Goal: Information Seeking & Learning: Learn about a topic

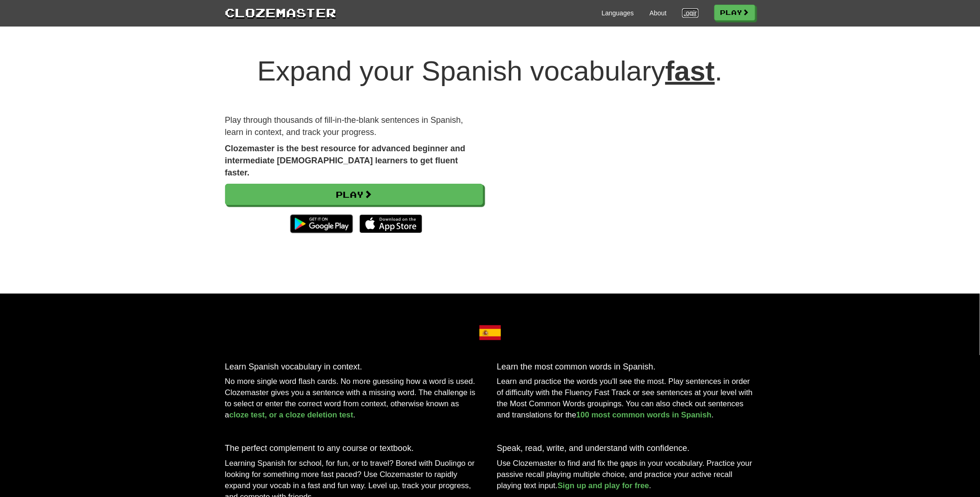
drag, startPoint x: 0, startPoint y: 0, endPoint x: 685, endPoint y: 8, distance: 685.4
click at [685, 8] on link "Login" at bounding box center [691, 12] width 16 height 9
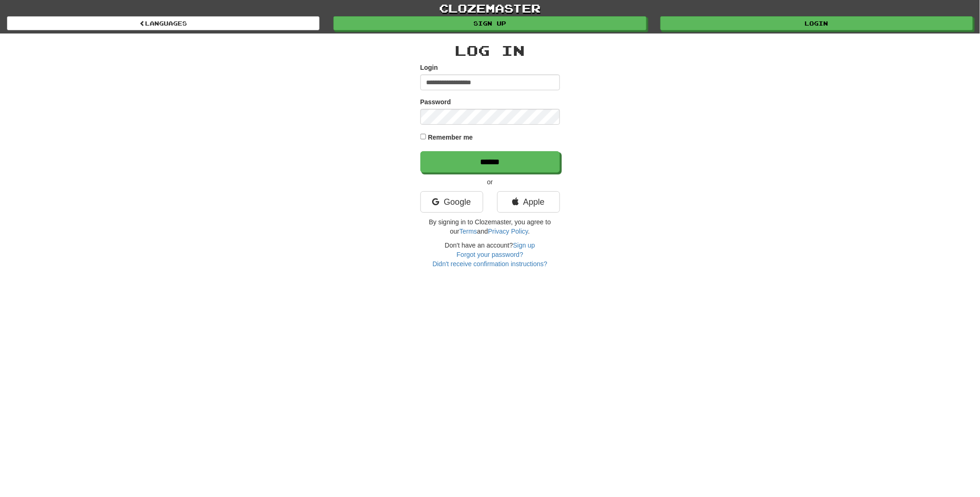
type input "**********"
click at [468, 165] on input "******" at bounding box center [491, 162] width 140 height 21
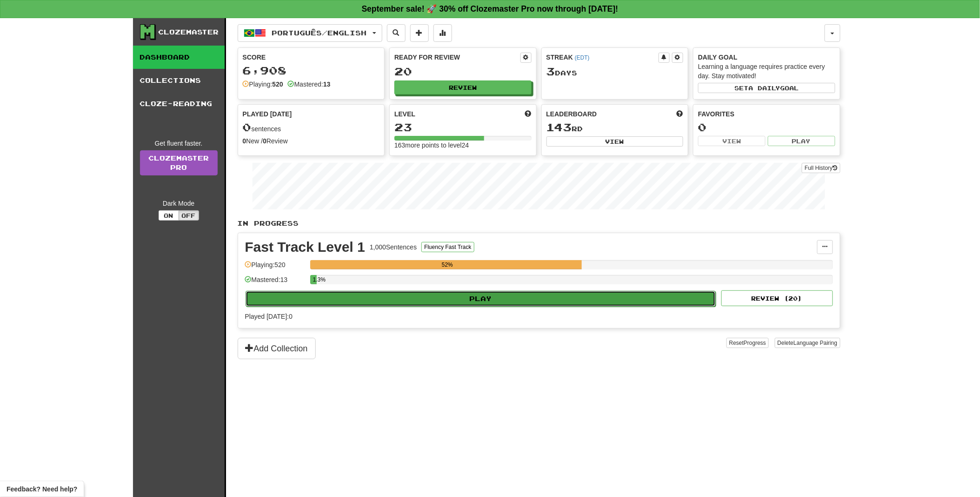
click at [472, 301] on button "Play" at bounding box center [481, 299] width 471 height 16
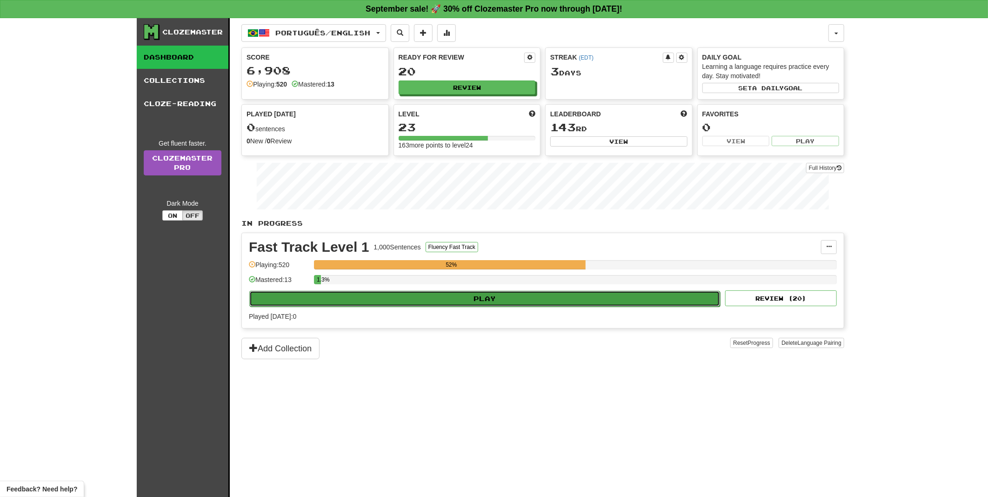
select select "**"
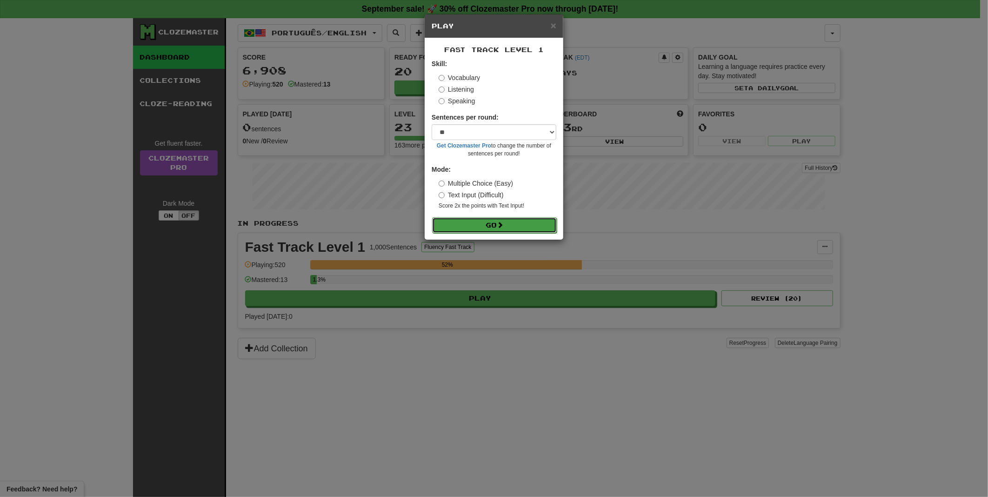
click at [492, 223] on button "Go" at bounding box center [494, 225] width 125 height 16
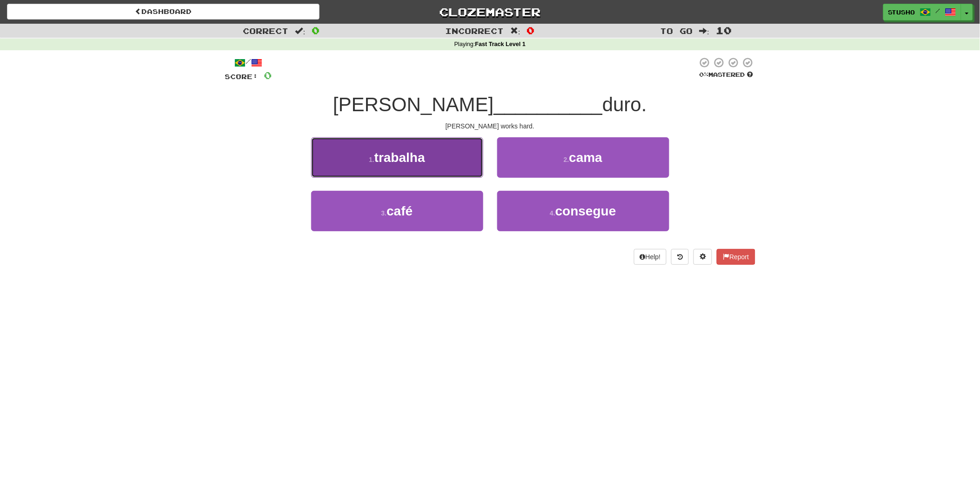
click at [412, 166] on button "1 . trabalha" at bounding box center [397, 157] width 172 height 40
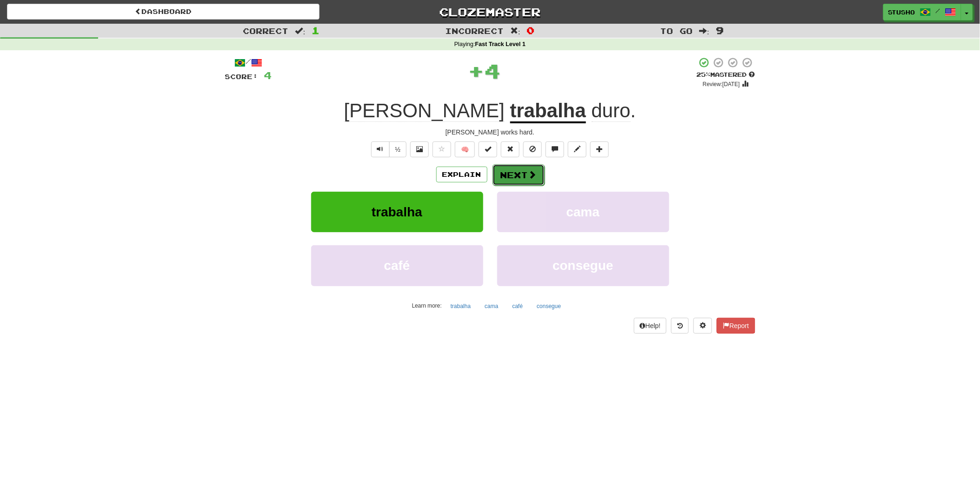
click at [518, 175] on button "Next" at bounding box center [519, 174] width 52 height 21
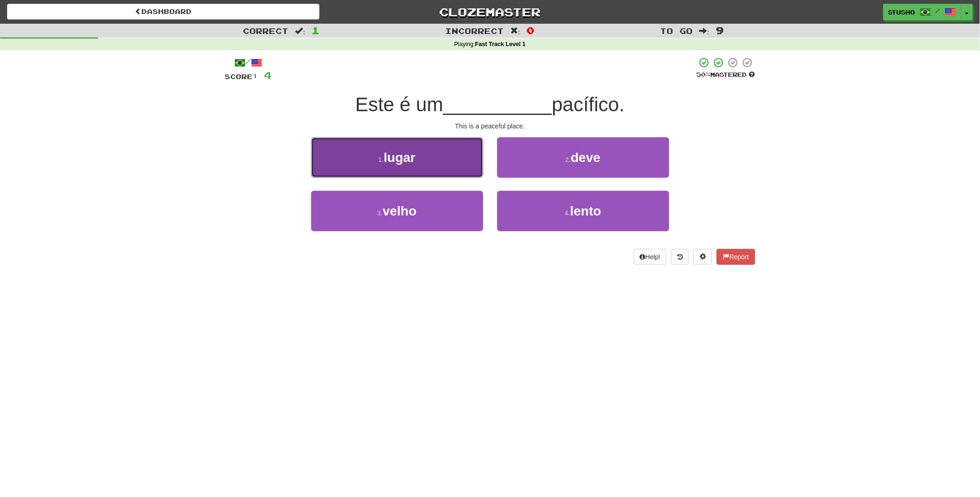
click at [427, 165] on button "1 . lugar" at bounding box center [397, 157] width 172 height 40
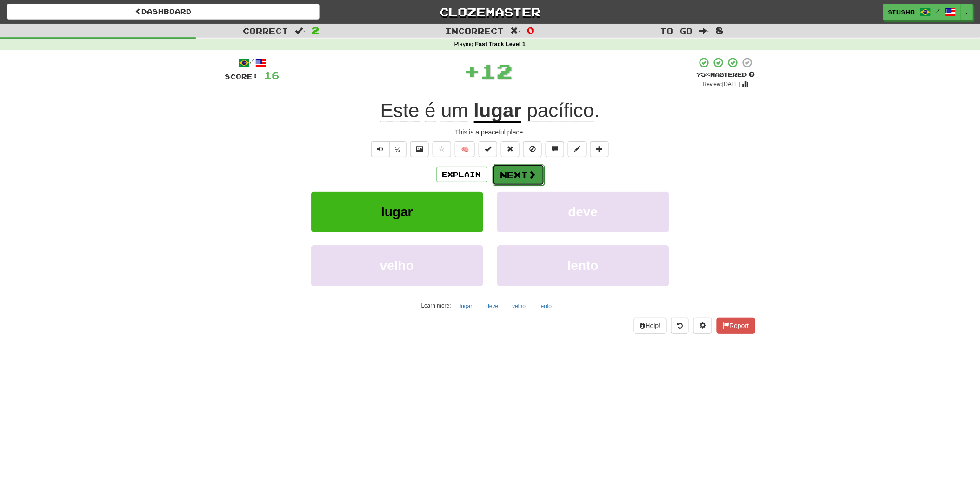
click at [514, 173] on button "Next" at bounding box center [519, 174] width 52 height 21
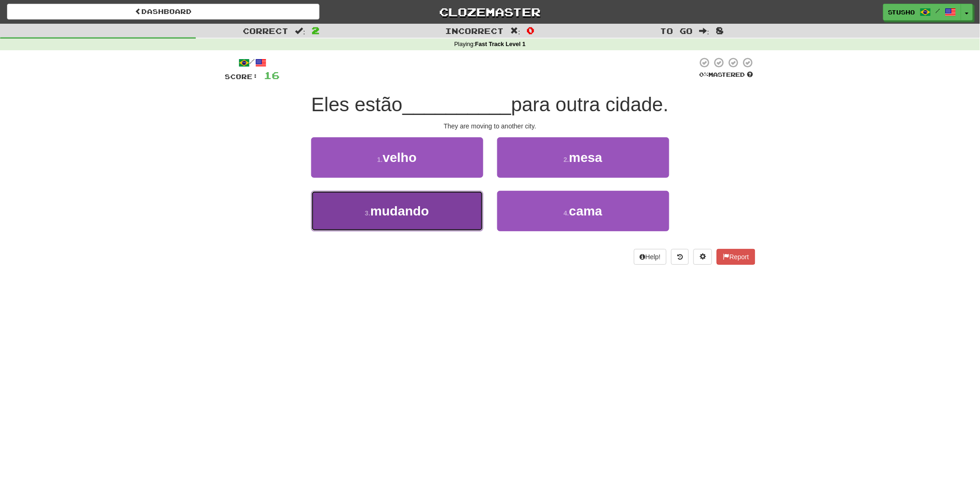
click at [420, 210] on span "mudando" at bounding box center [399, 211] width 59 height 14
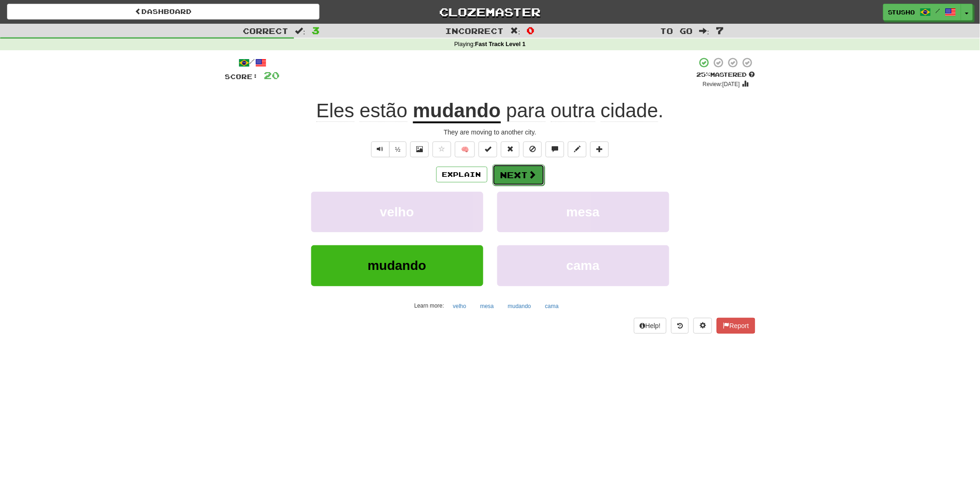
click at [524, 171] on button "Next" at bounding box center [519, 174] width 52 height 21
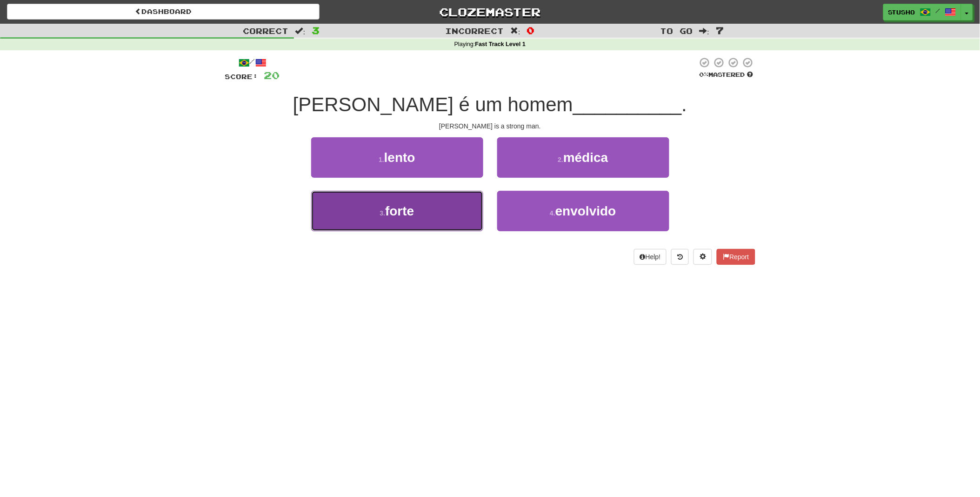
click at [424, 214] on button "3 . forte" at bounding box center [397, 211] width 172 height 40
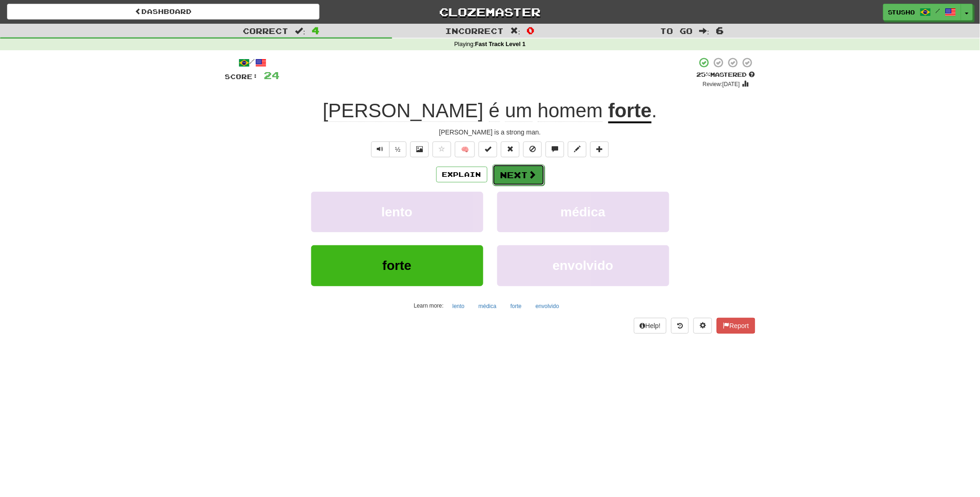
click at [510, 175] on button "Next" at bounding box center [519, 174] width 52 height 21
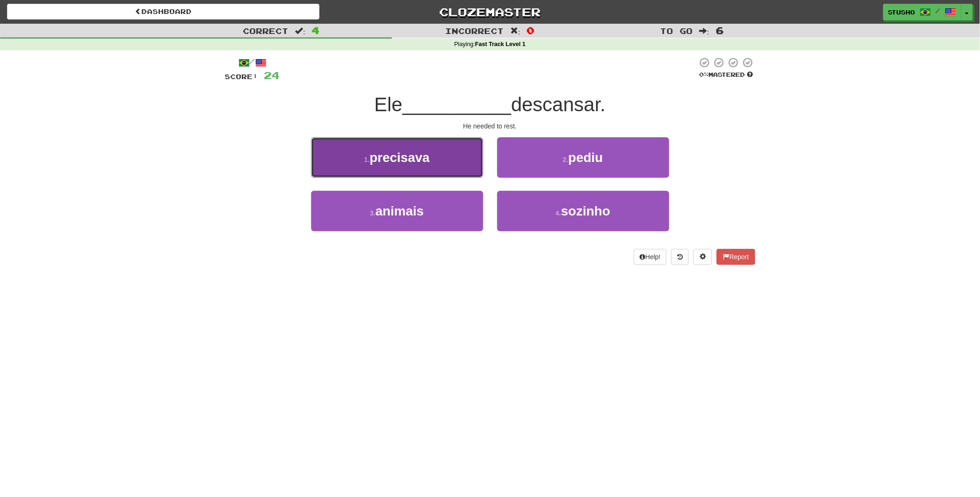
click at [428, 160] on span "precisava" at bounding box center [400, 157] width 60 height 14
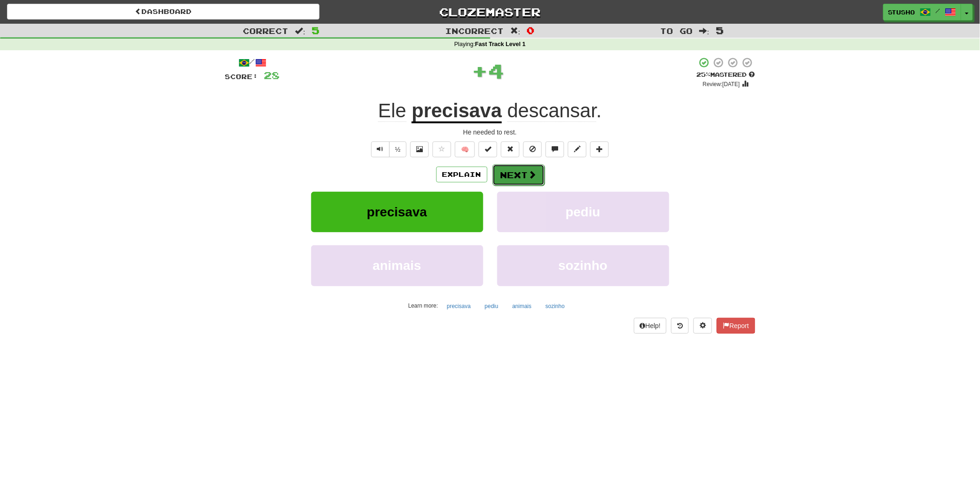
click at [517, 174] on button "Next" at bounding box center [519, 174] width 52 height 21
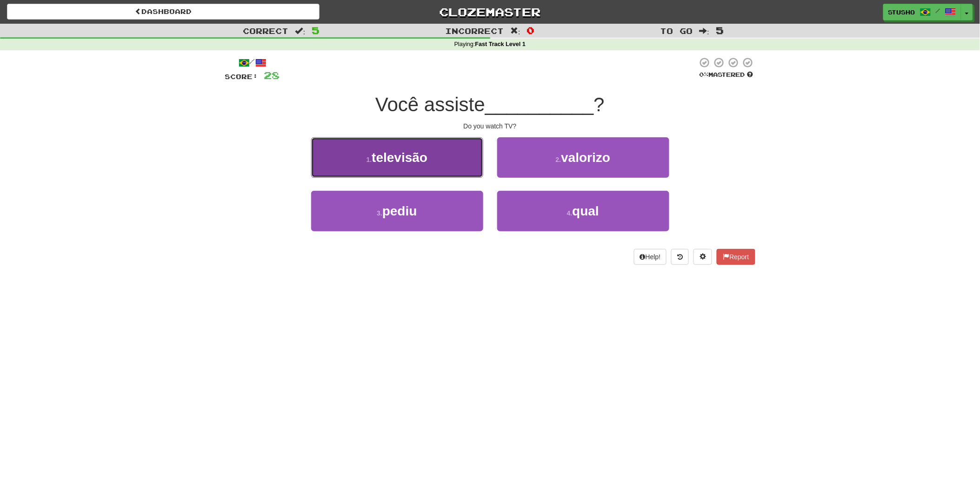
click at [420, 157] on span "televisão" at bounding box center [400, 157] width 56 height 14
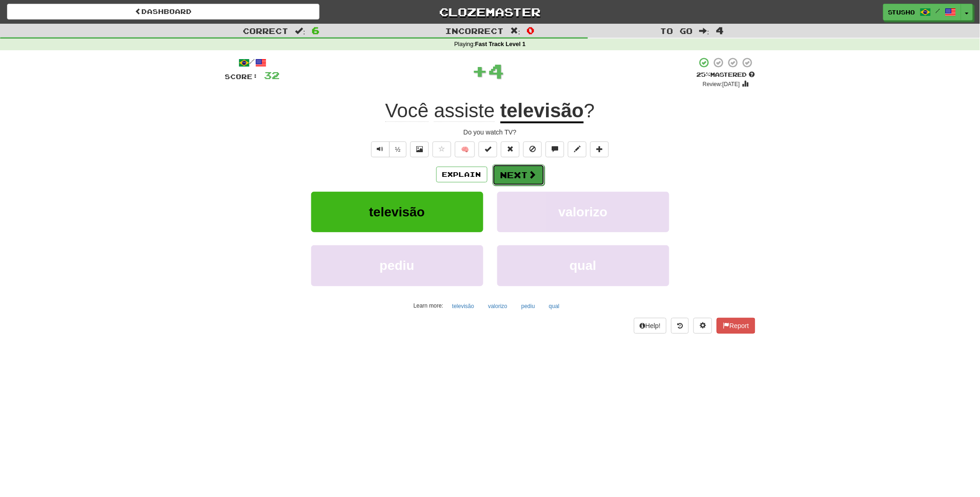
click at [518, 173] on button "Next" at bounding box center [519, 174] width 52 height 21
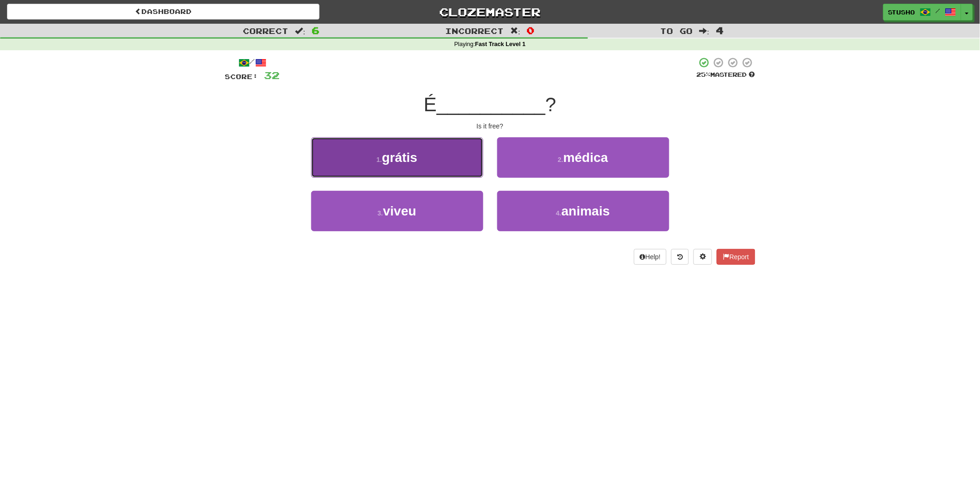
click at [440, 159] on button "1 . grátis" at bounding box center [397, 157] width 172 height 40
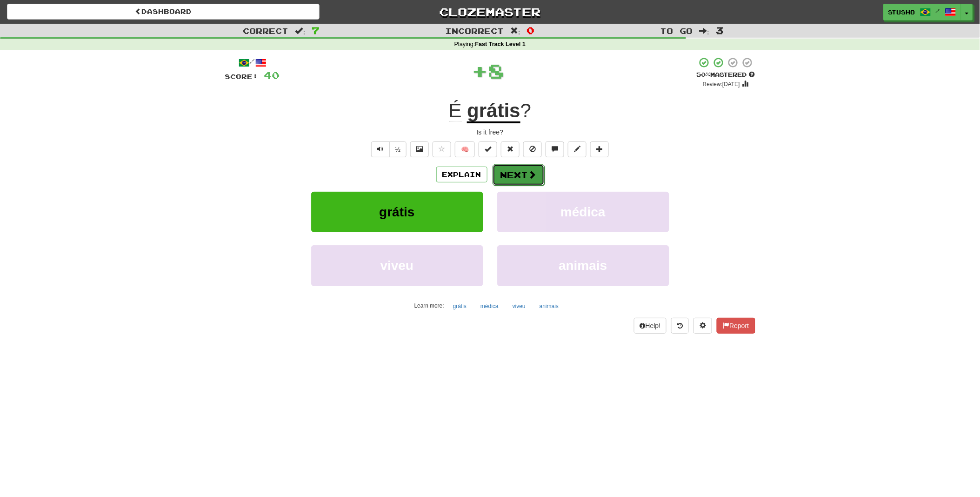
click at [500, 173] on button "Next" at bounding box center [519, 174] width 52 height 21
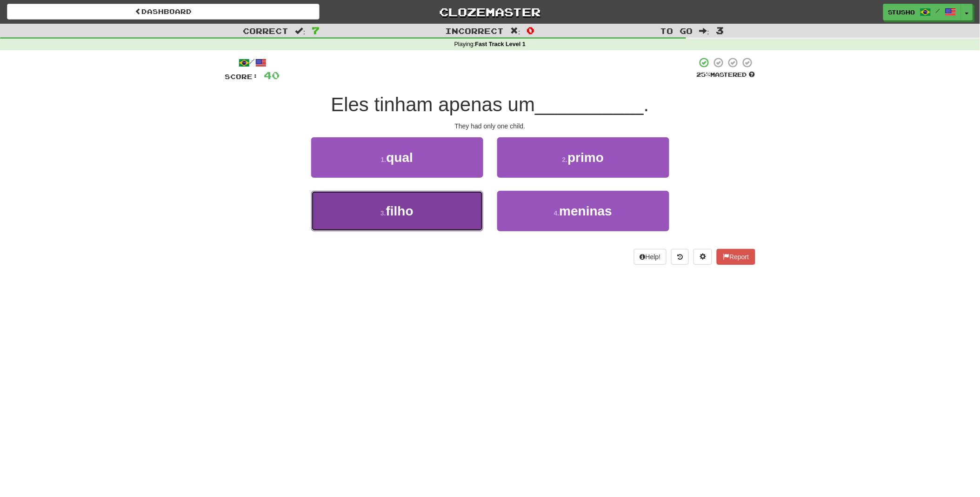
click at [429, 217] on button "3 . filho" at bounding box center [397, 211] width 172 height 40
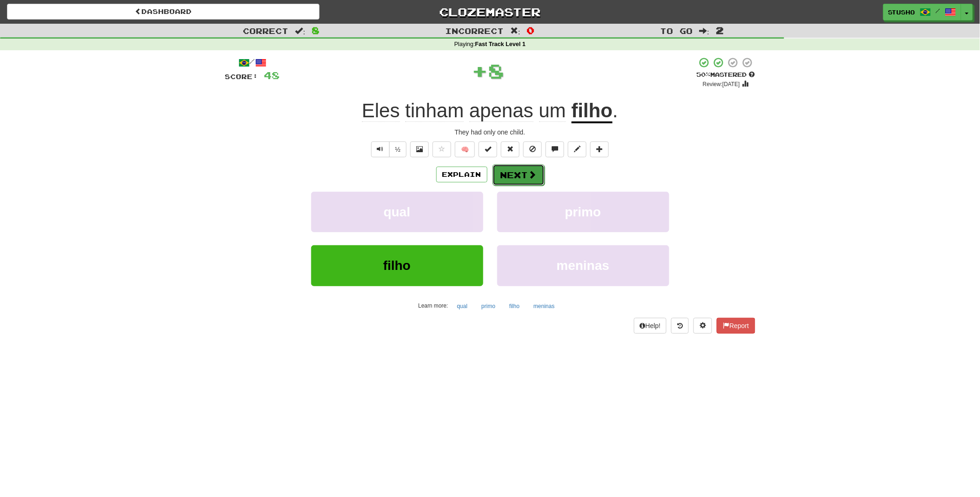
click at [524, 170] on button "Next" at bounding box center [519, 174] width 52 height 21
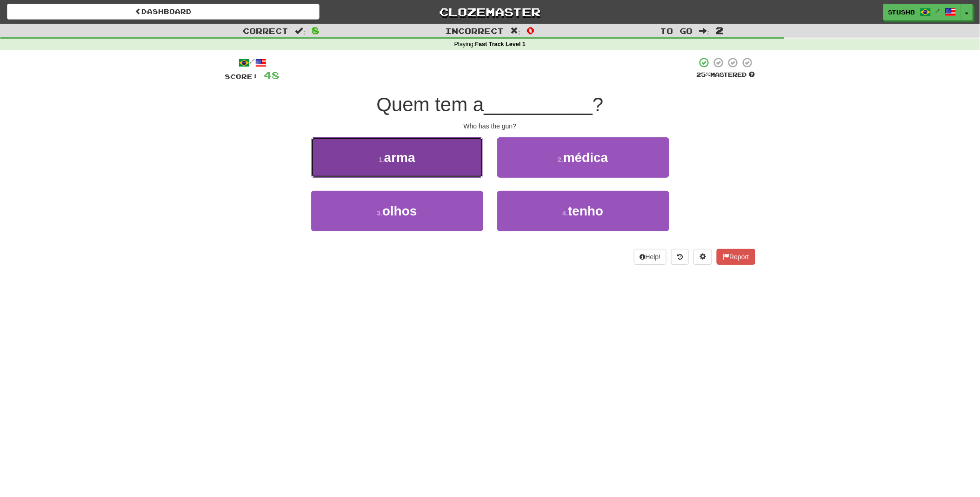
click at [422, 164] on button "1 . arma" at bounding box center [397, 157] width 172 height 40
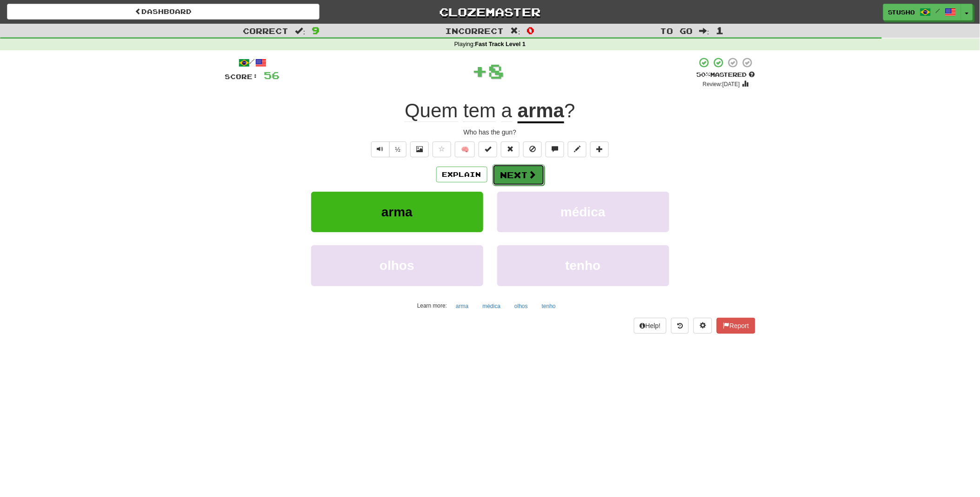
click at [514, 175] on button "Next" at bounding box center [519, 174] width 52 height 21
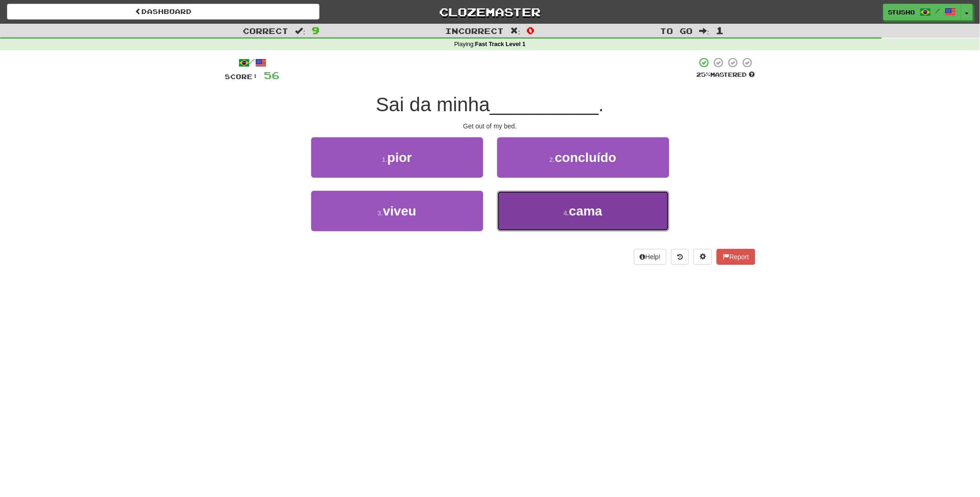
click at [565, 219] on button "4 . cama" at bounding box center [583, 211] width 172 height 40
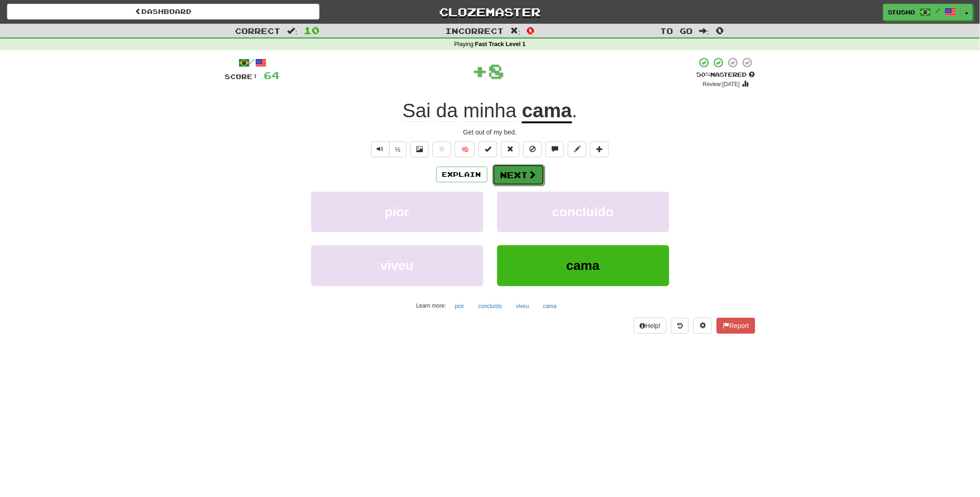
click at [529, 174] on span at bounding box center [533, 174] width 8 height 8
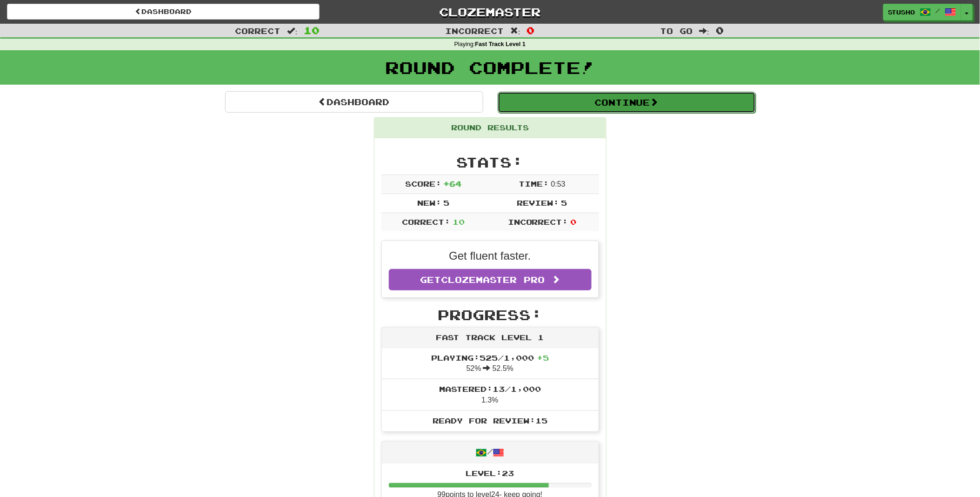
click at [626, 105] on button "Continue" at bounding box center [627, 102] width 258 height 21
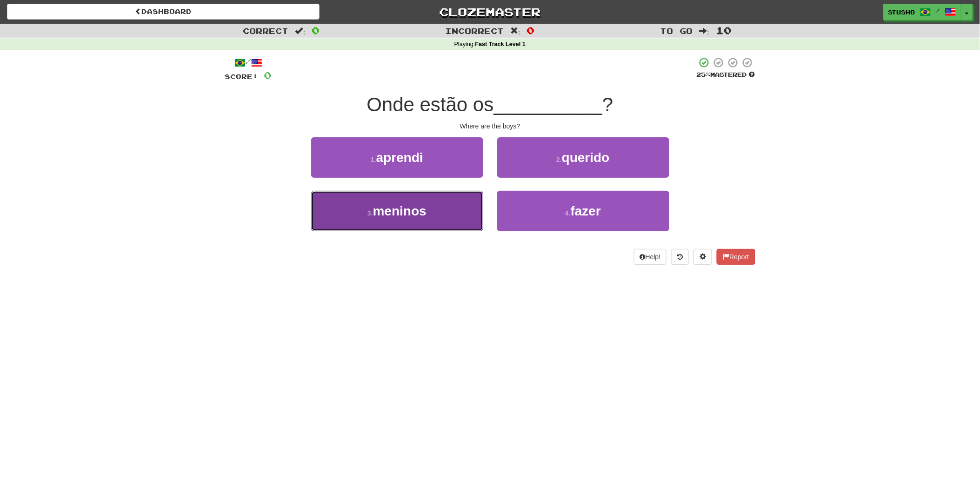
click at [410, 213] on span "meninos" at bounding box center [400, 211] width 54 height 14
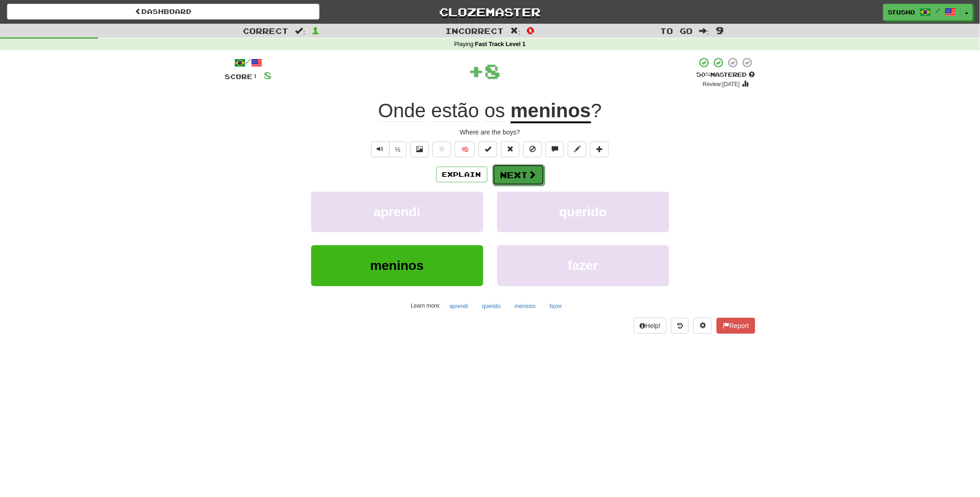
click at [520, 174] on button "Next" at bounding box center [519, 174] width 52 height 21
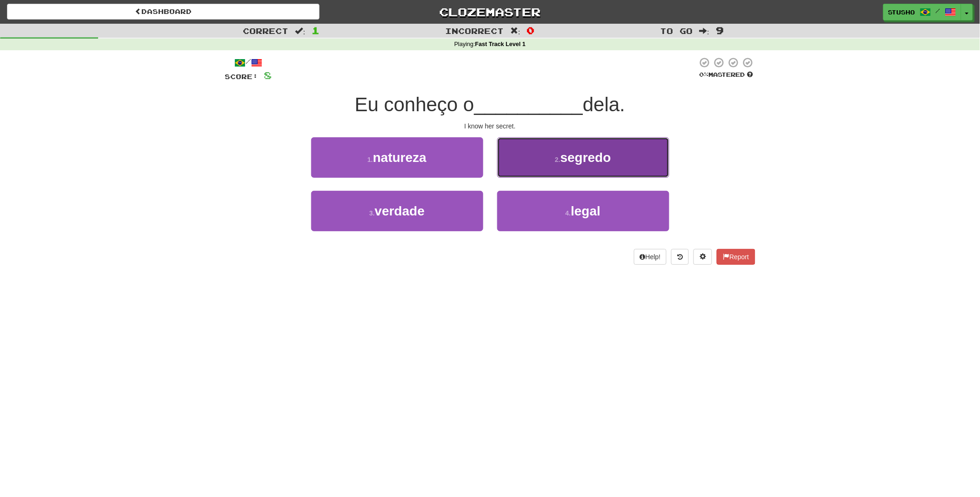
click at [594, 160] on span "segredo" at bounding box center [586, 157] width 51 height 14
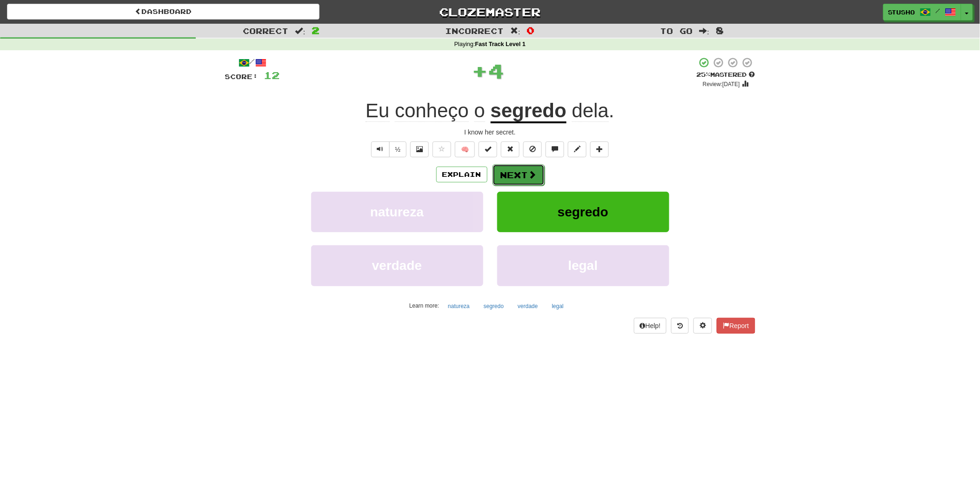
click at [522, 174] on button "Next" at bounding box center [519, 174] width 52 height 21
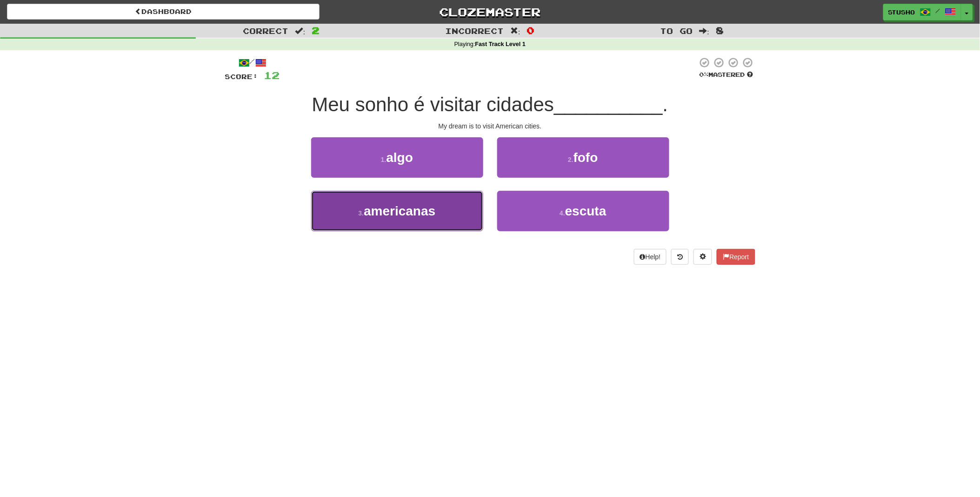
click at [424, 220] on button "3 . americanas" at bounding box center [397, 211] width 172 height 40
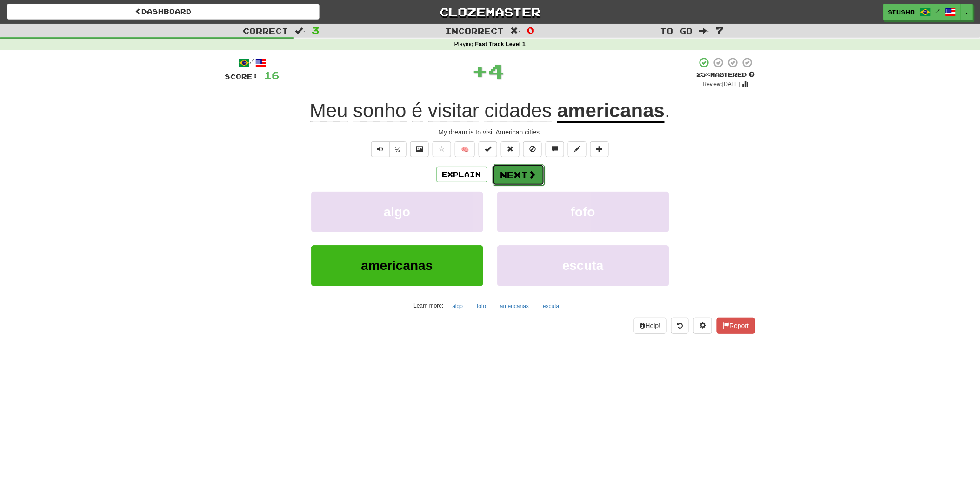
click at [522, 175] on button "Next" at bounding box center [519, 174] width 52 height 21
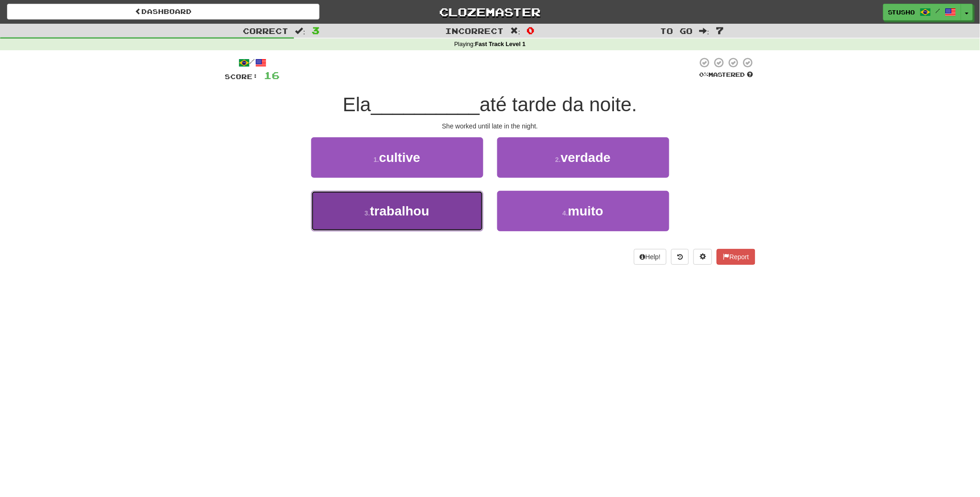
click at [407, 217] on span "trabalhou" at bounding box center [400, 211] width 60 height 14
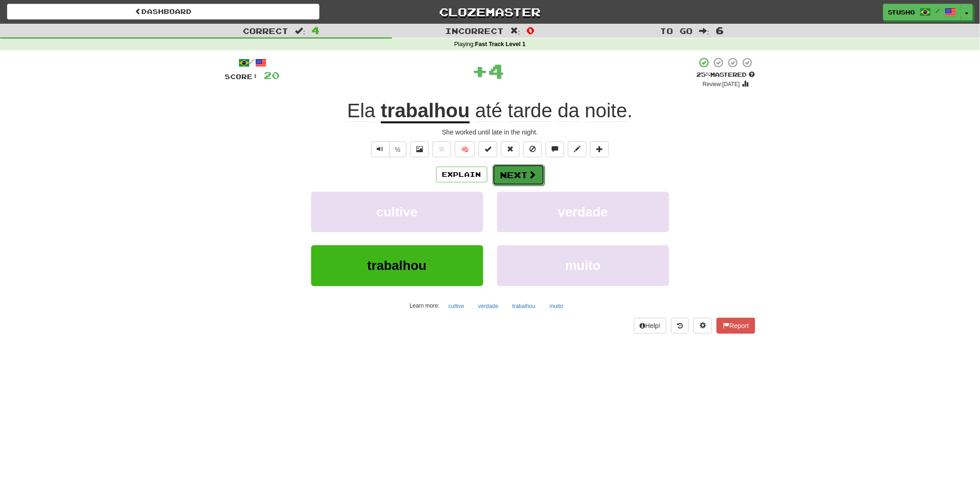
click at [515, 174] on button "Next" at bounding box center [519, 174] width 52 height 21
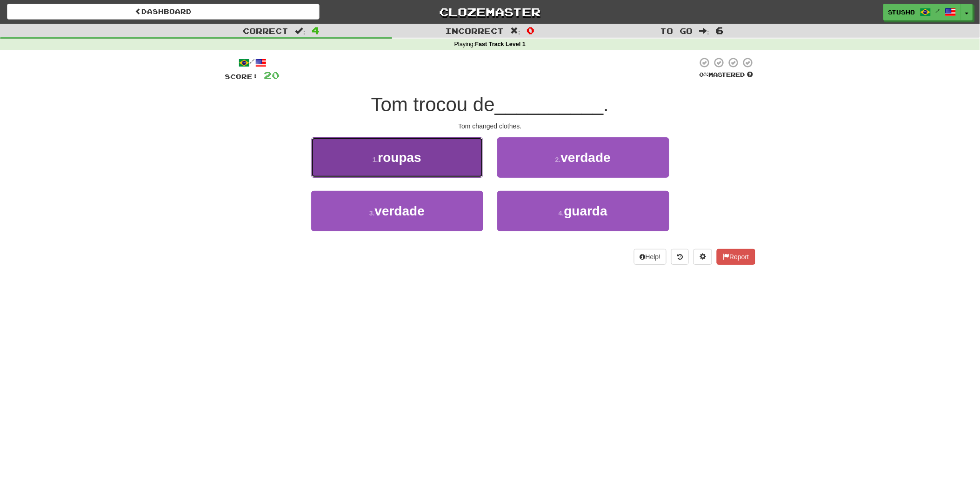
click at [417, 167] on button "1 . roupas" at bounding box center [397, 157] width 172 height 40
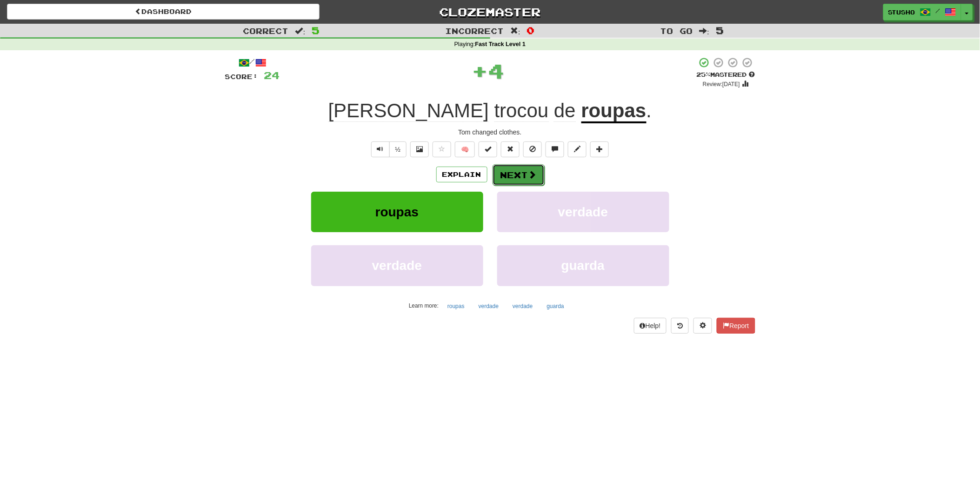
click at [515, 176] on button "Next" at bounding box center [519, 174] width 52 height 21
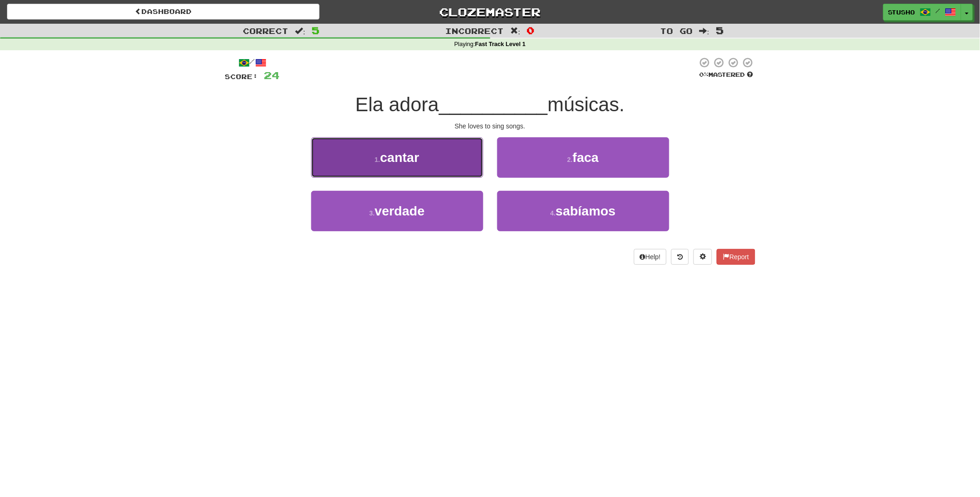
click at [434, 165] on button "1 . cantar" at bounding box center [397, 157] width 172 height 40
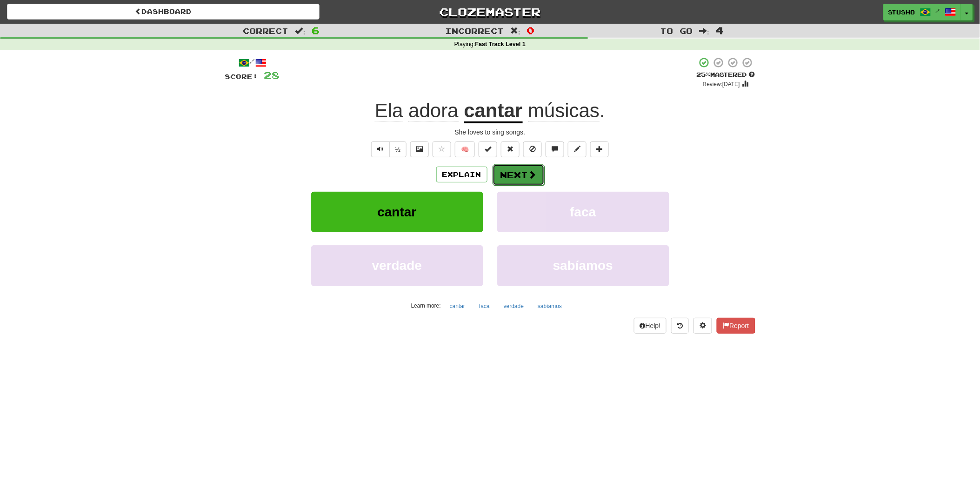
click at [526, 173] on button "Next" at bounding box center [519, 174] width 52 height 21
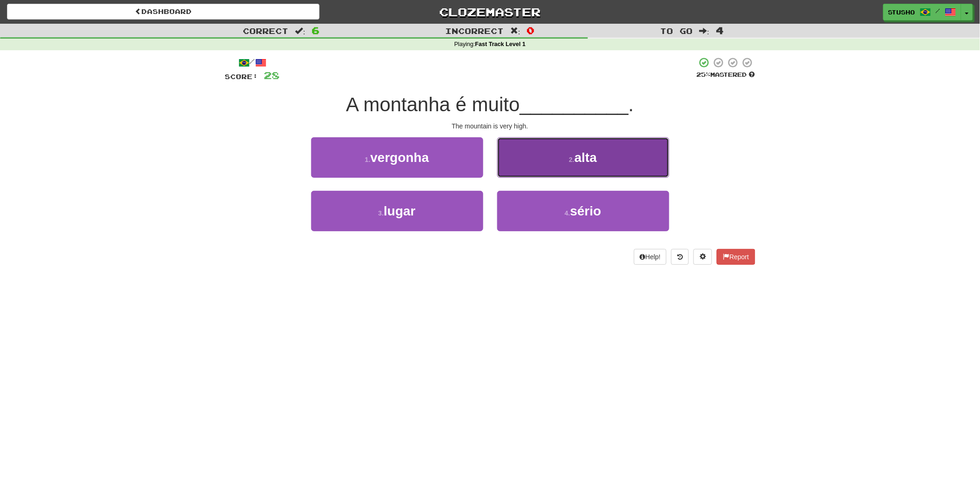
click at [565, 165] on button "2 . alta" at bounding box center [583, 157] width 172 height 40
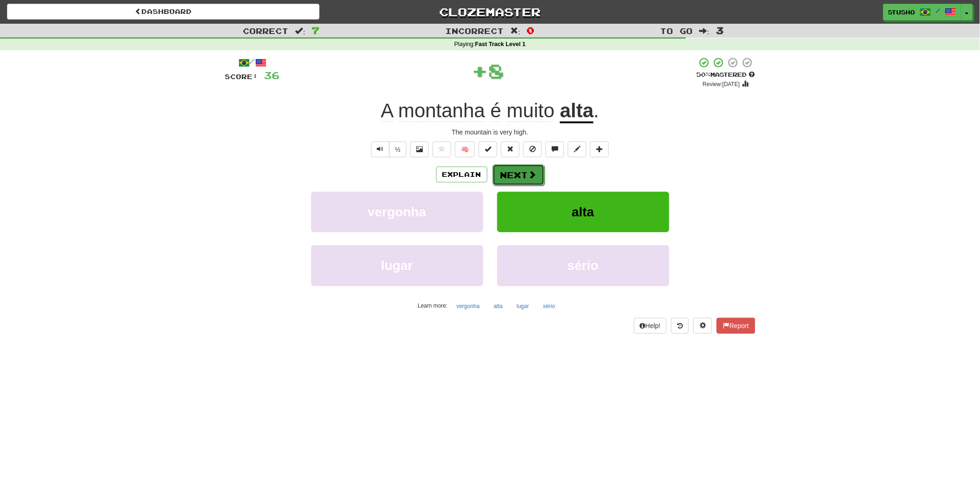
click at [520, 174] on button "Next" at bounding box center [519, 174] width 52 height 21
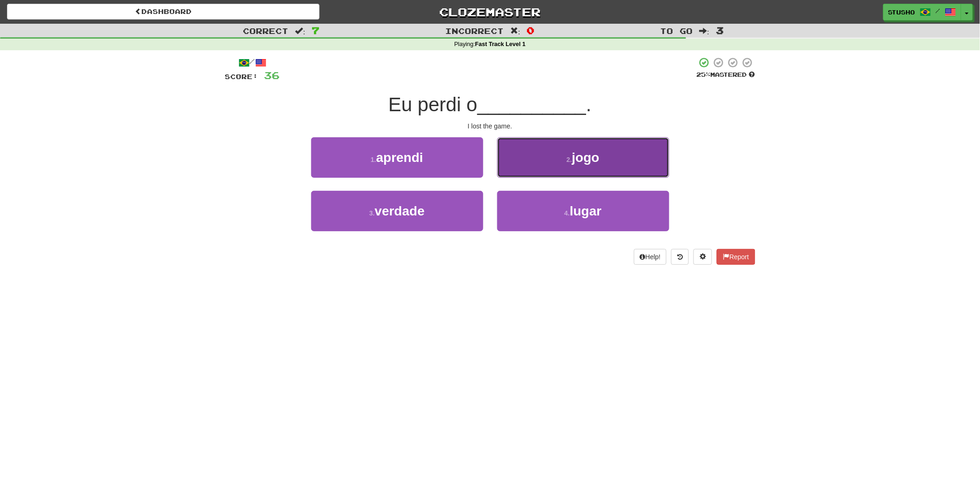
click at [578, 160] on span "jogo" at bounding box center [585, 157] width 27 height 14
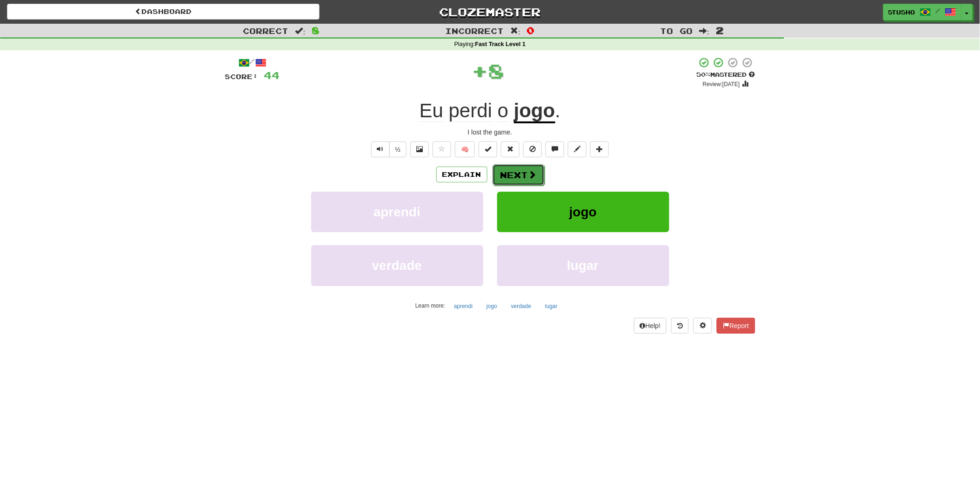
click at [526, 175] on button "Next" at bounding box center [519, 174] width 52 height 21
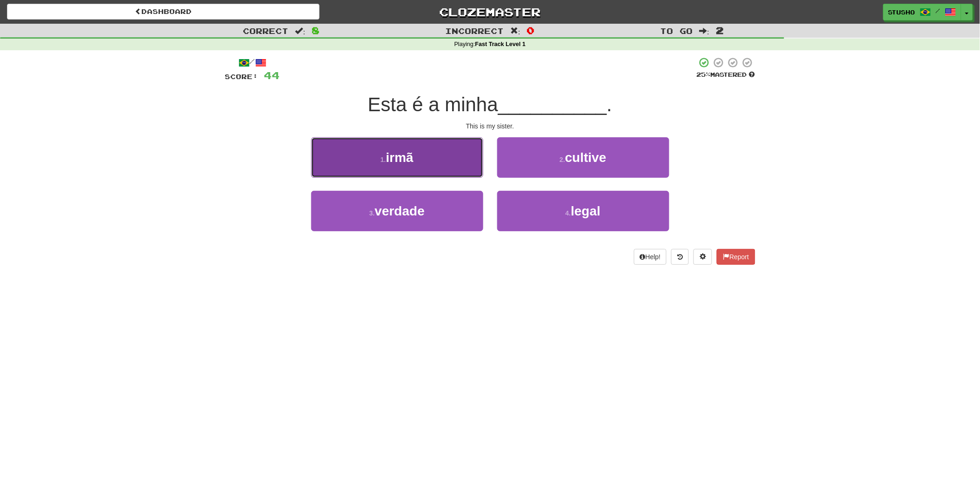
click at [426, 159] on button "1 . irmã" at bounding box center [397, 157] width 172 height 40
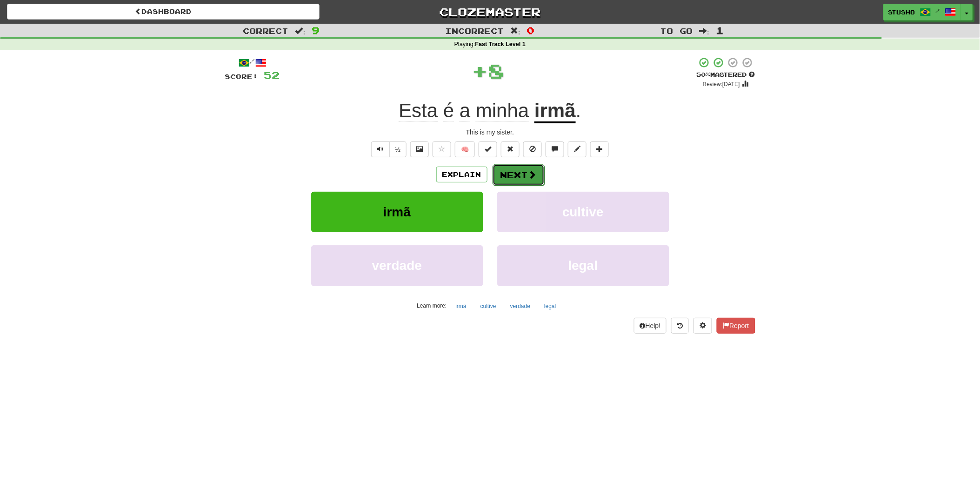
click at [517, 171] on button "Next" at bounding box center [519, 174] width 52 height 21
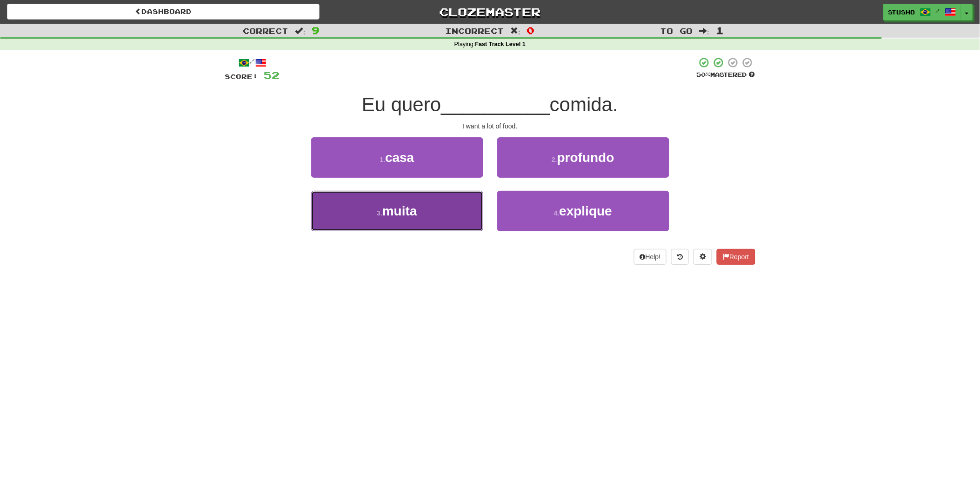
click at [428, 208] on button "3 . muita" at bounding box center [397, 211] width 172 height 40
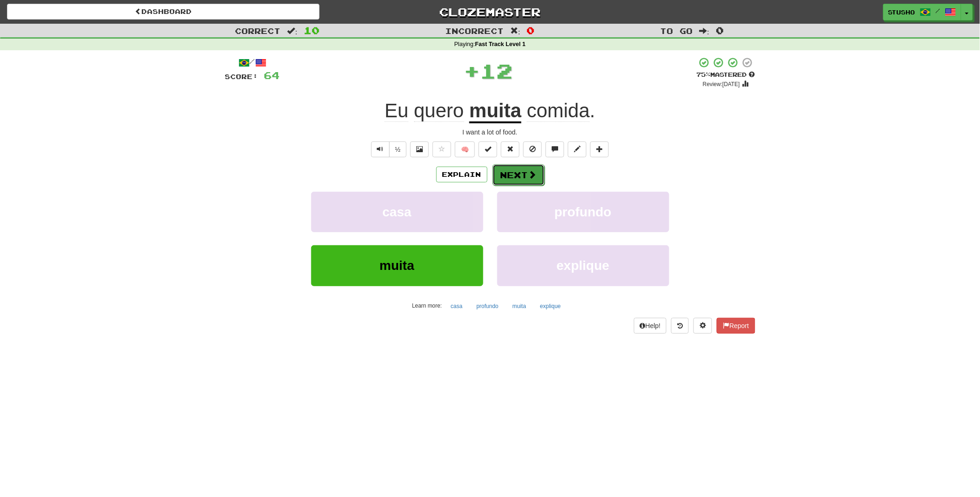
click at [529, 175] on span at bounding box center [533, 174] width 8 height 8
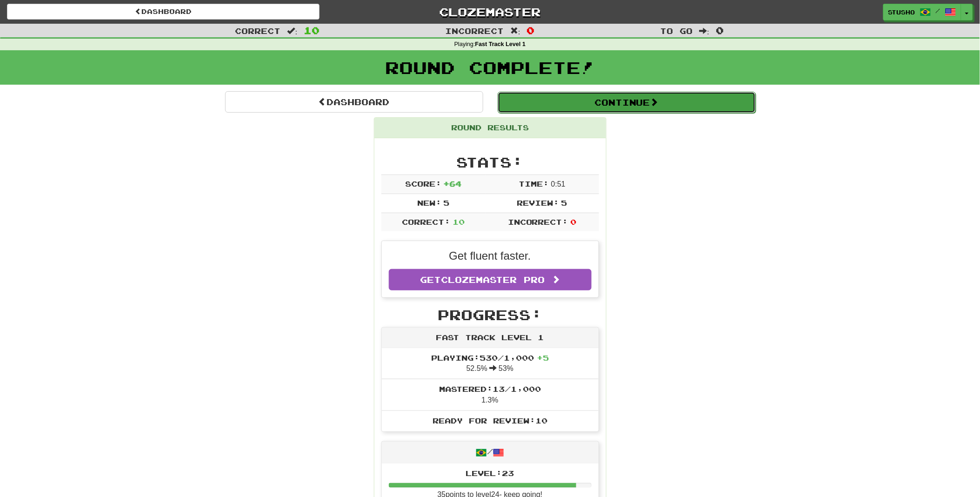
click at [641, 104] on button "Continue" at bounding box center [627, 102] width 258 height 21
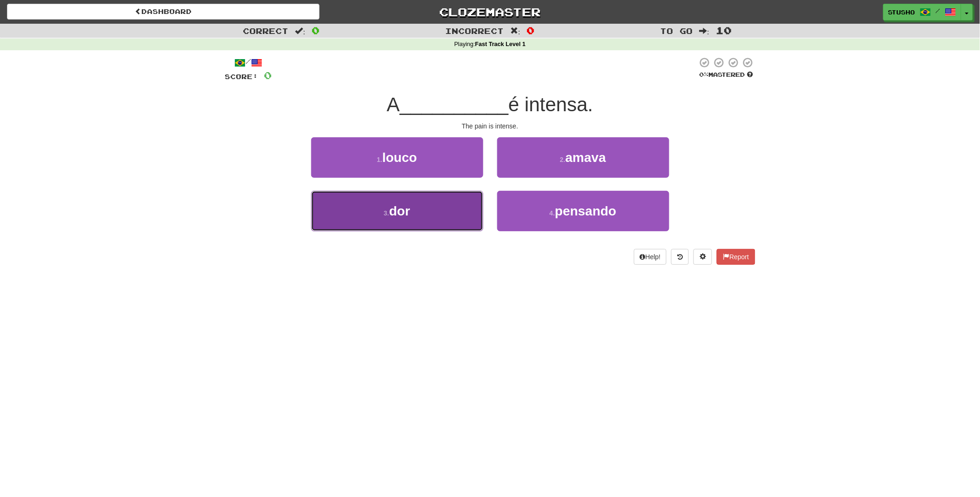
click at [408, 213] on span "dor" at bounding box center [399, 211] width 21 height 14
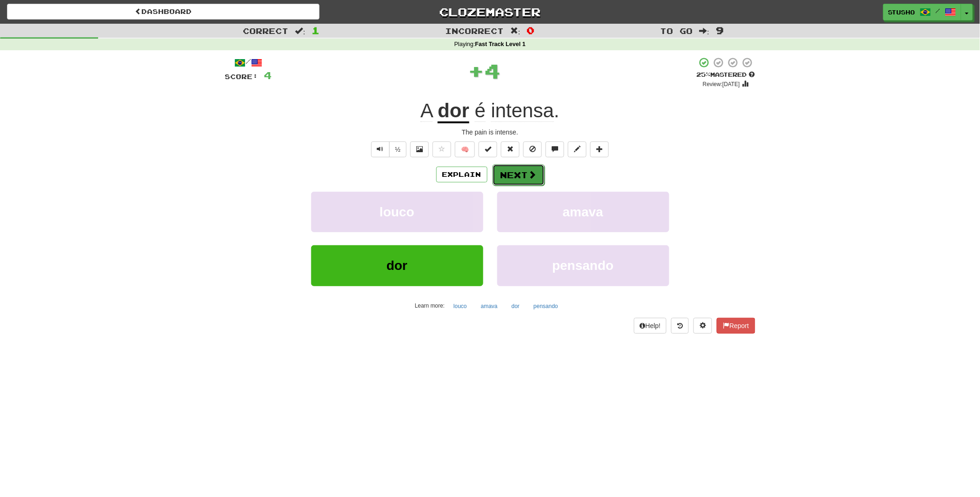
click at [504, 171] on button "Next" at bounding box center [519, 174] width 52 height 21
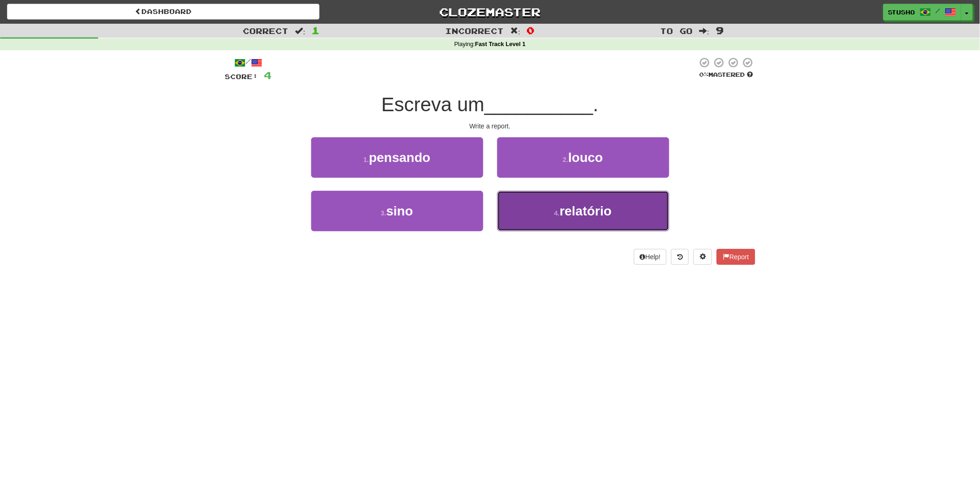
click at [556, 211] on small "4 ." at bounding box center [558, 212] width 6 height 7
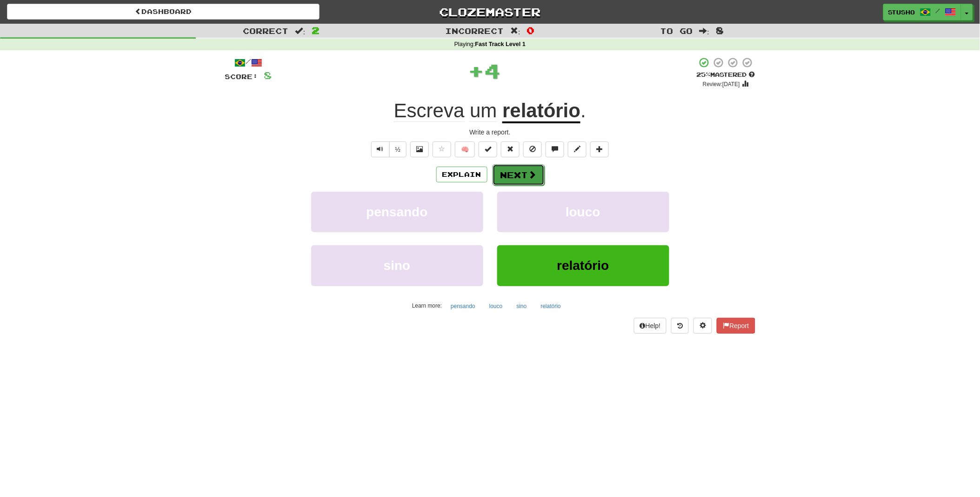
click at [501, 170] on button "Next" at bounding box center [519, 174] width 52 height 21
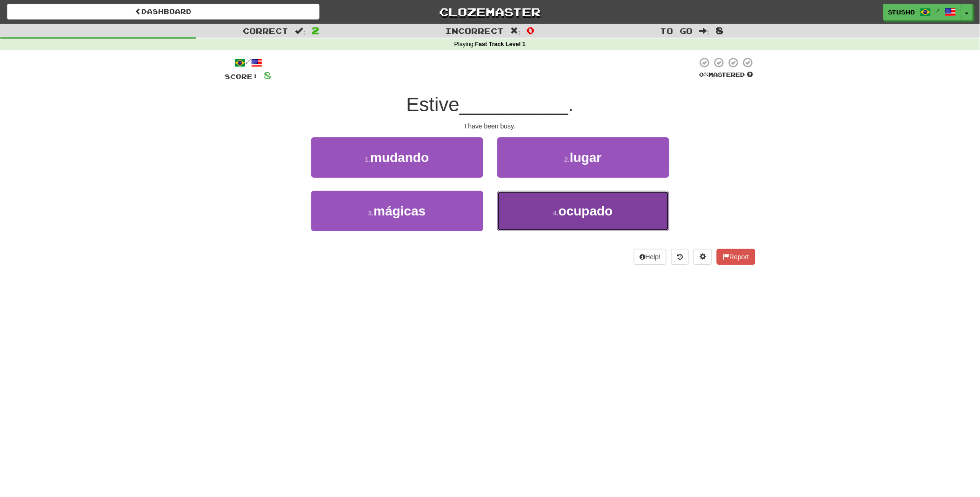
click at [566, 215] on span "ocupado" at bounding box center [586, 211] width 54 height 14
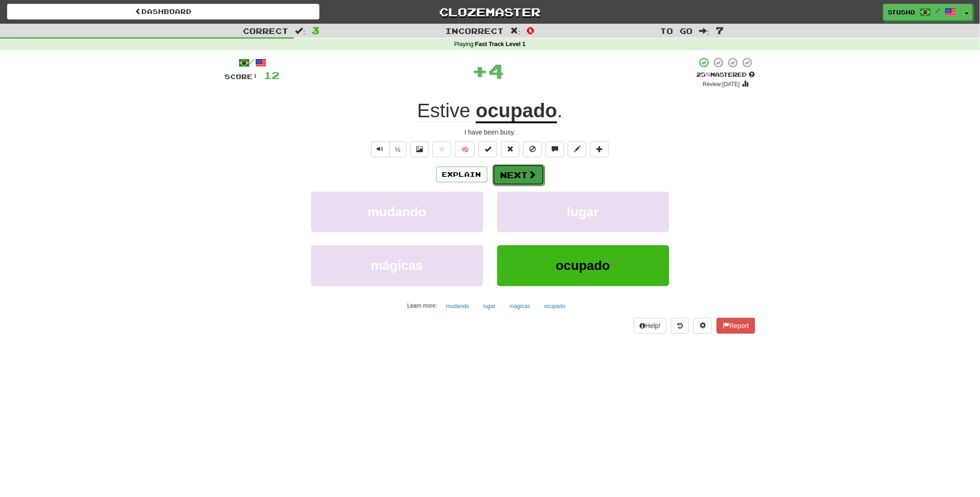
click at [523, 171] on button "Next" at bounding box center [519, 174] width 52 height 21
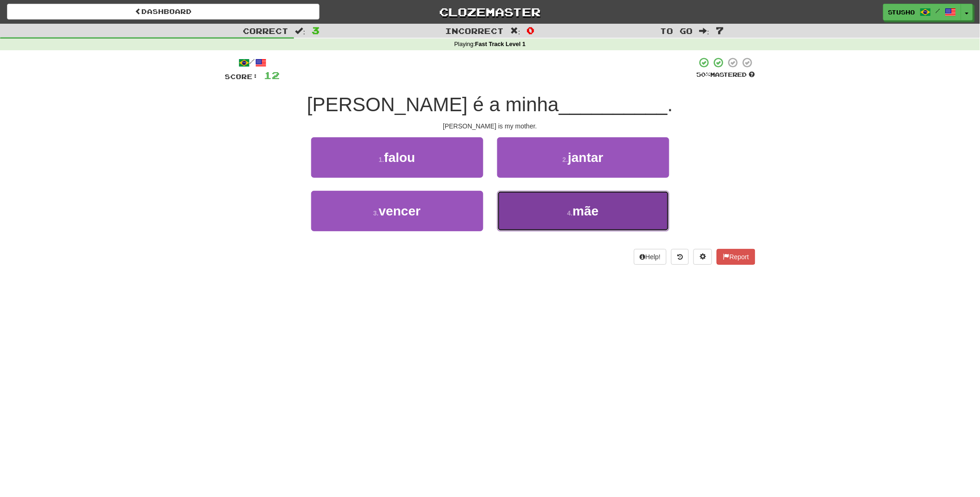
click at [588, 210] on span "mãe" at bounding box center [586, 211] width 26 height 14
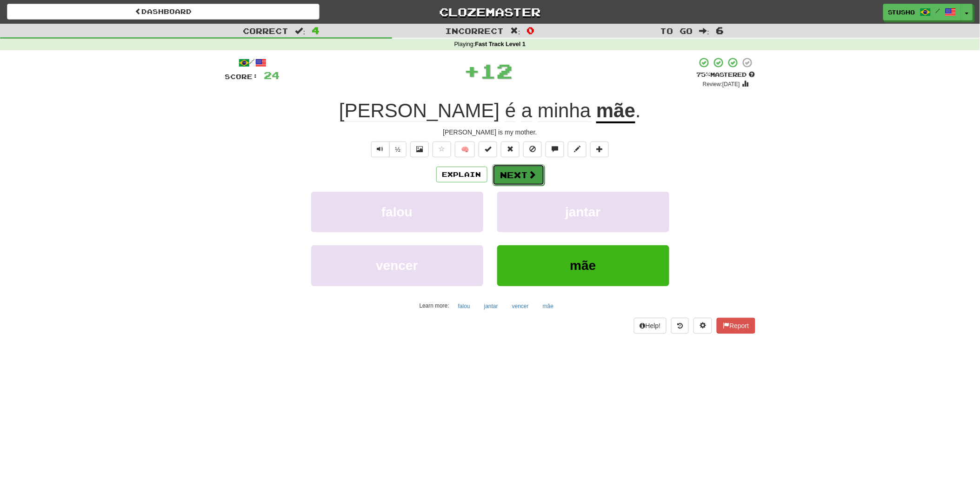
click at [523, 172] on button "Next" at bounding box center [519, 174] width 52 height 21
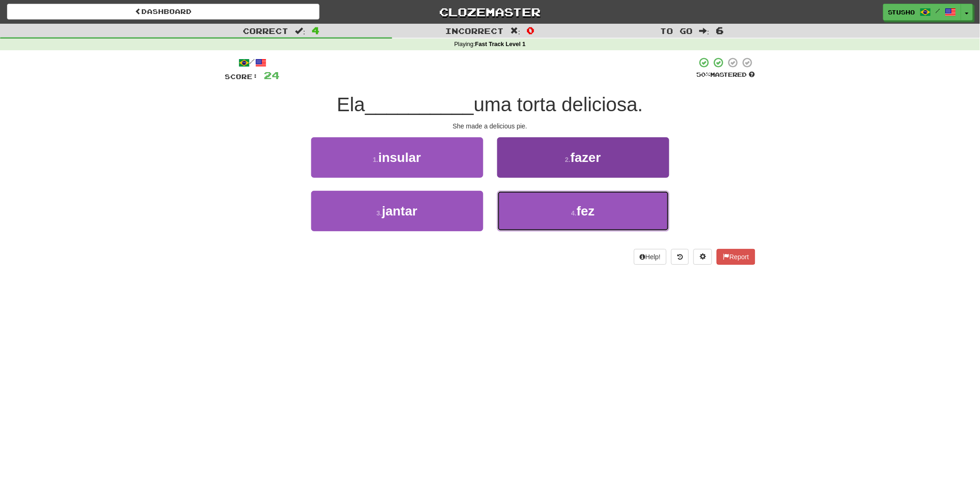
click at [595, 212] on span "fez" at bounding box center [586, 211] width 18 height 14
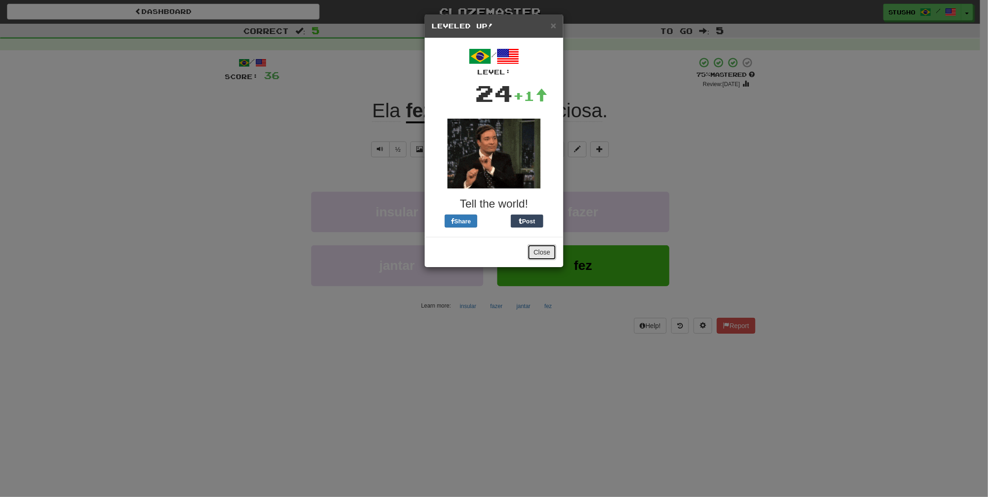
click at [540, 250] on button "Close" at bounding box center [542, 252] width 29 height 16
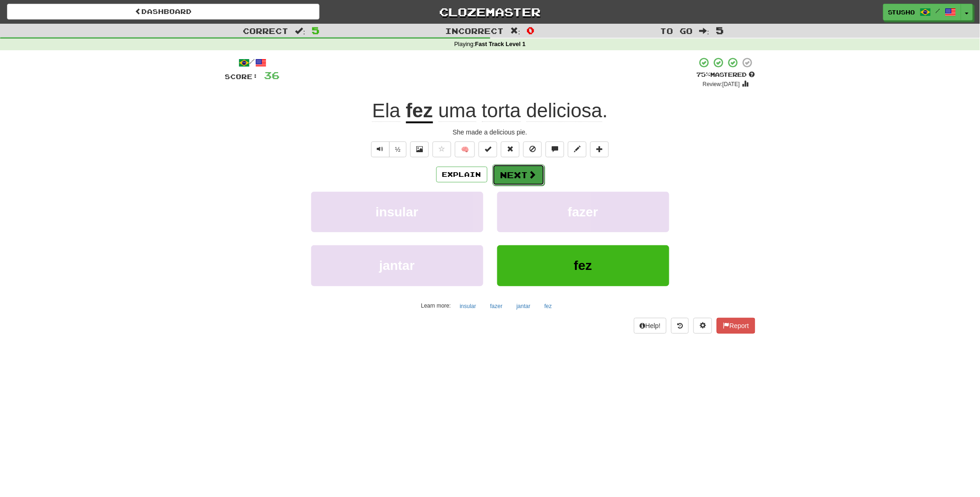
click at [518, 173] on button "Next" at bounding box center [519, 174] width 52 height 21
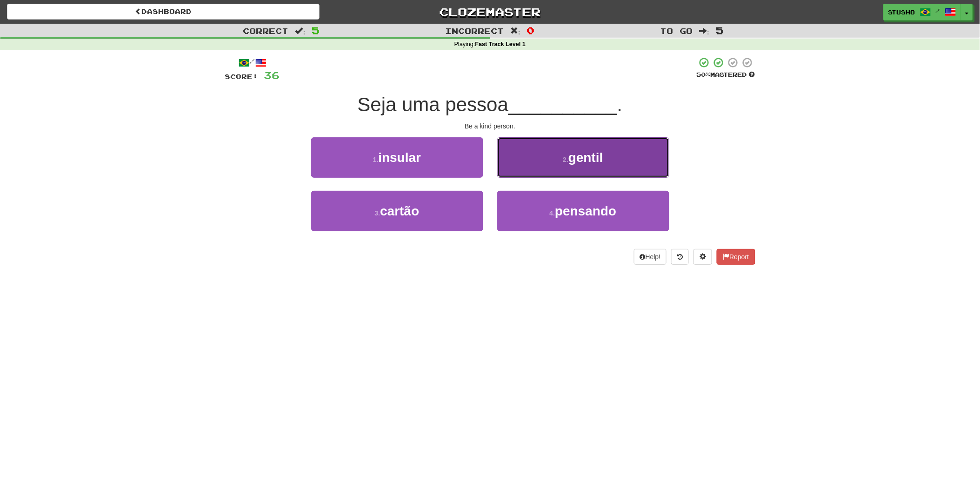
click at [580, 167] on button "2 . gentil" at bounding box center [583, 157] width 172 height 40
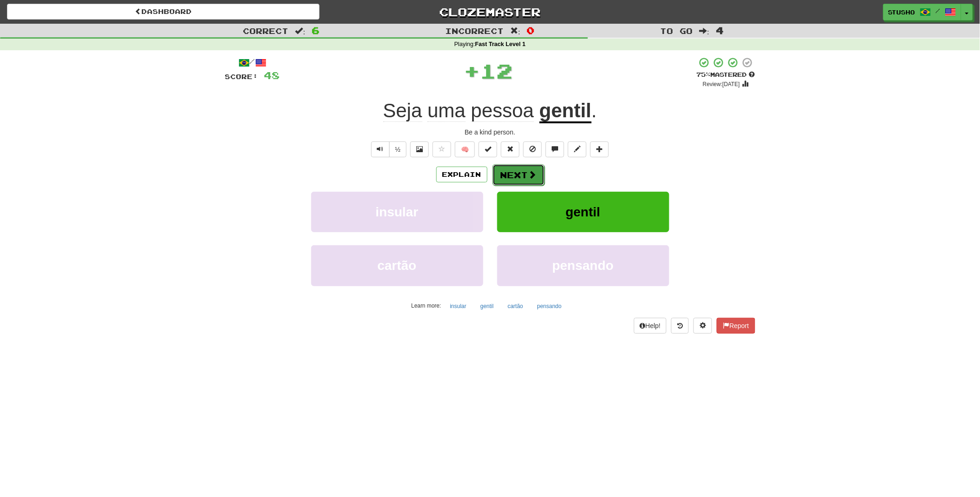
click at [521, 176] on button "Next" at bounding box center [519, 174] width 52 height 21
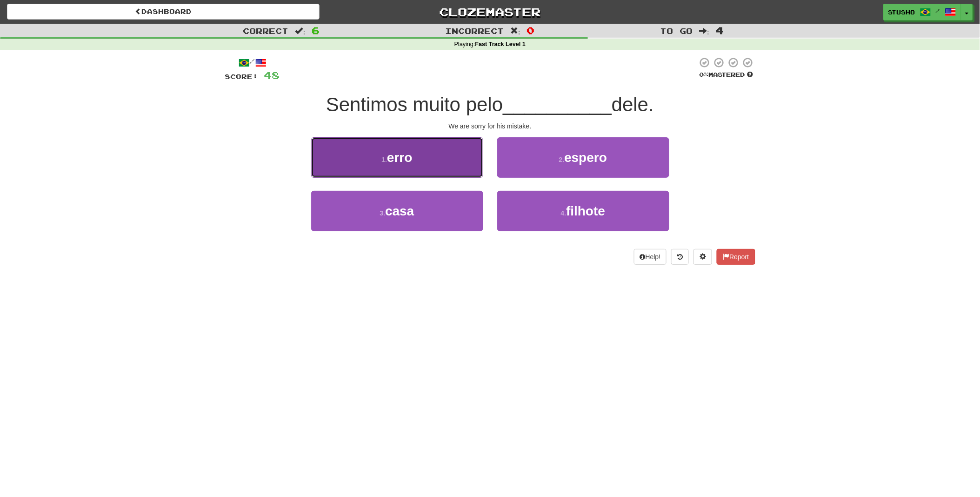
click at [416, 155] on button "1 . erro" at bounding box center [397, 157] width 172 height 40
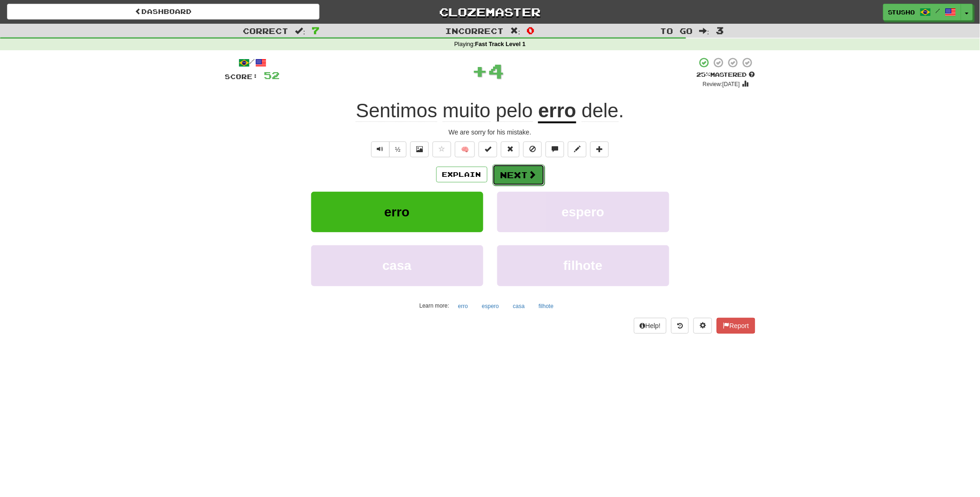
click at [512, 173] on button "Next" at bounding box center [519, 174] width 52 height 21
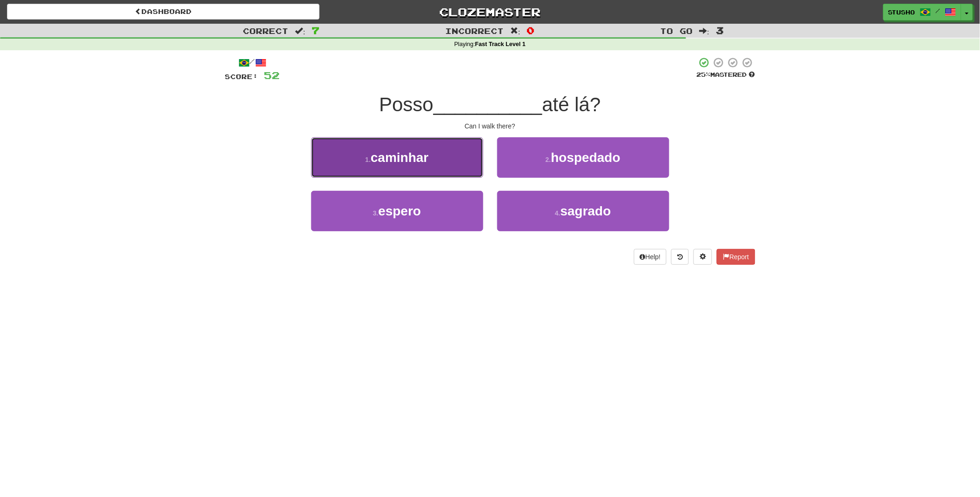
click at [427, 161] on span "caminhar" at bounding box center [400, 157] width 58 height 14
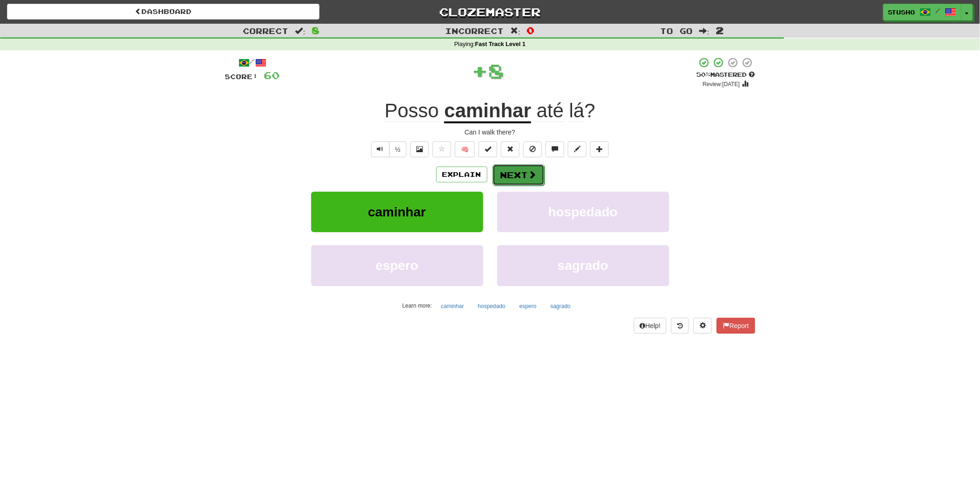
click at [509, 175] on button "Next" at bounding box center [519, 174] width 52 height 21
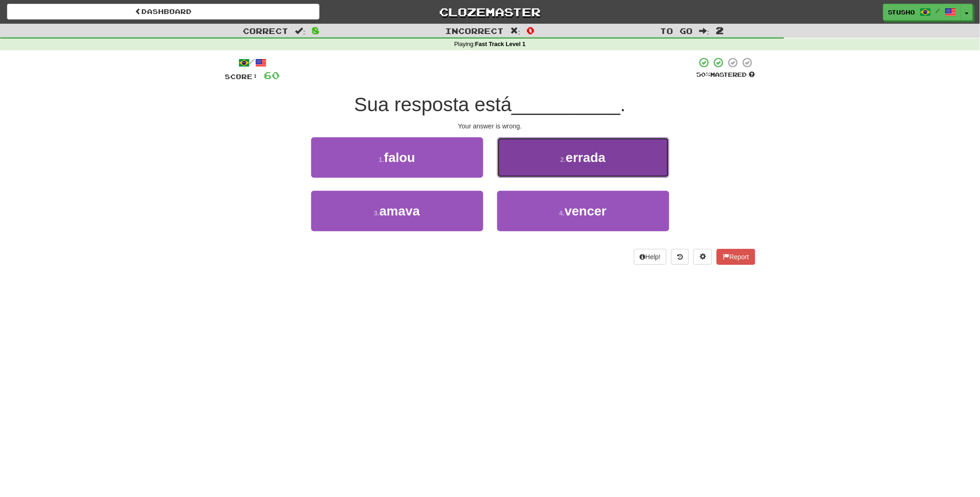
click at [583, 157] on span "errada" at bounding box center [586, 157] width 40 height 14
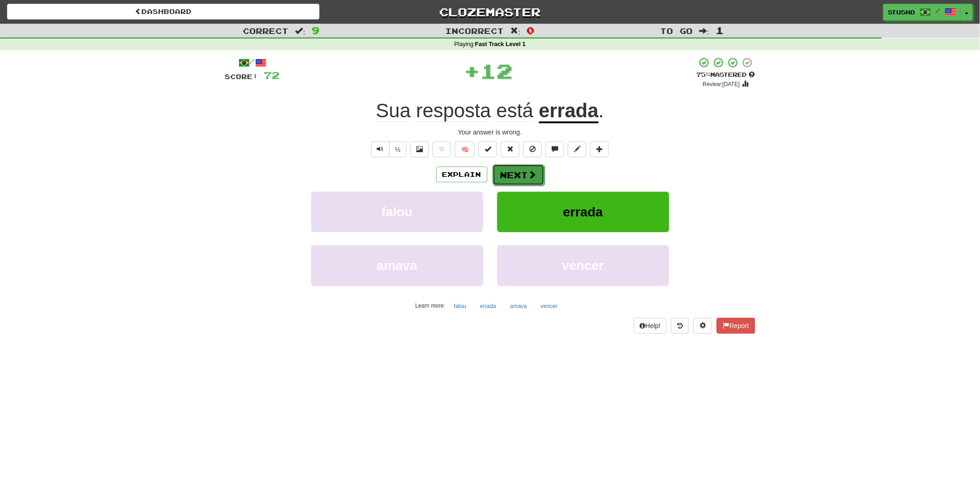
click at [517, 173] on button "Next" at bounding box center [519, 174] width 52 height 21
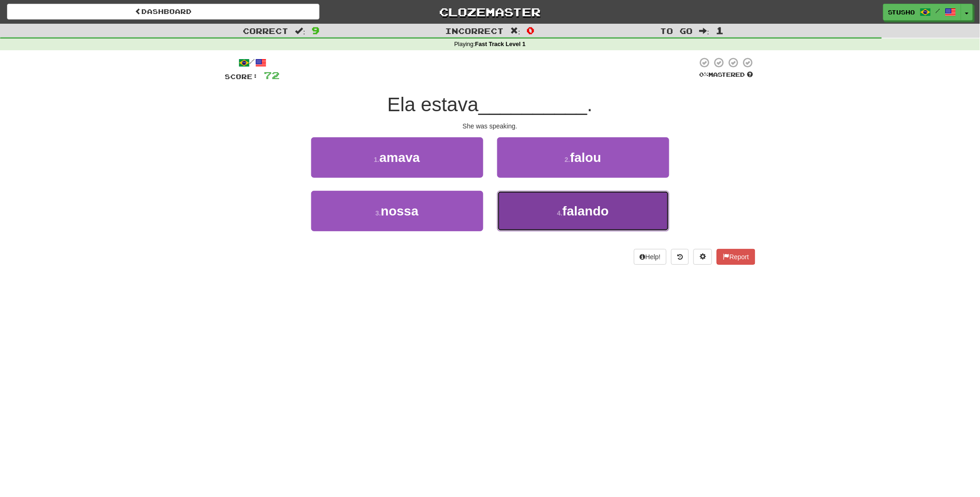
click at [564, 215] on span "falando" at bounding box center [586, 211] width 47 height 14
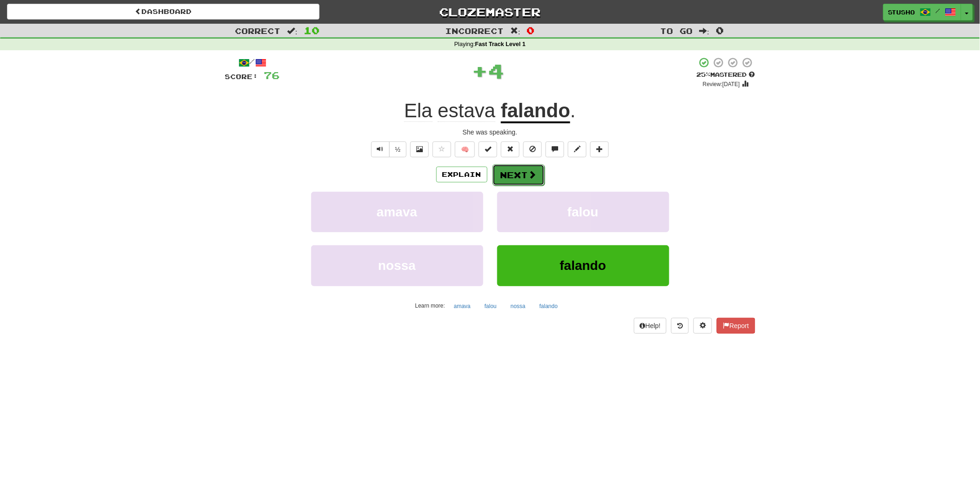
click at [510, 174] on button "Next" at bounding box center [519, 174] width 52 height 21
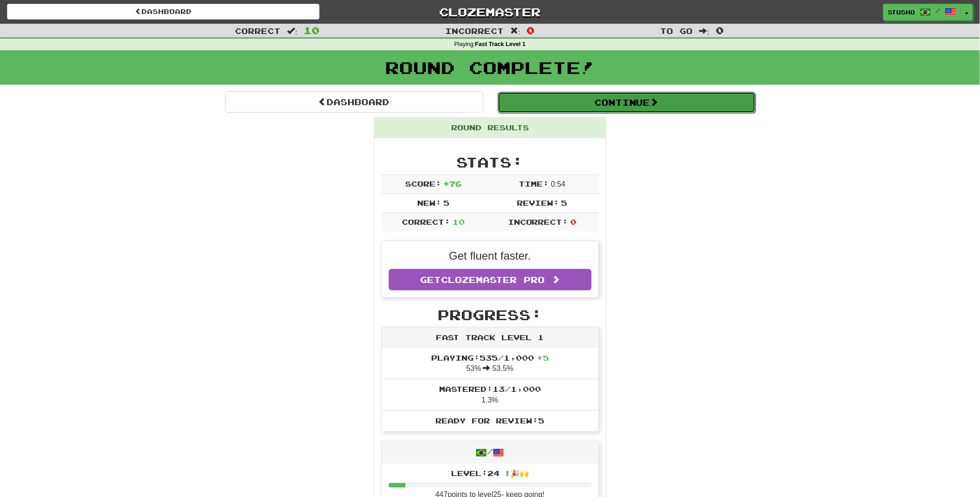
click at [656, 100] on span at bounding box center [654, 102] width 8 height 8
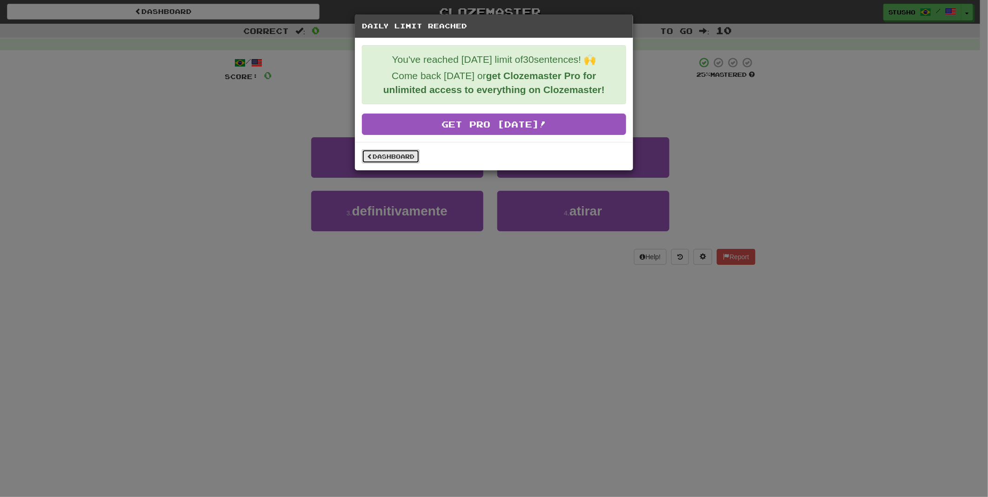
click at [395, 155] on link "Dashboard" at bounding box center [391, 156] width 58 height 14
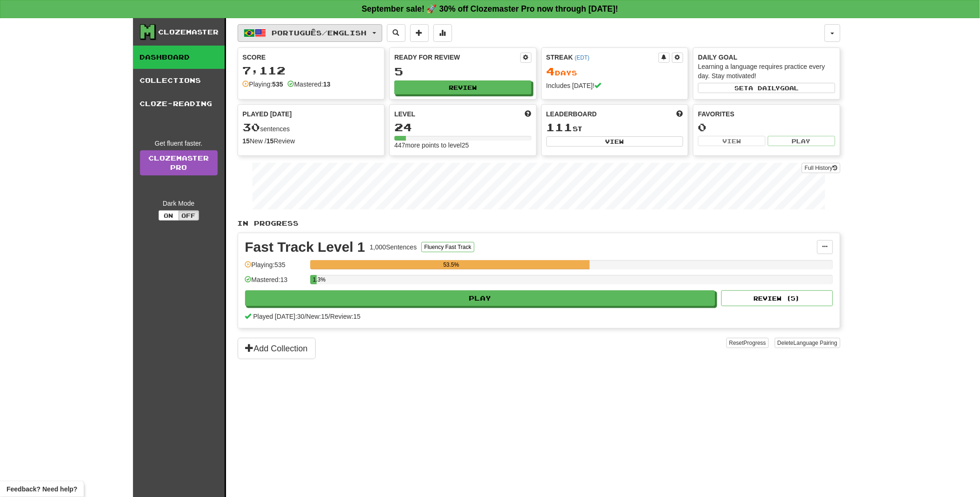
click at [379, 30] on button "Português / English" at bounding box center [310, 33] width 145 height 18
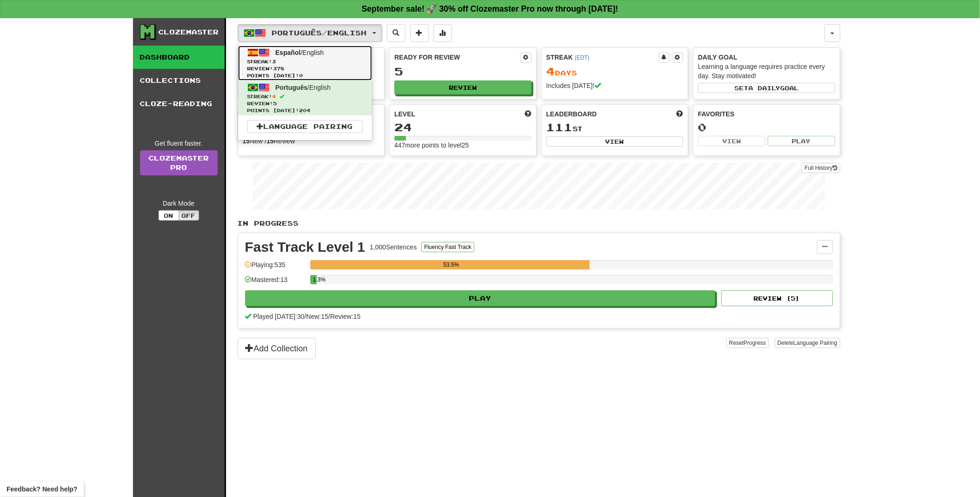
click at [303, 58] on link "Español / English Streak: 3 Review: 378 Points today: 0" at bounding box center [305, 63] width 134 height 35
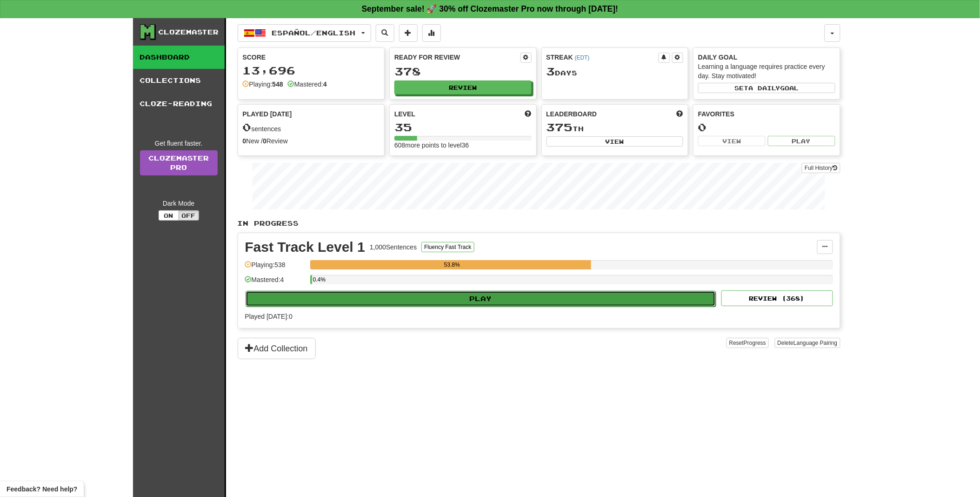
click at [469, 299] on button "Play" at bounding box center [481, 299] width 471 height 16
select select "**"
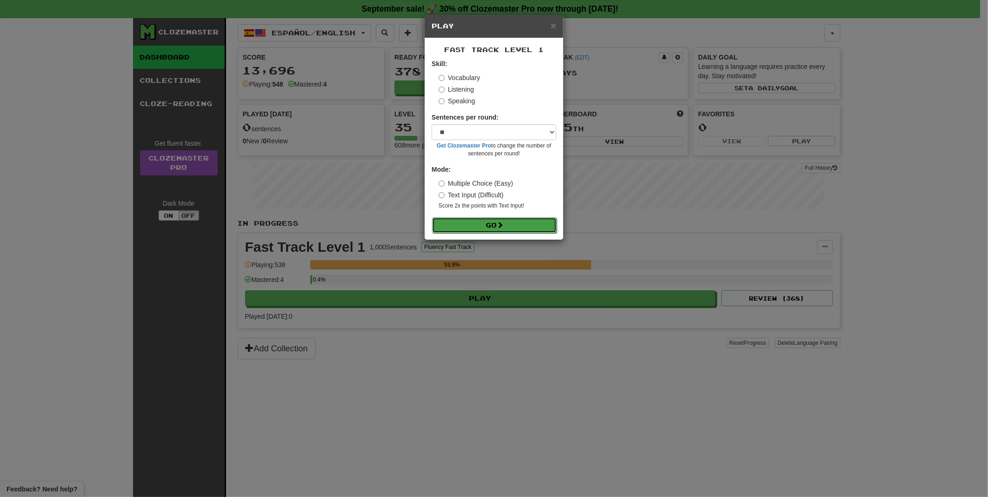
click at [482, 226] on button "Go" at bounding box center [494, 225] width 125 height 16
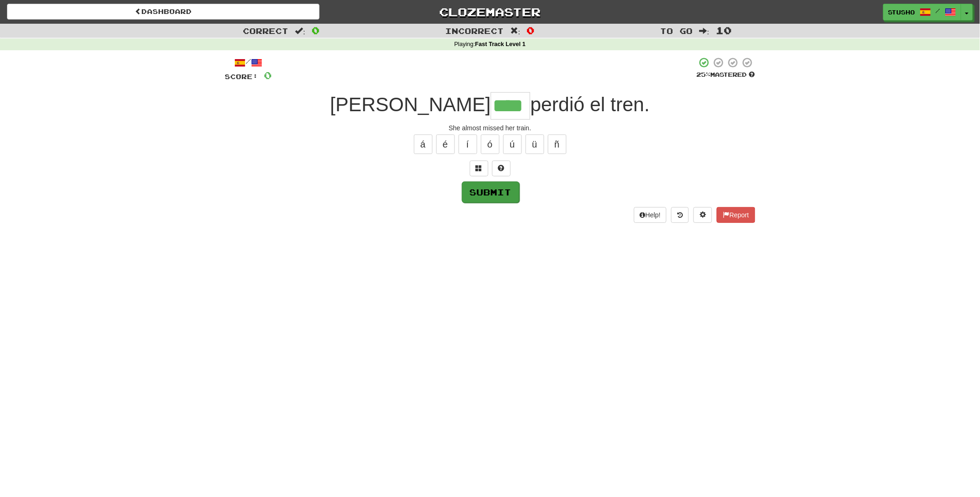
type input "****"
click at [491, 192] on button "Submit" at bounding box center [491, 191] width 58 height 21
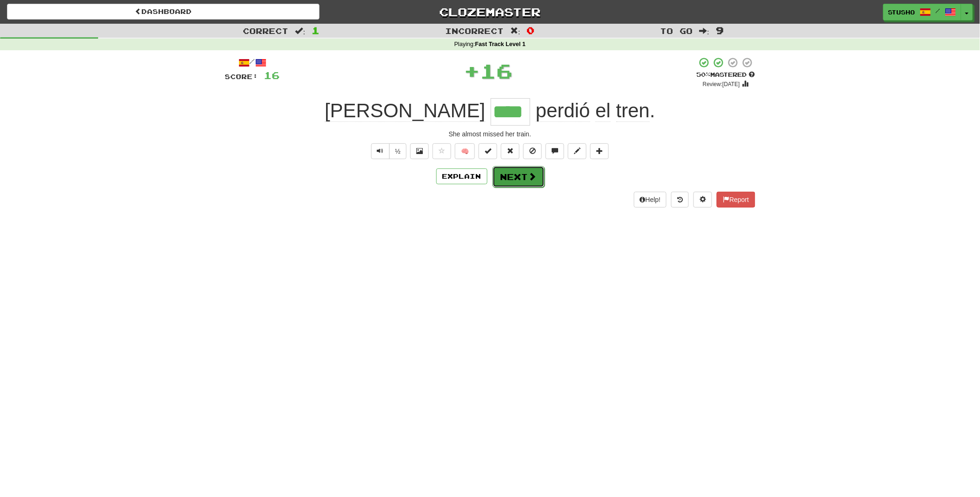
click at [518, 179] on button "Next" at bounding box center [519, 176] width 52 height 21
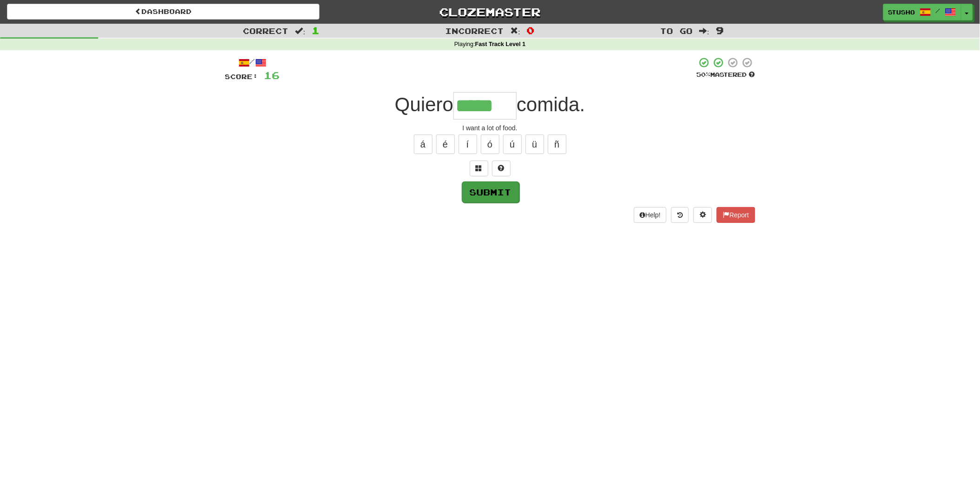
type input "*****"
click at [486, 192] on button "Submit" at bounding box center [491, 191] width 58 height 21
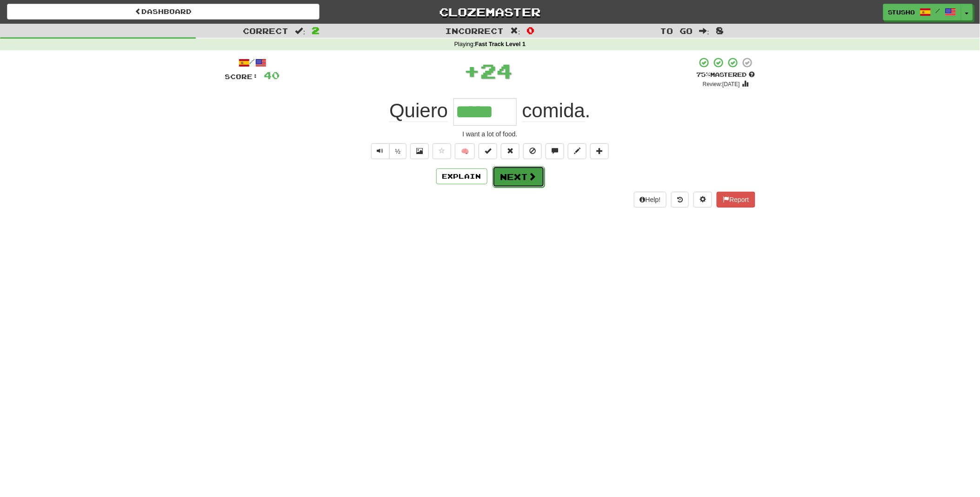
click at [517, 175] on button "Next" at bounding box center [519, 176] width 52 height 21
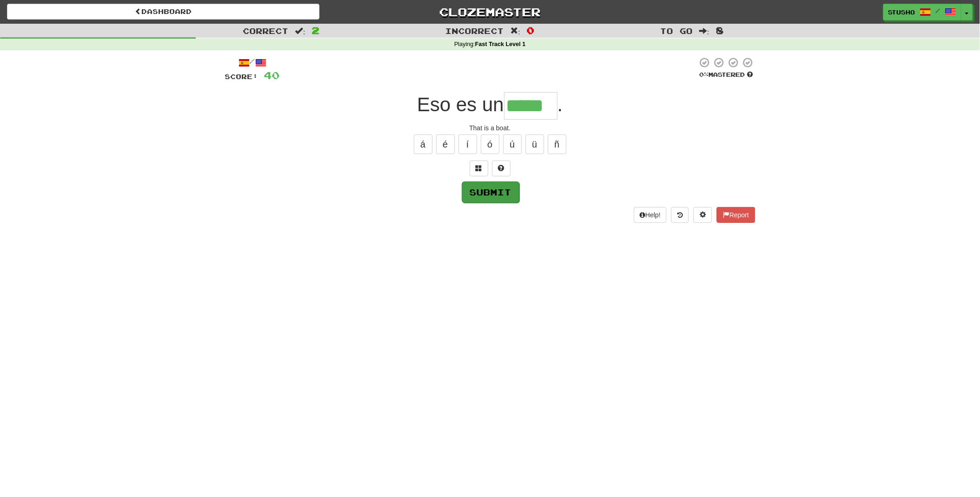
type input "*****"
click at [500, 191] on button "Submit" at bounding box center [491, 191] width 58 height 21
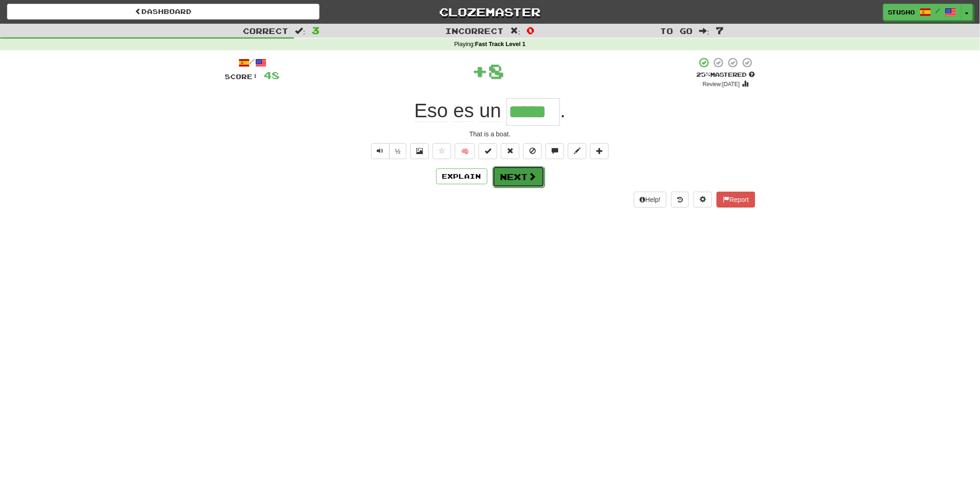
click at [510, 180] on button "Next" at bounding box center [519, 176] width 52 height 21
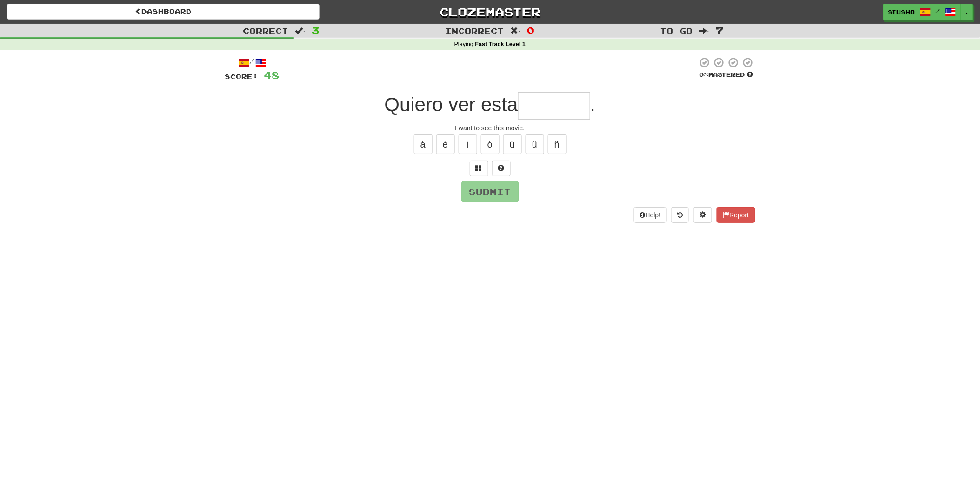
type input "*"
click at [462, 146] on button "í" at bounding box center [468, 144] width 19 height 20
type input "********"
click at [500, 194] on button "Submit" at bounding box center [491, 191] width 58 height 21
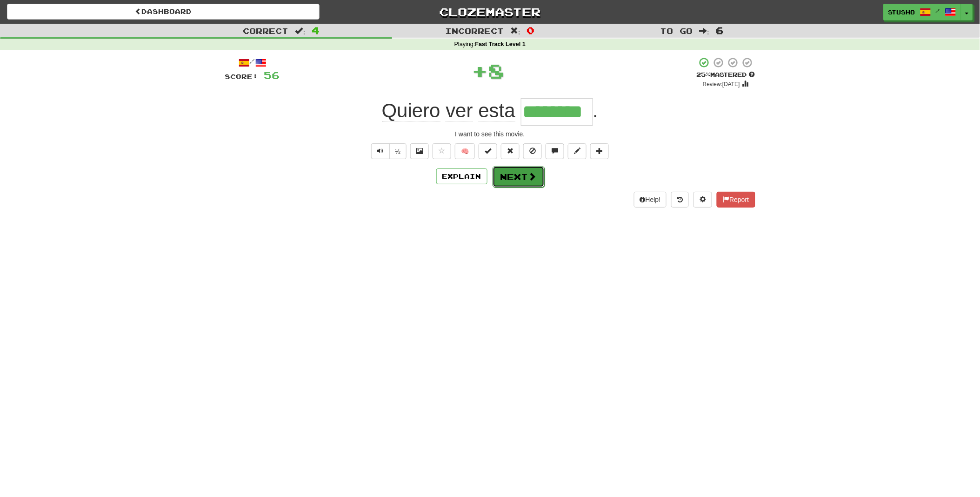
click at [516, 182] on button "Next" at bounding box center [519, 176] width 52 height 21
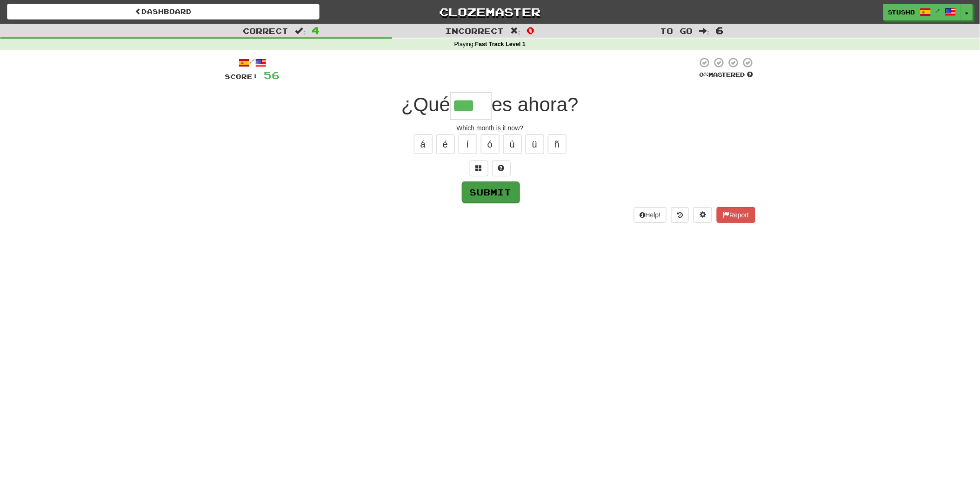
type input "***"
click at [500, 193] on button "Submit" at bounding box center [491, 191] width 58 height 21
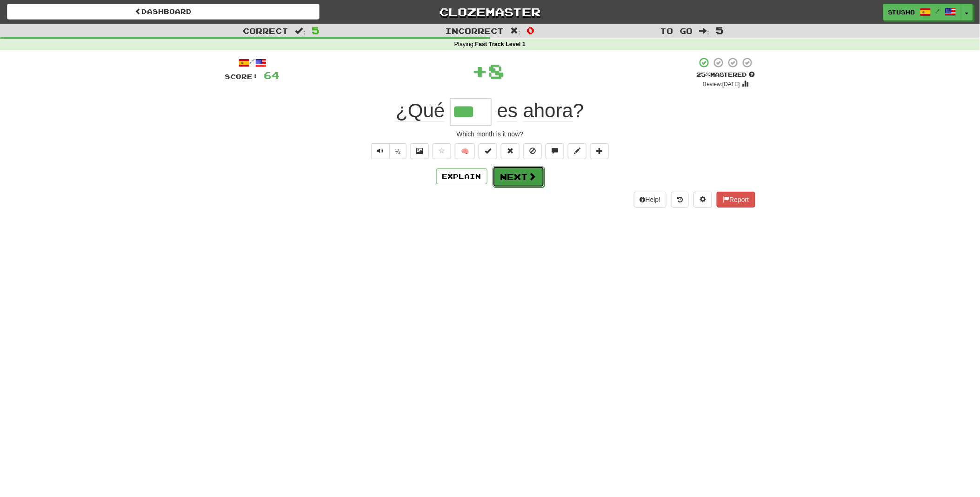
click at [507, 178] on button "Next" at bounding box center [519, 176] width 52 height 21
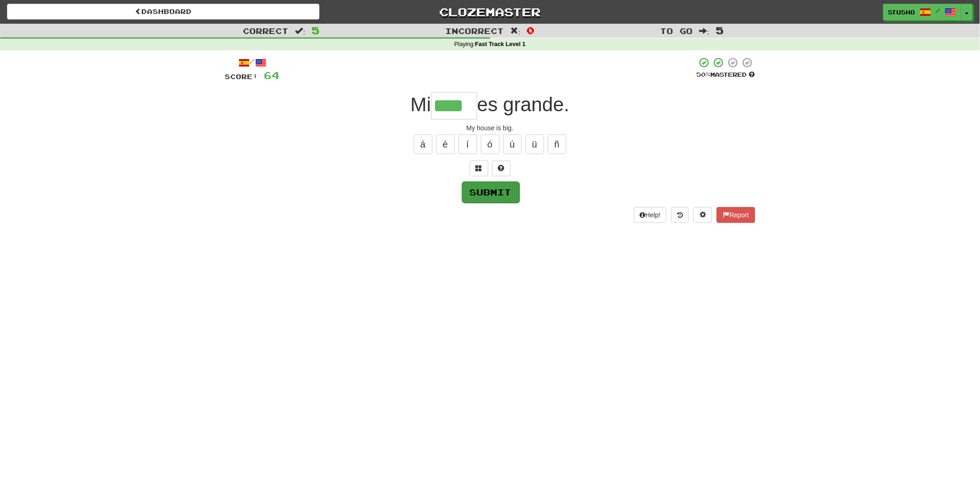
type input "****"
click at [496, 187] on button "Submit" at bounding box center [491, 191] width 58 height 21
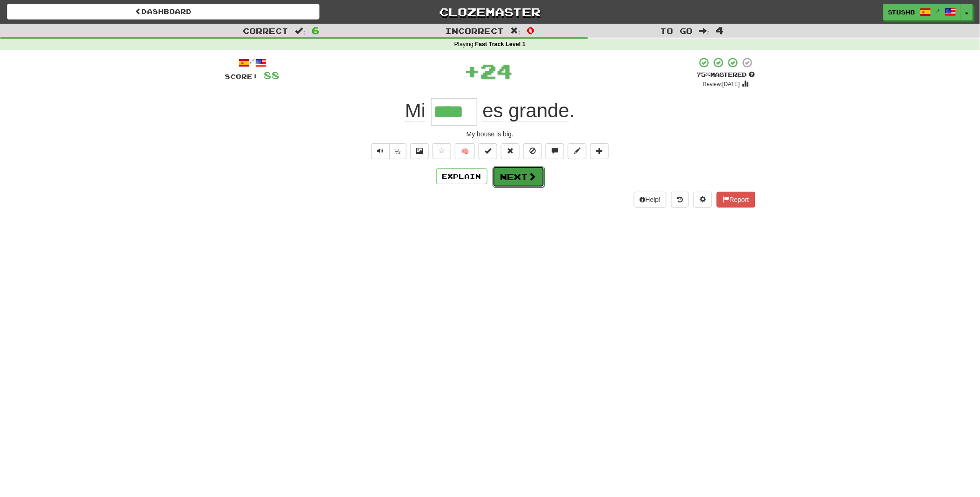
click at [519, 175] on button "Next" at bounding box center [519, 176] width 52 height 21
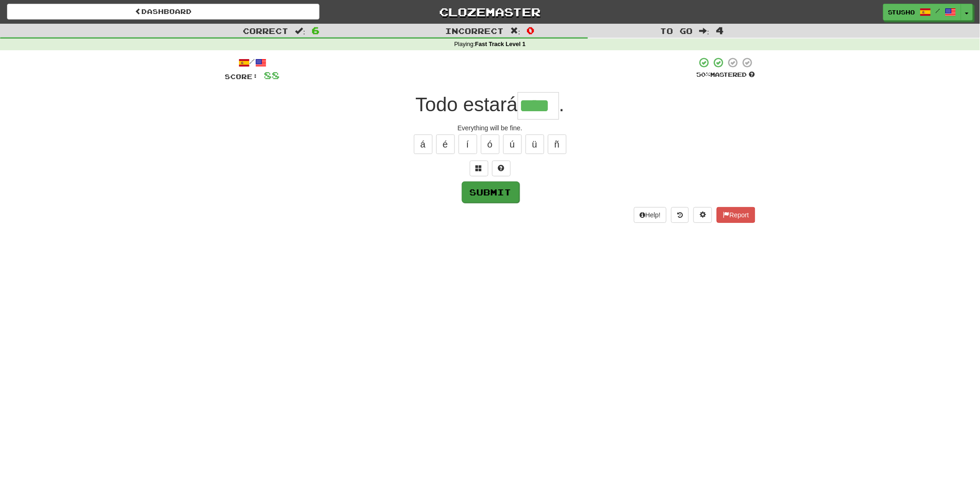
type input "****"
click at [486, 191] on button "Submit" at bounding box center [491, 191] width 58 height 21
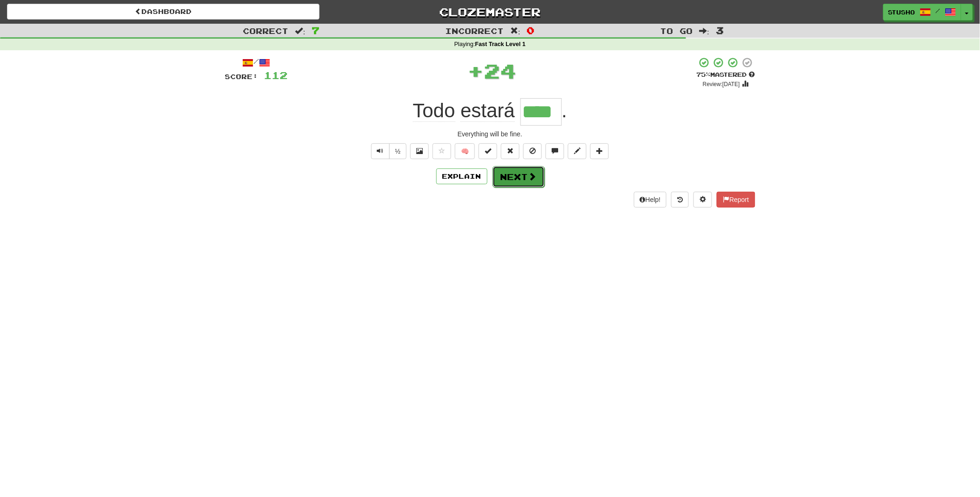
click at [509, 176] on button "Next" at bounding box center [519, 176] width 52 height 21
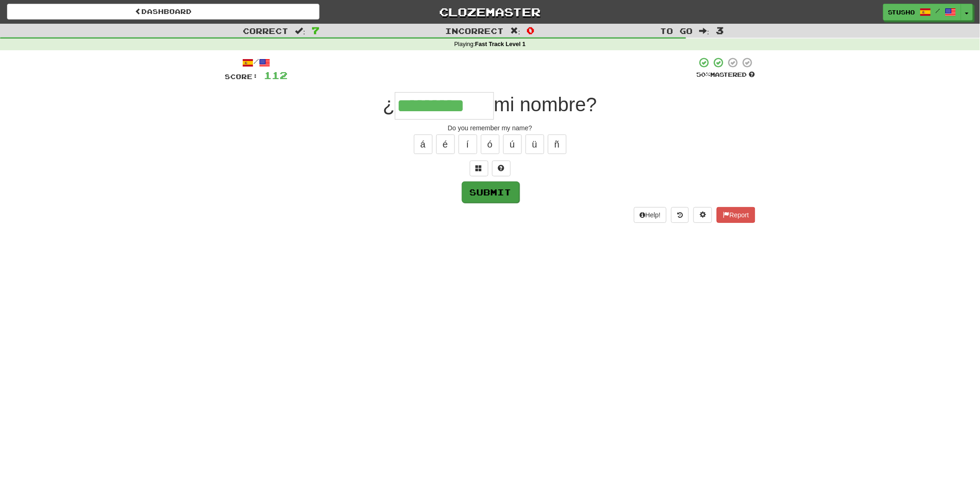
type input "*********"
click at [495, 191] on button "Submit" at bounding box center [491, 191] width 58 height 21
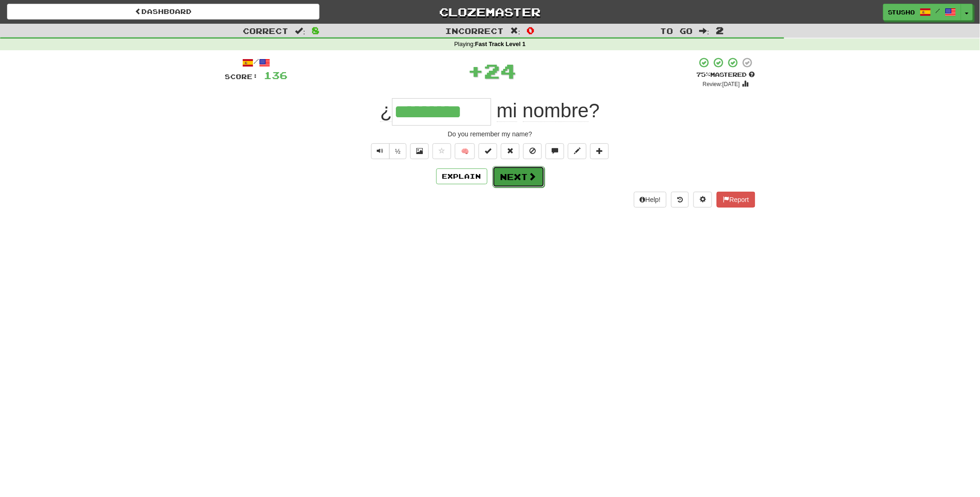
click at [522, 178] on button "Next" at bounding box center [519, 176] width 52 height 21
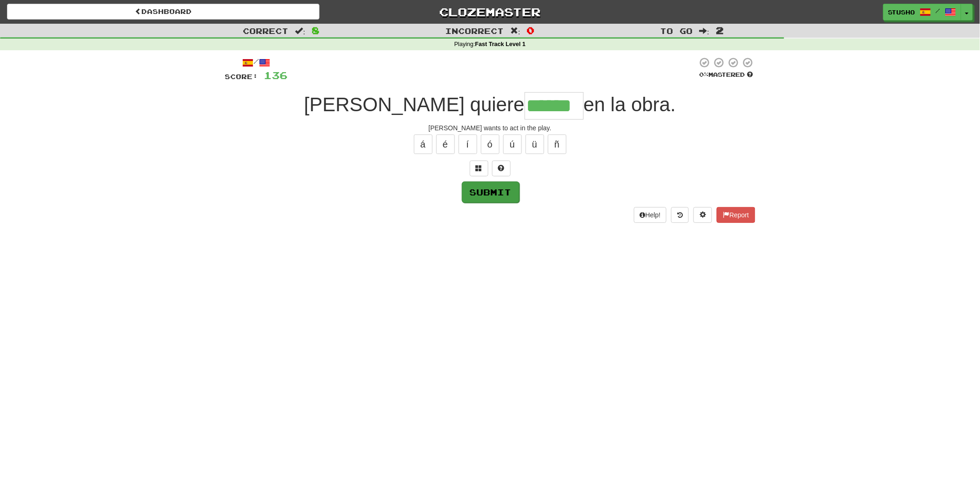
type input "******"
click at [491, 193] on button "Submit" at bounding box center [491, 191] width 58 height 21
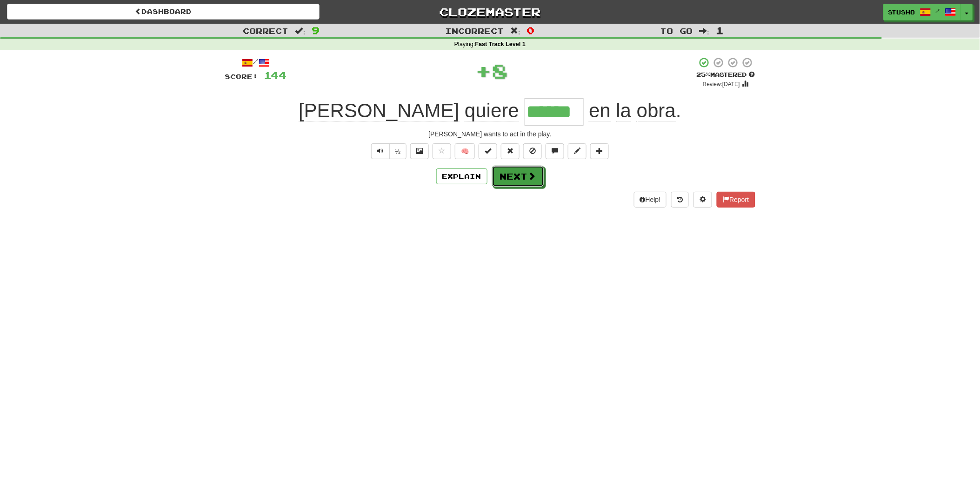
click at [518, 179] on button "Next" at bounding box center [518, 176] width 52 height 21
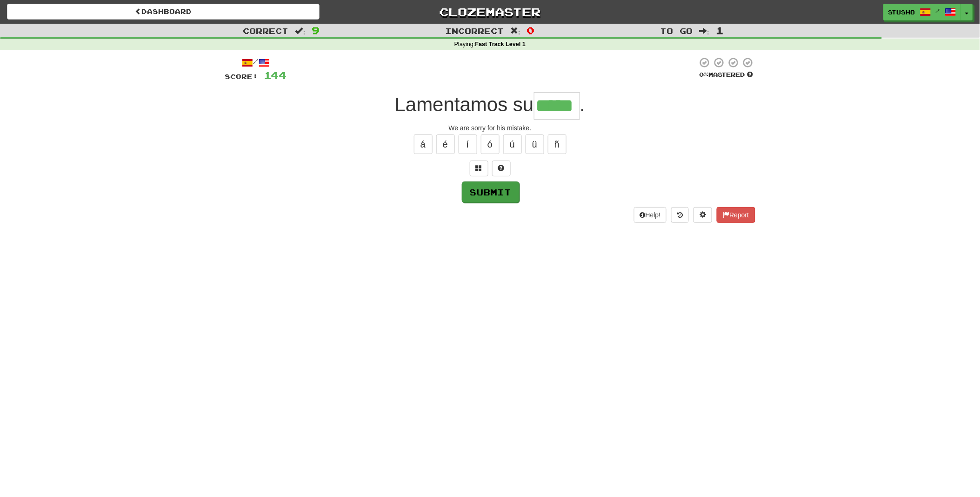
type input "*****"
click at [498, 189] on button "Submit" at bounding box center [491, 191] width 58 height 21
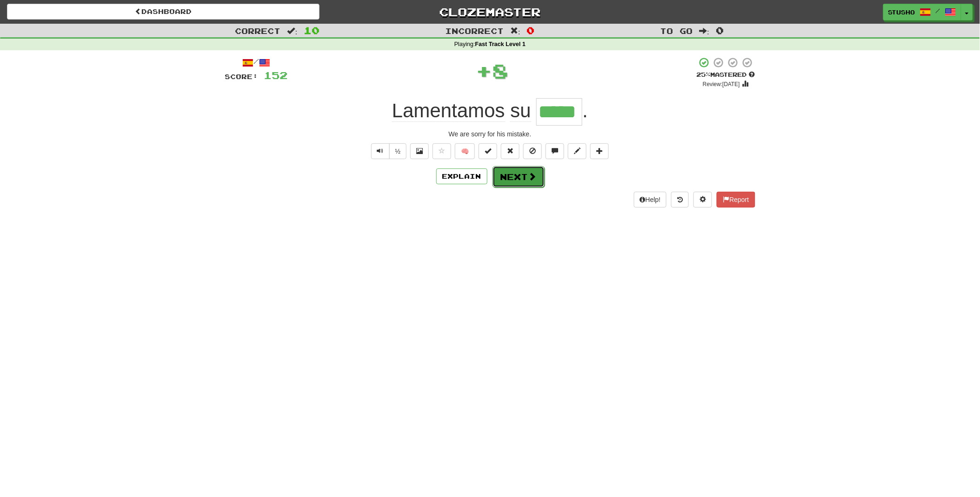
click at [516, 176] on button "Next" at bounding box center [519, 176] width 52 height 21
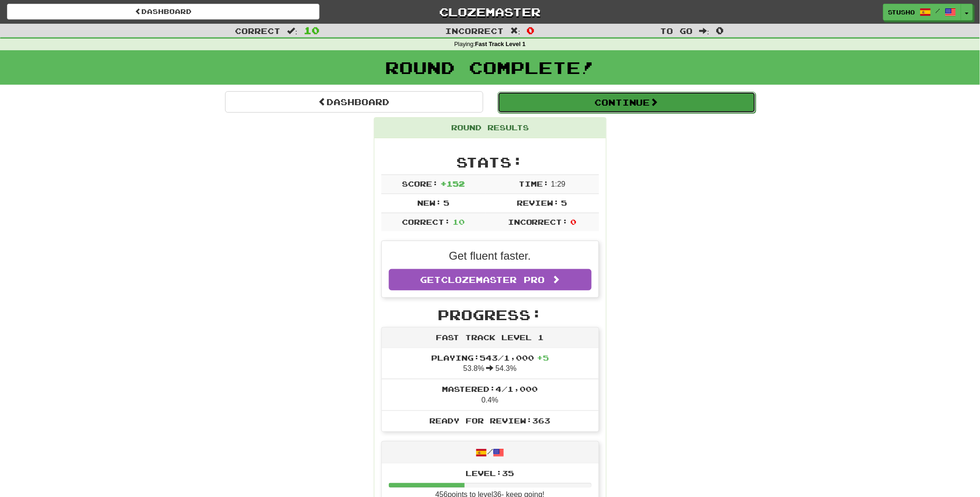
click at [616, 100] on button "Continue" at bounding box center [627, 102] width 258 height 21
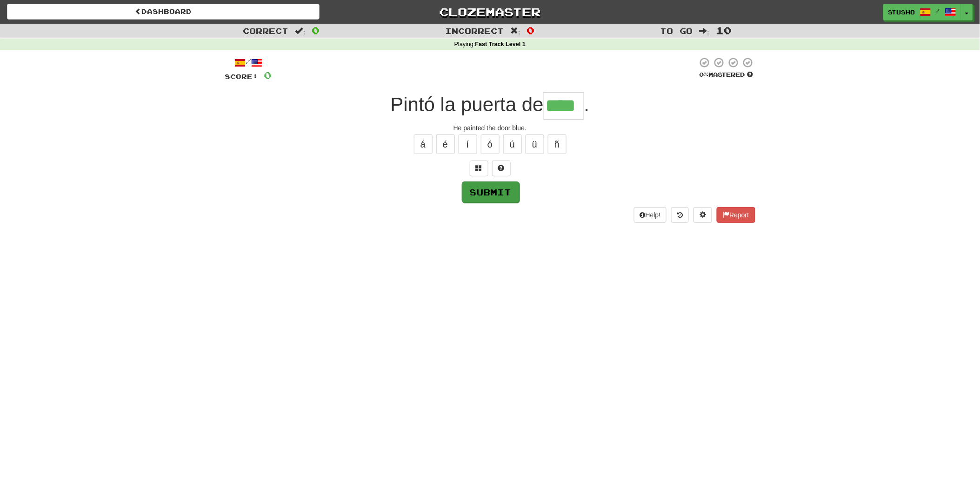
type input "****"
click at [480, 194] on button "Submit" at bounding box center [491, 191] width 58 height 21
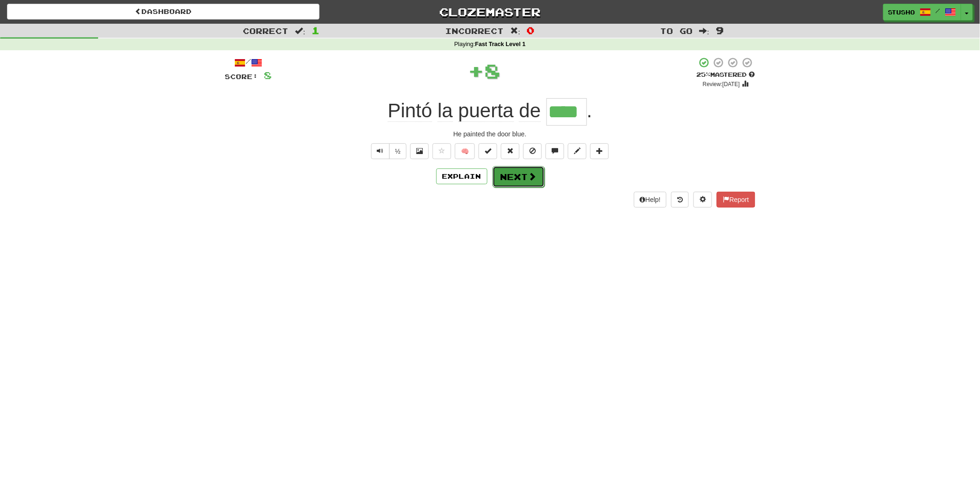
click at [515, 175] on button "Next" at bounding box center [519, 176] width 52 height 21
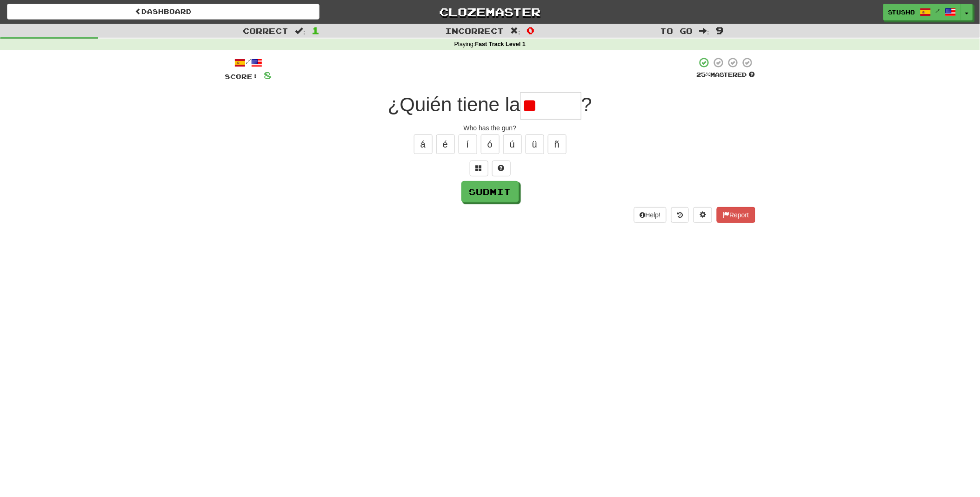
type input "*"
type input "*******"
click at [491, 196] on button "Submit" at bounding box center [491, 191] width 58 height 21
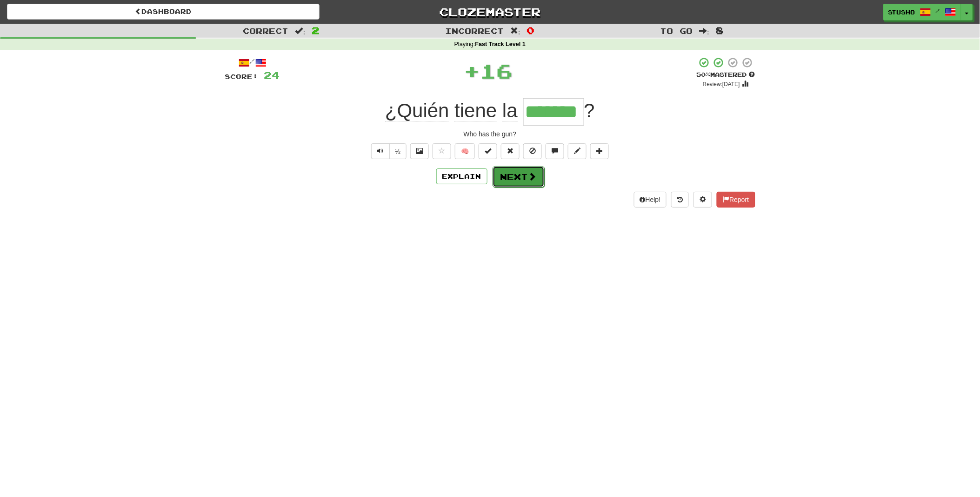
click at [509, 179] on button "Next" at bounding box center [519, 176] width 52 height 21
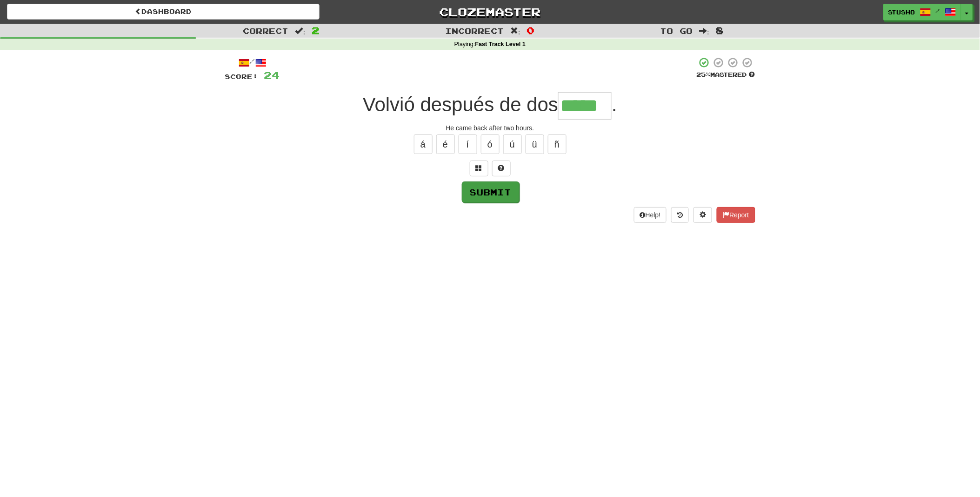
type input "*****"
click at [489, 193] on button "Submit" at bounding box center [491, 191] width 58 height 21
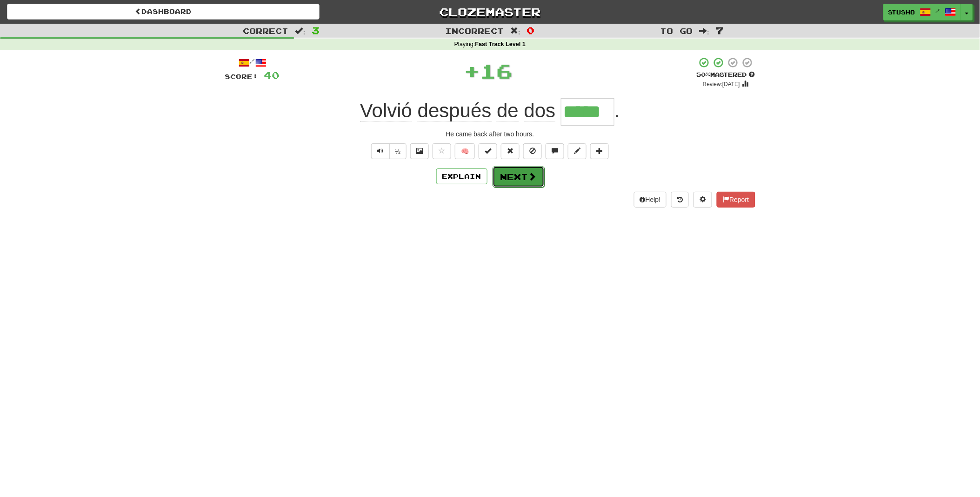
click at [514, 181] on button "Next" at bounding box center [519, 176] width 52 height 21
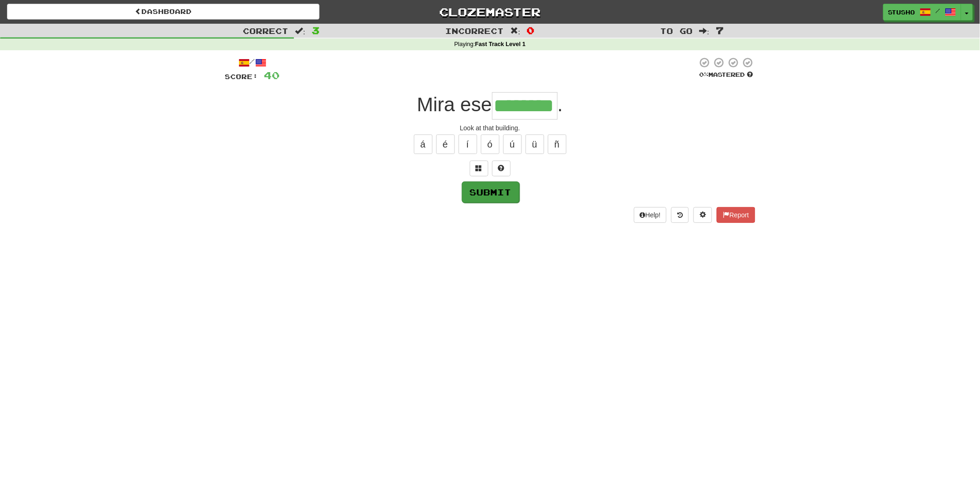
type input "********"
click at [496, 188] on button "Submit" at bounding box center [491, 191] width 58 height 21
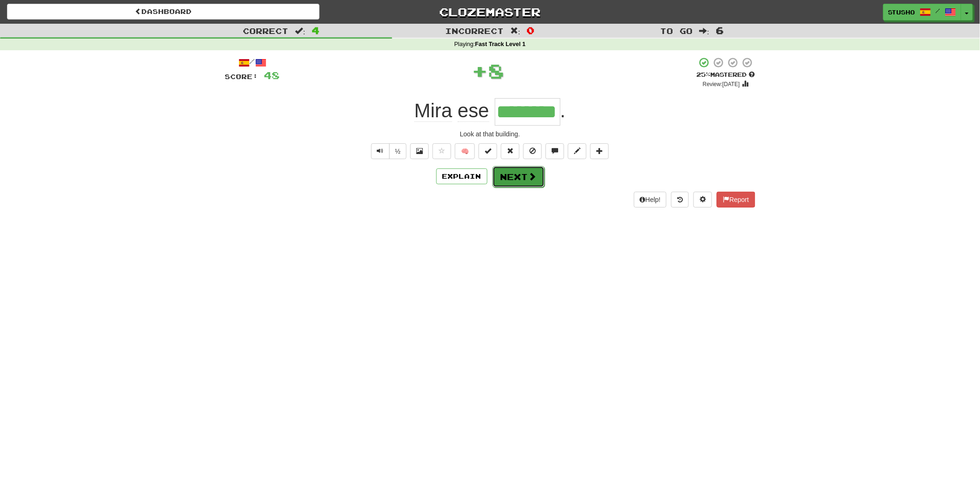
click at [517, 179] on button "Next" at bounding box center [519, 176] width 52 height 21
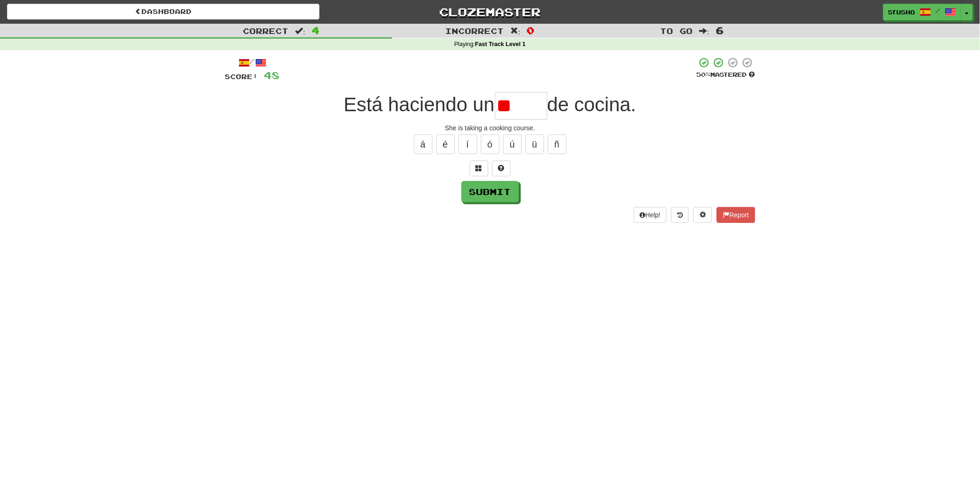
type input "*"
type input "*****"
click at [485, 197] on button "Submit" at bounding box center [491, 191] width 58 height 21
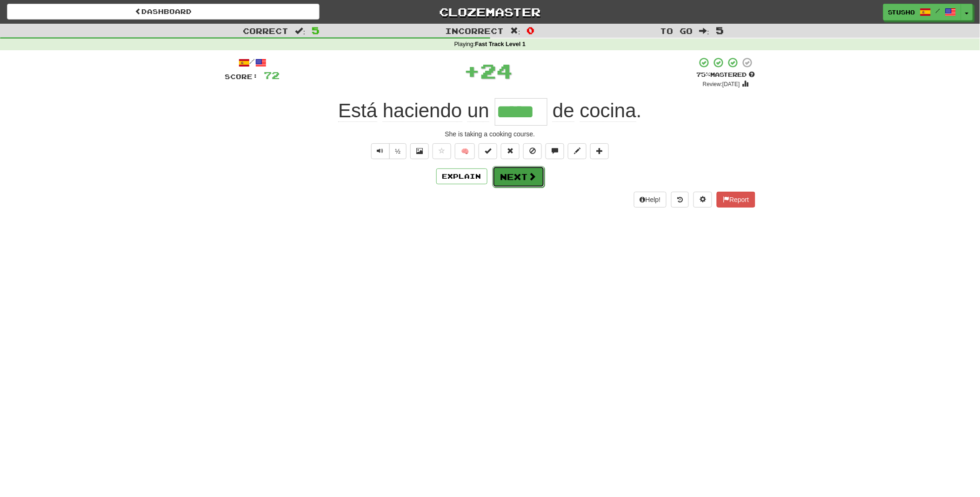
click at [514, 178] on button "Next" at bounding box center [519, 176] width 52 height 21
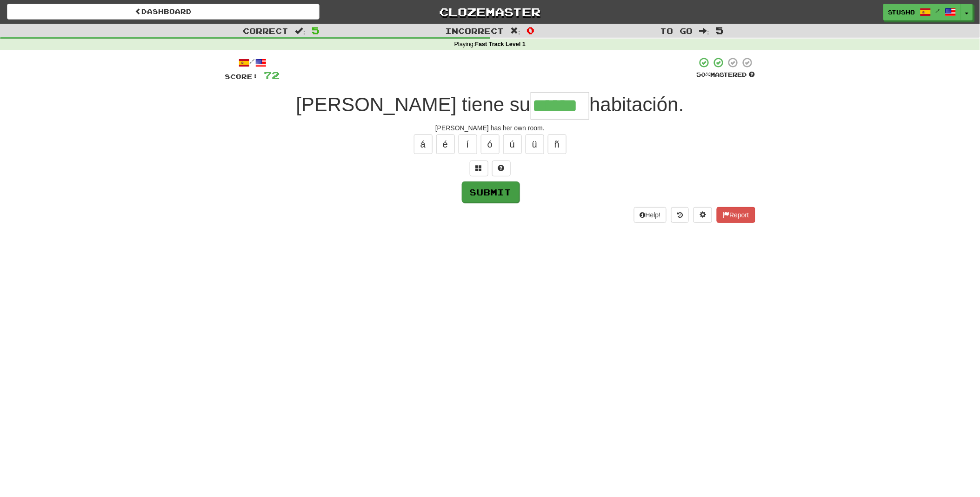
type input "******"
click at [496, 193] on button "Submit" at bounding box center [491, 191] width 58 height 21
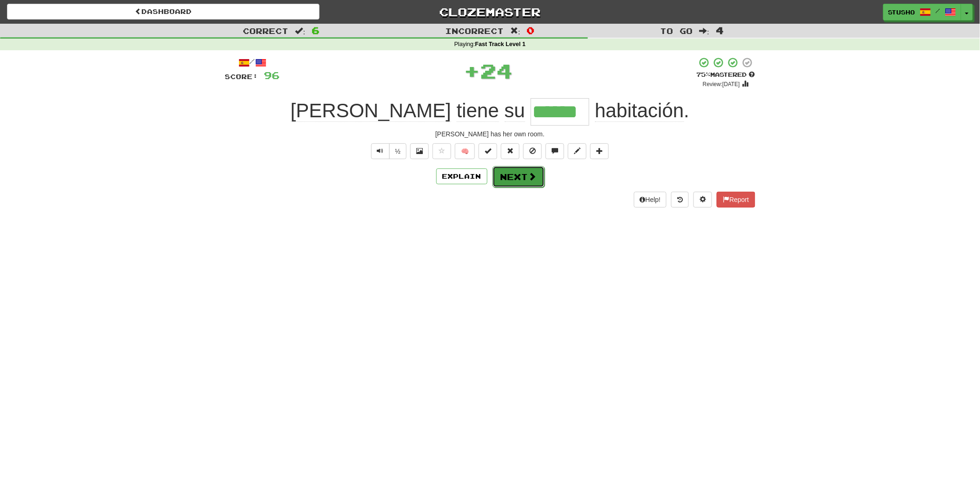
click at [514, 179] on button "Next" at bounding box center [519, 176] width 52 height 21
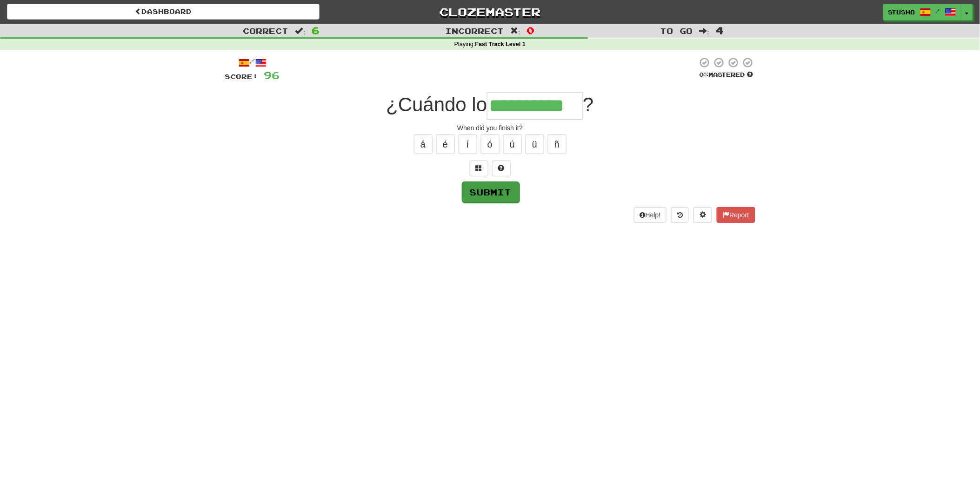
type input "**********"
click at [495, 192] on button "Submit" at bounding box center [491, 191] width 58 height 21
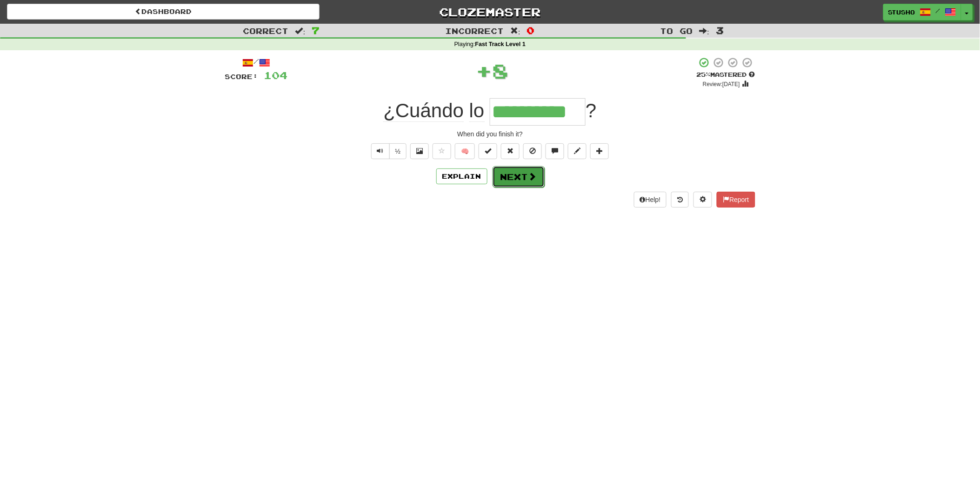
click at [509, 177] on button "Next" at bounding box center [519, 176] width 52 height 21
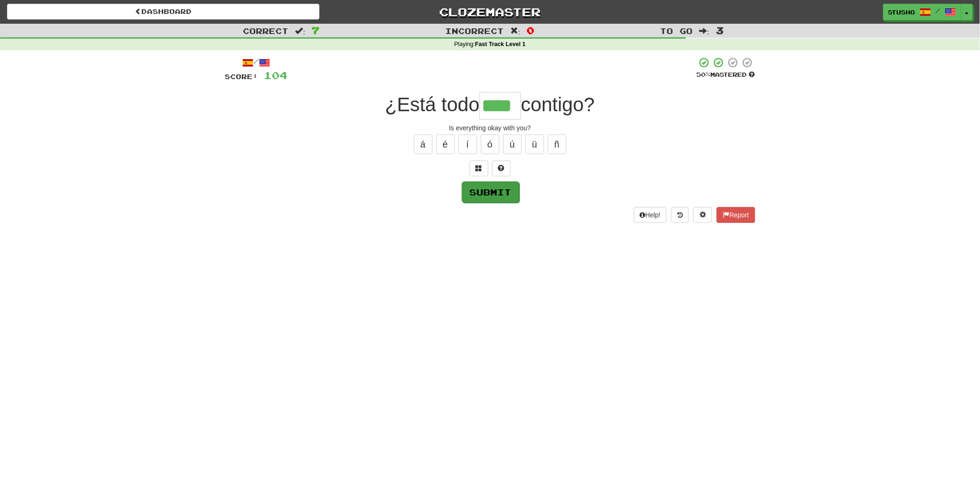
type input "****"
click at [491, 189] on button "Submit" at bounding box center [491, 191] width 58 height 21
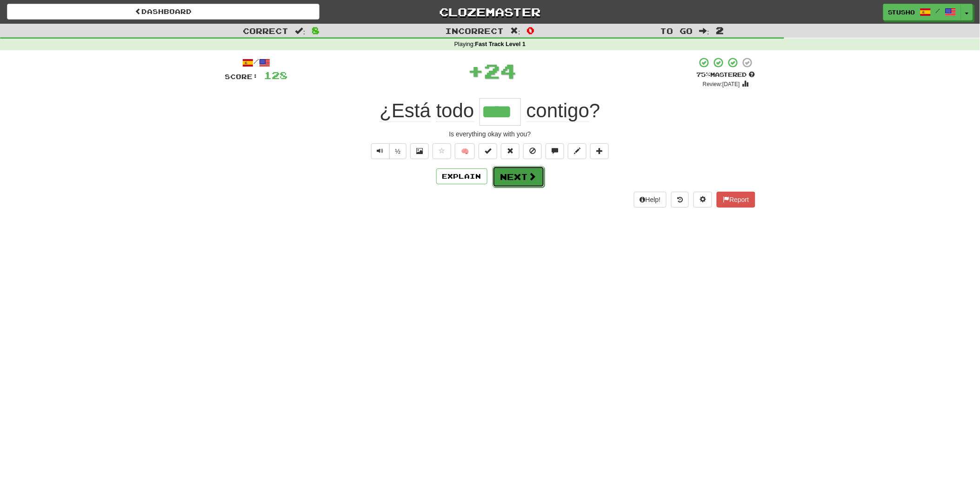
click at [511, 179] on button "Next" at bounding box center [519, 176] width 52 height 21
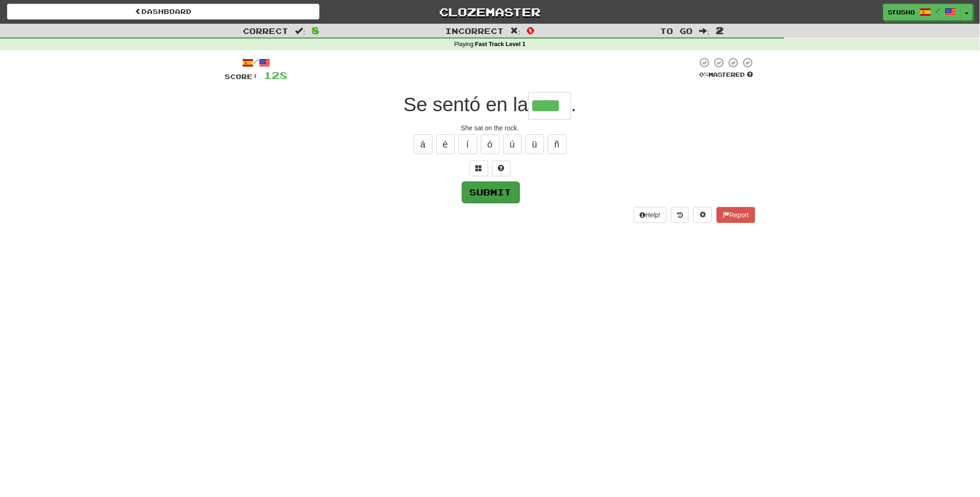
type input "****"
click at [485, 194] on button "Submit" at bounding box center [491, 191] width 58 height 21
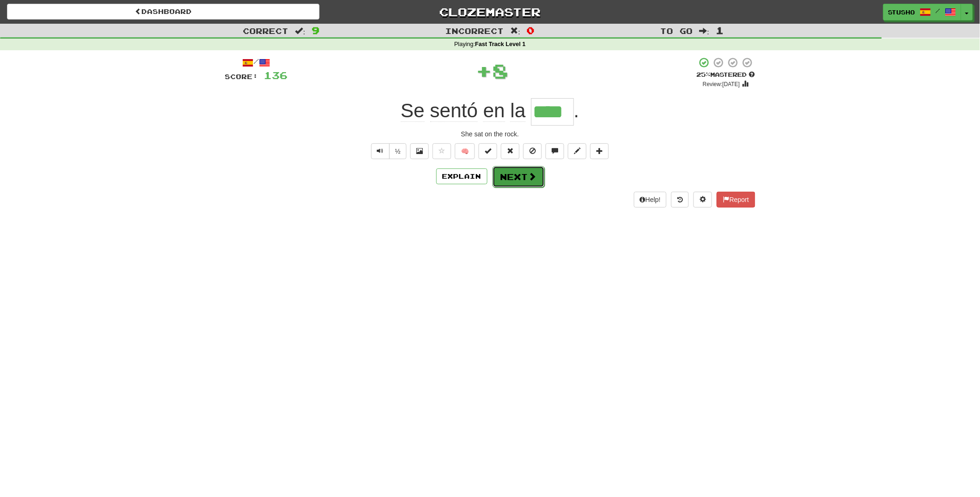
click at [510, 177] on button "Next" at bounding box center [519, 176] width 52 height 21
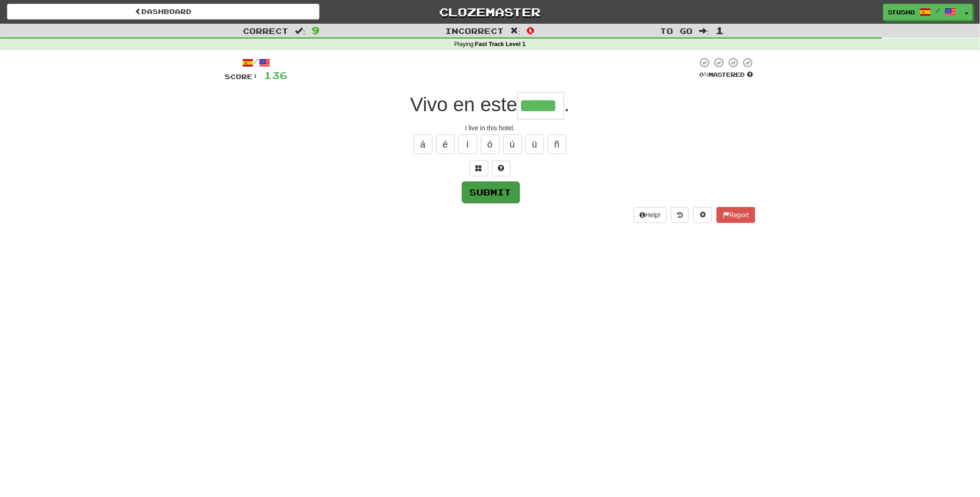
type input "*****"
click at [494, 192] on button "Submit" at bounding box center [491, 191] width 58 height 21
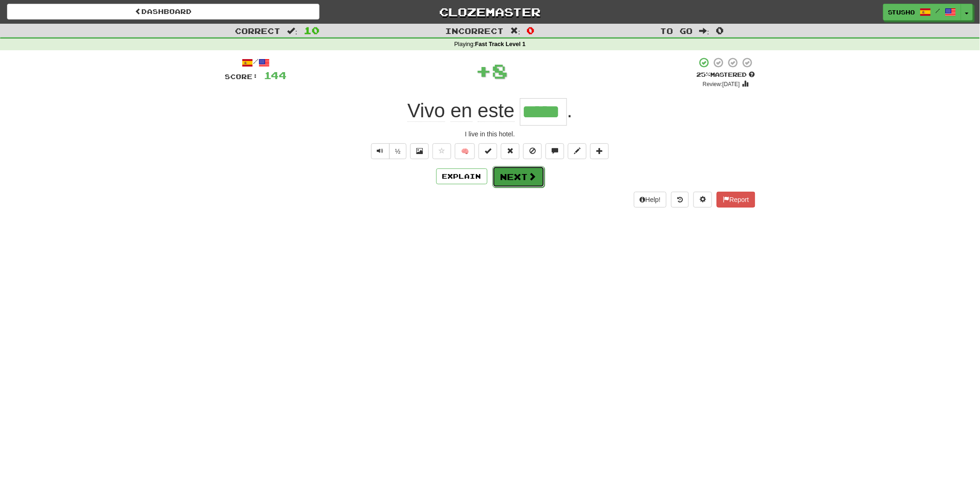
click at [519, 177] on button "Next" at bounding box center [519, 176] width 52 height 21
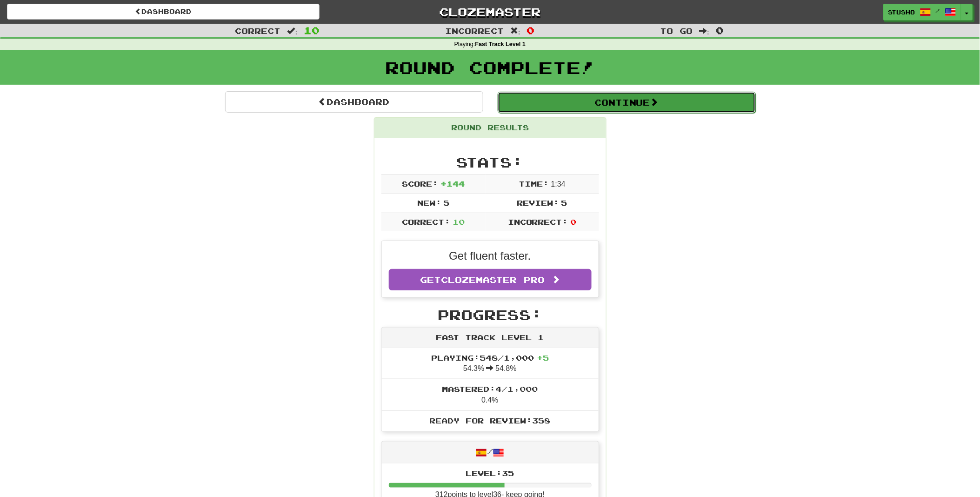
click at [641, 99] on button "Continue" at bounding box center [627, 102] width 258 height 21
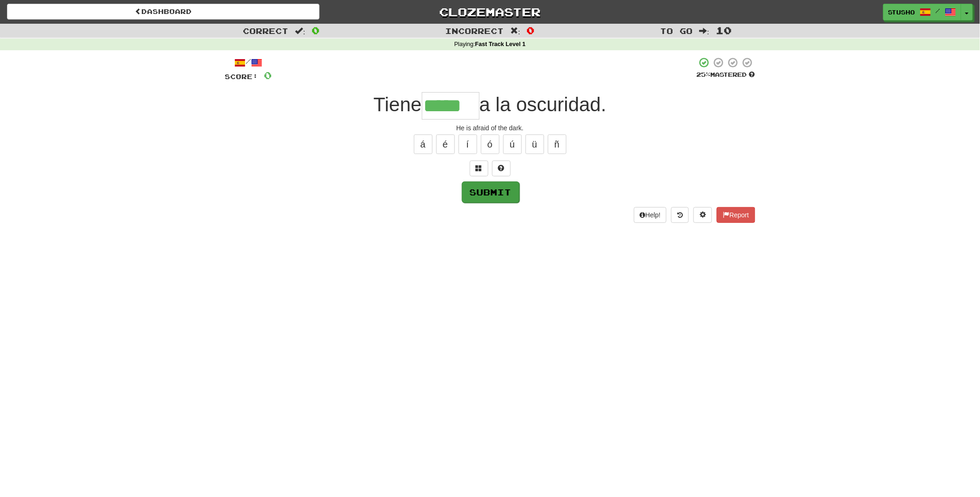
type input "*****"
click at [489, 191] on button "Submit" at bounding box center [491, 191] width 58 height 21
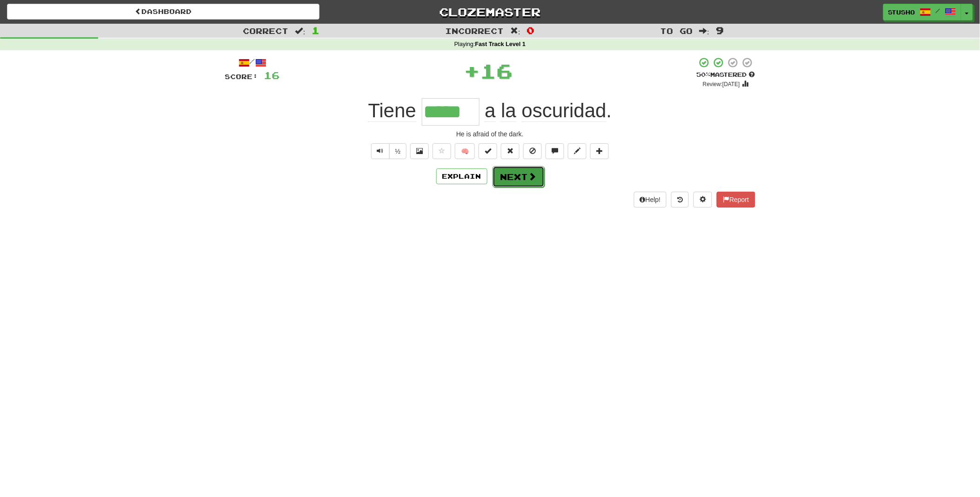
click at [515, 177] on button "Next" at bounding box center [519, 176] width 52 height 21
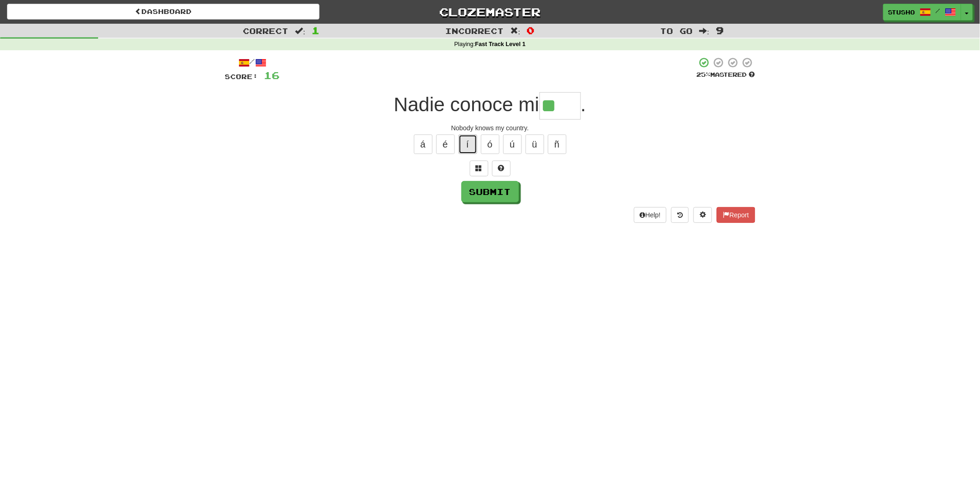
click at [471, 145] on button "í" at bounding box center [468, 144] width 19 height 20
type input "****"
click at [497, 194] on button "Submit" at bounding box center [491, 191] width 58 height 21
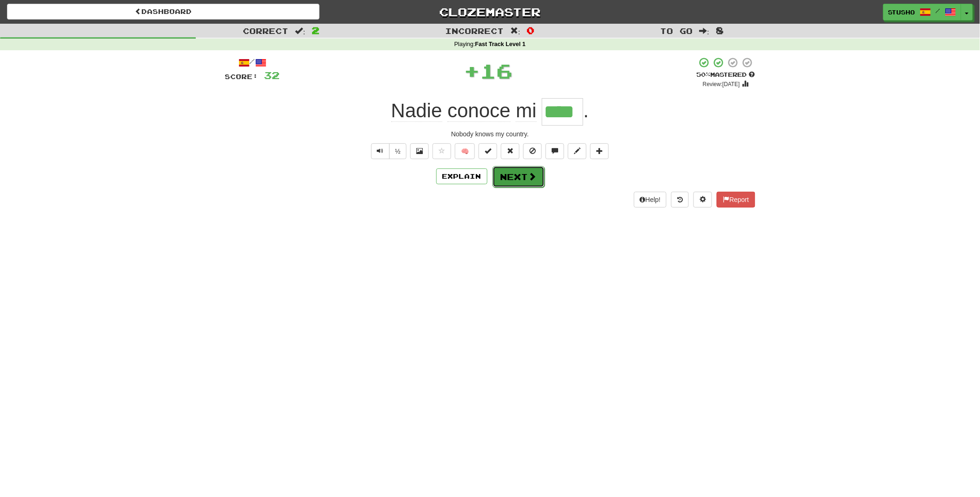
click at [517, 178] on button "Next" at bounding box center [519, 176] width 52 height 21
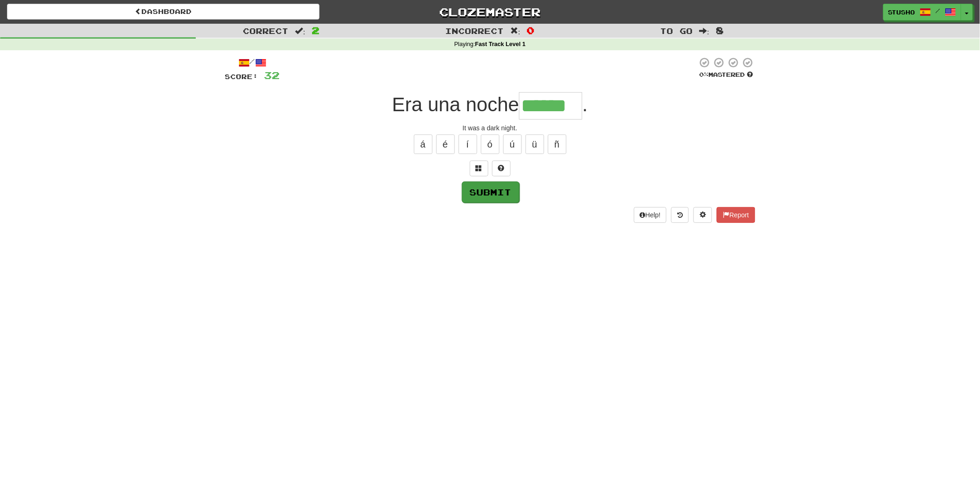
type input "******"
click at [491, 191] on button "Submit" at bounding box center [491, 191] width 58 height 21
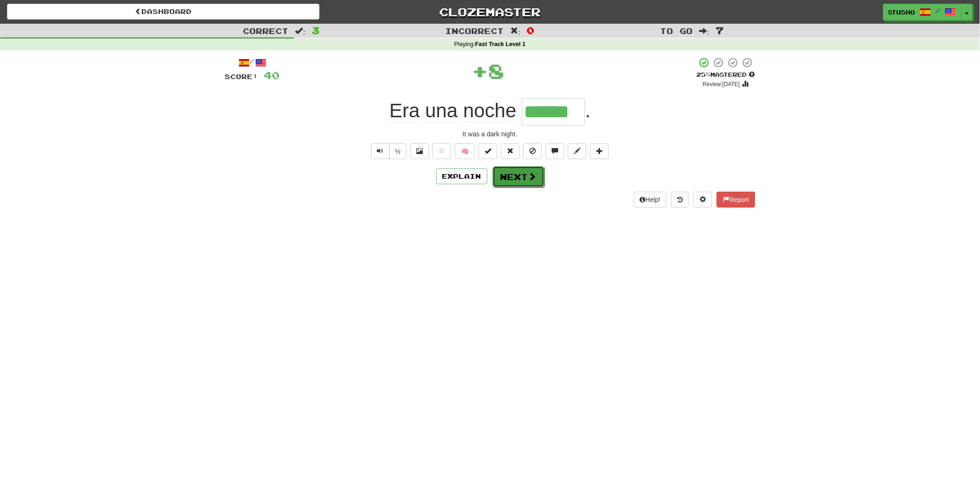
click at [513, 179] on button "Next" at bounding box center [519, 176] width 52 height 21
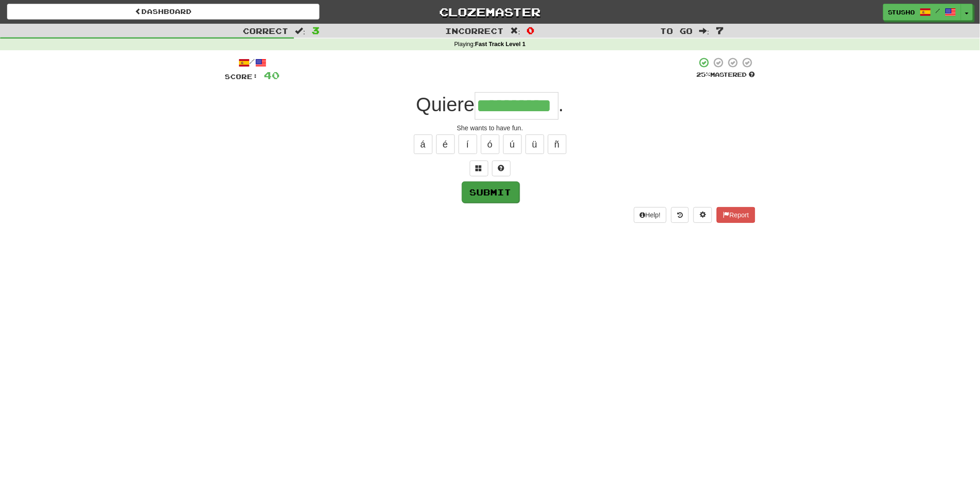
type input "**********"
click at [489, 194] on button "Submit" at bounding box center [491, 191] width 58 height 21
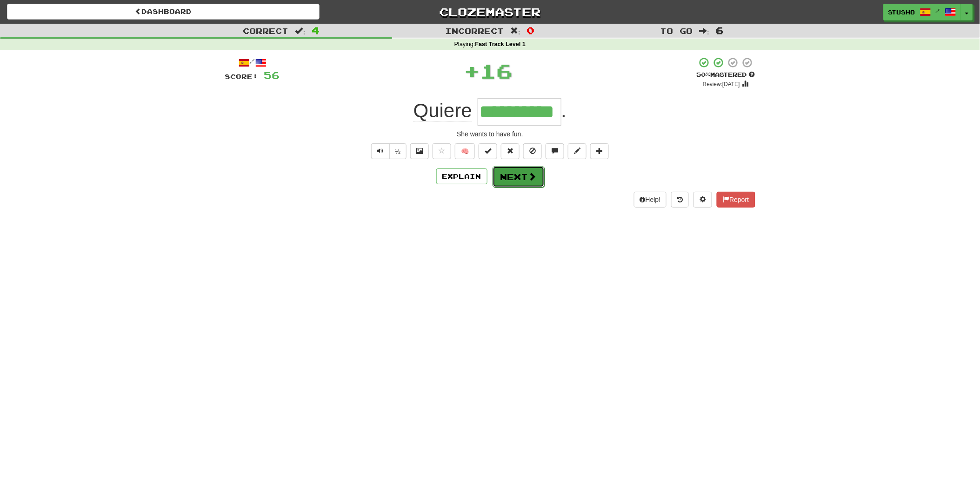
click at [513, 180] on button "Next" at bounding box center [519, 176] width 52 height 21
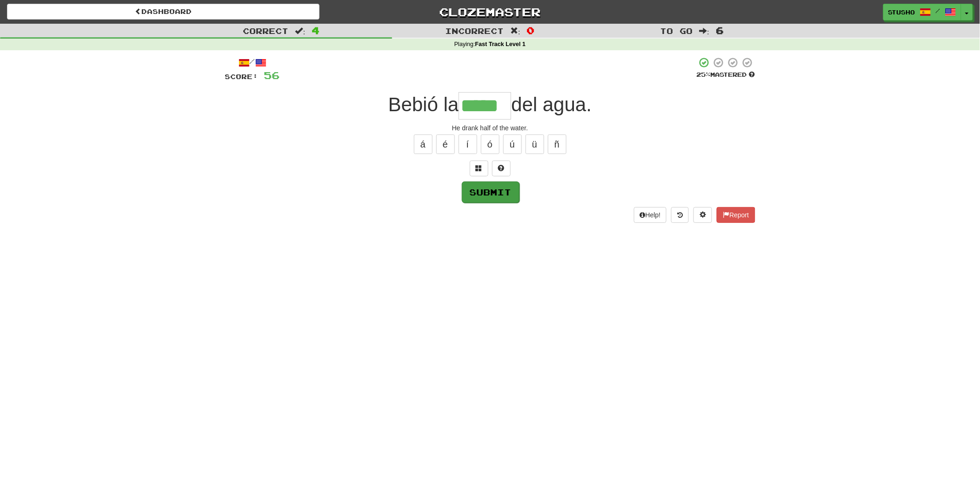
type input "*****"
click at [489, 193] on button "Submit" at bounding box center [491, 191] width 58 height 21
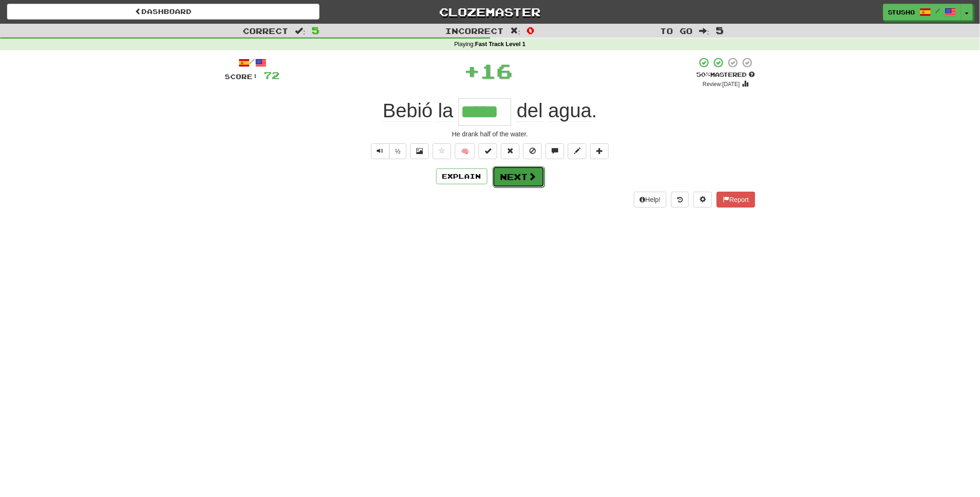
click at [513, 175] on button "Next" at bounding box center [519, 176] width 52 height 21
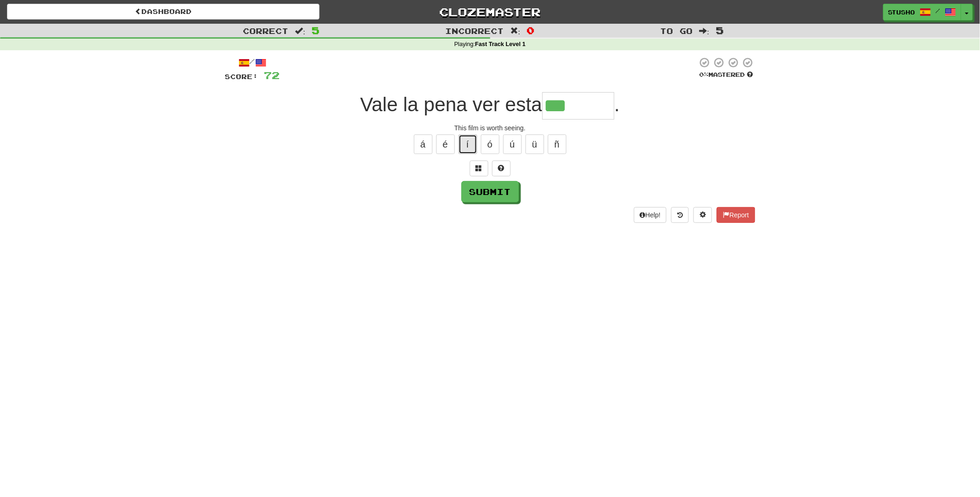
click at [470, 146] on button "í" at bounding box center [468, 144] width 19 height 20
type input "********"
click at [490, 192] on button "Submit" at bounding box center [491, 191] width 58 height 21
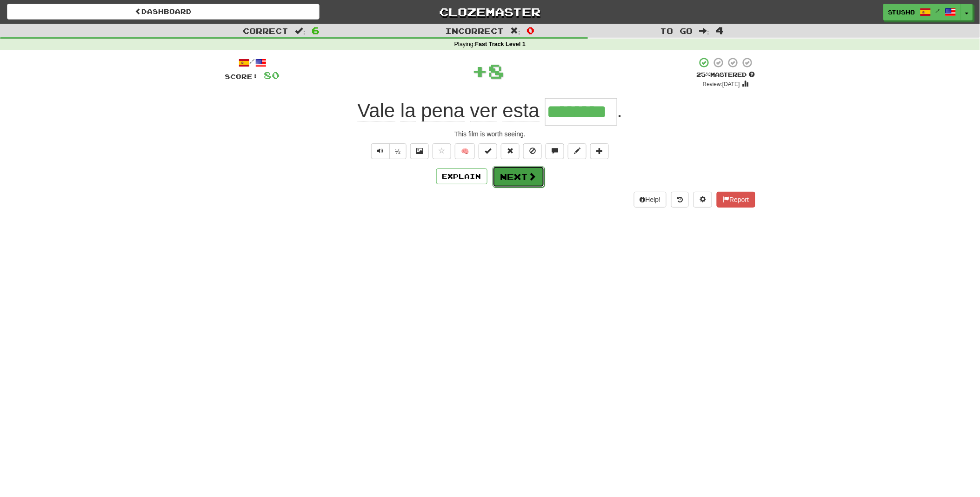
click at [510, 177] on button "Next" at bounding box center [519, 176] width 52 height 21
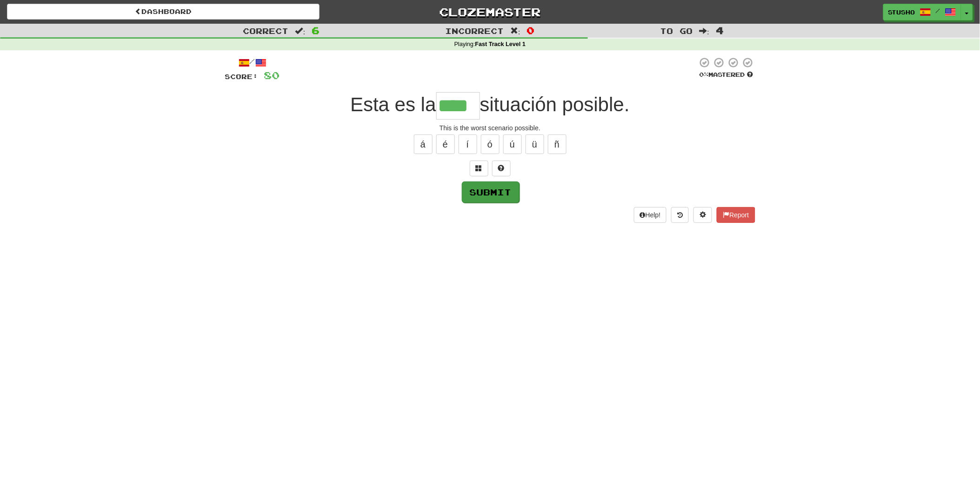
type input "****"
click at [483, 191] on button "Submit" at bounding box center [491, 191] width 58 height 21
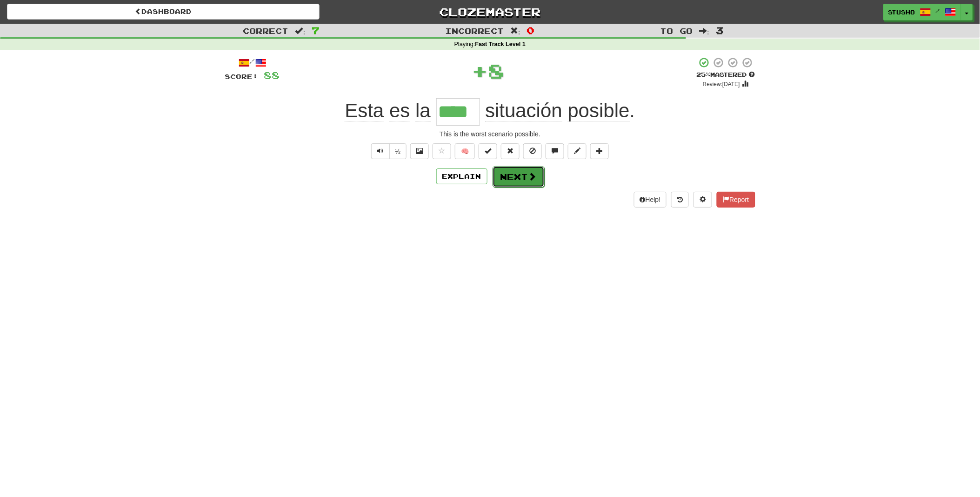
click at [523, 180] on button "Next" at bounding box center [519, 176] width 52 height 21
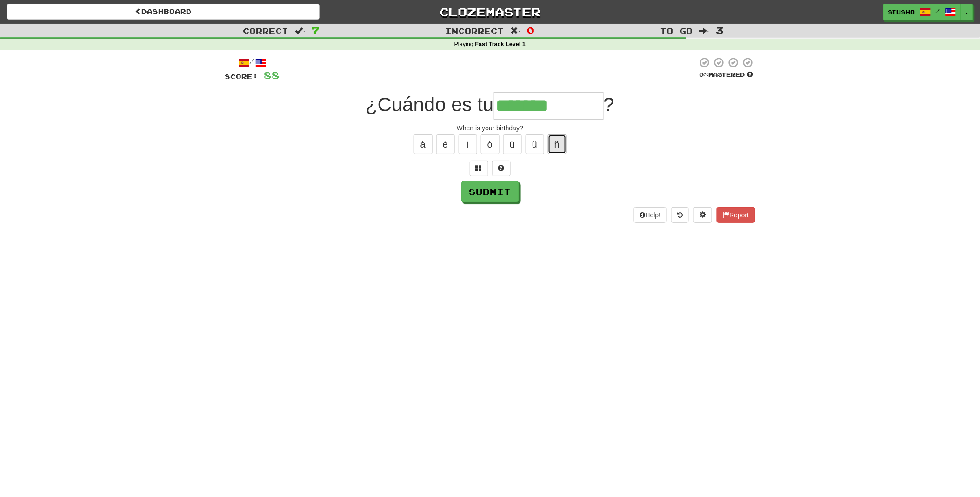
click at [552, 145] on button "ñ" at bounding box center [557, 144] width 19 height 20
type input "**********"
click at [498, 189] on button "Submit" at bounding box center [491, 191] width 58 height 21
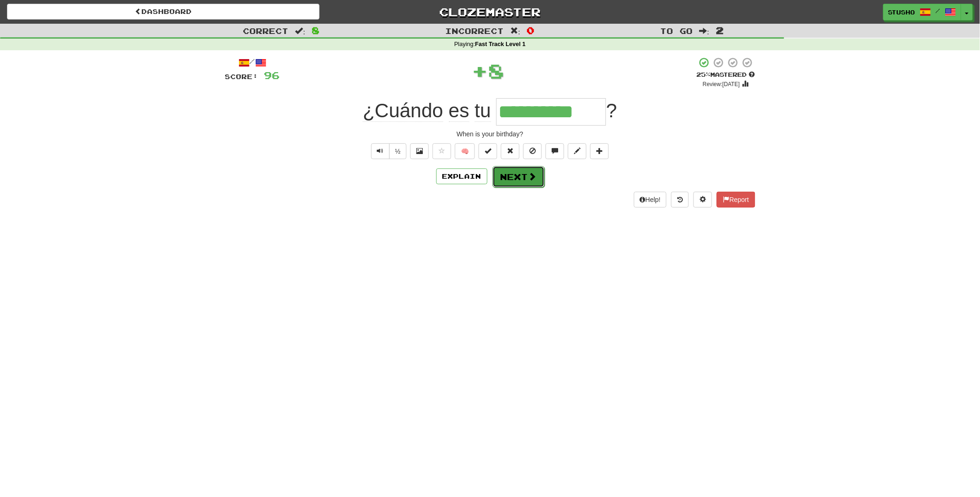
click at [514, 178] on button "Next" at bounding box center [519, 176] width 52 height 21
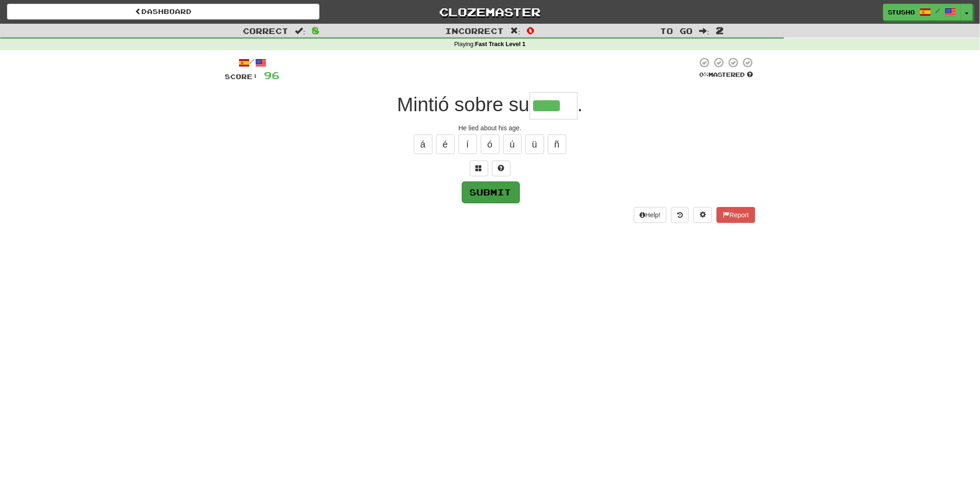
type input "****"
click at [501, 192] on button "Submit" at bounding box center [491, 191] width 58 height 21
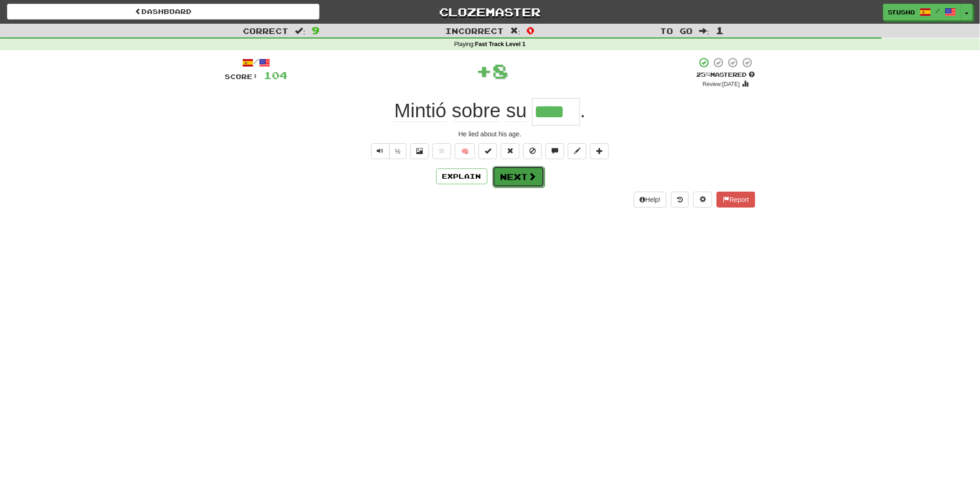
click at [516, 175] on button "Next" at bounding box center [519, 176] width 52 height 21
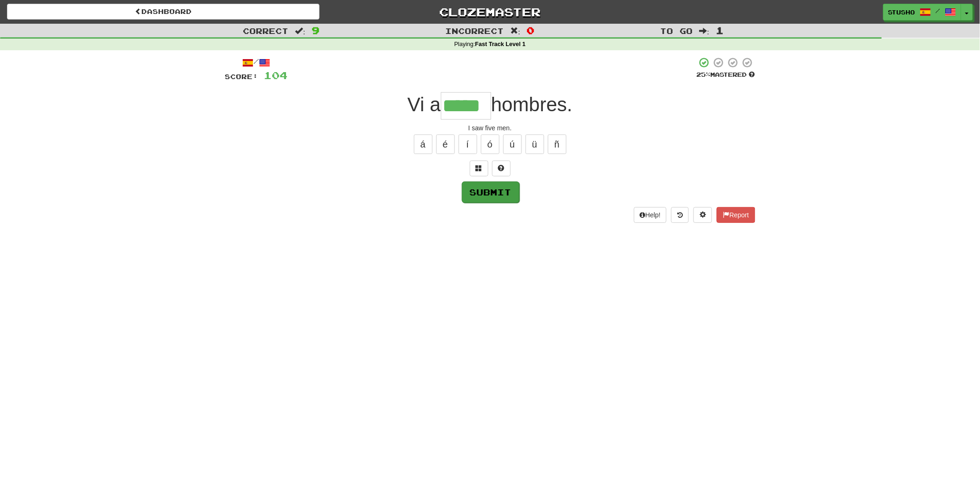
type input "*****"
click at [503, 191] on button "Submit" at bounding box center [491, 191] width 58 height 21
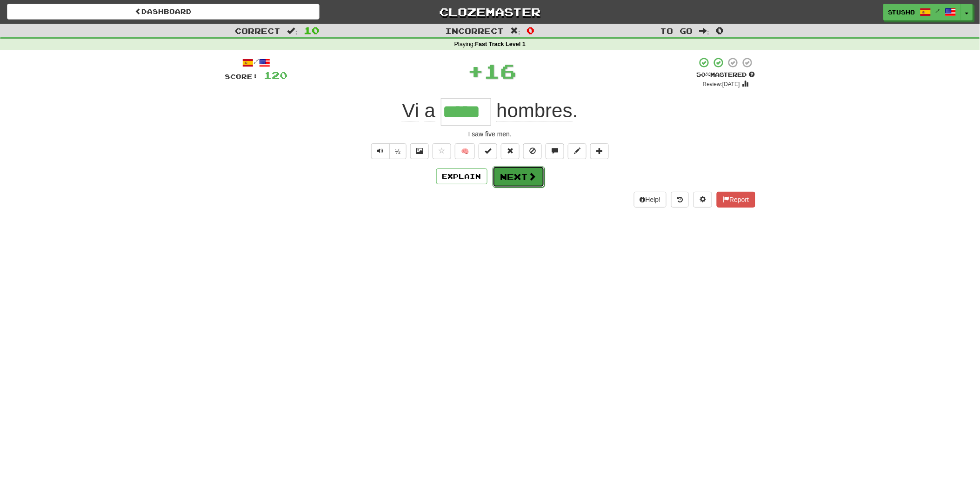
click at [526, 179] on button "Next" at bounding box center [519, 176] width 52 height 21
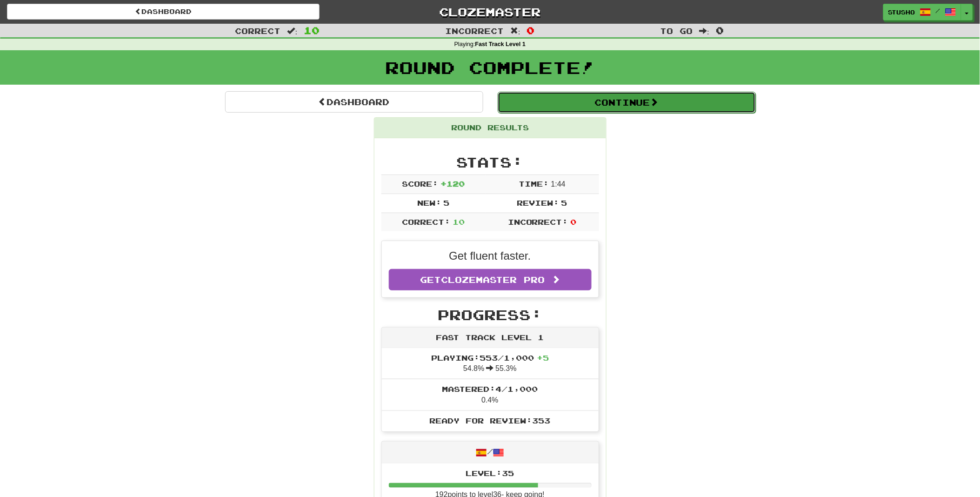
click at [641, 103] on button "Continue" at bounding box center [627, 102] width 258 height 21
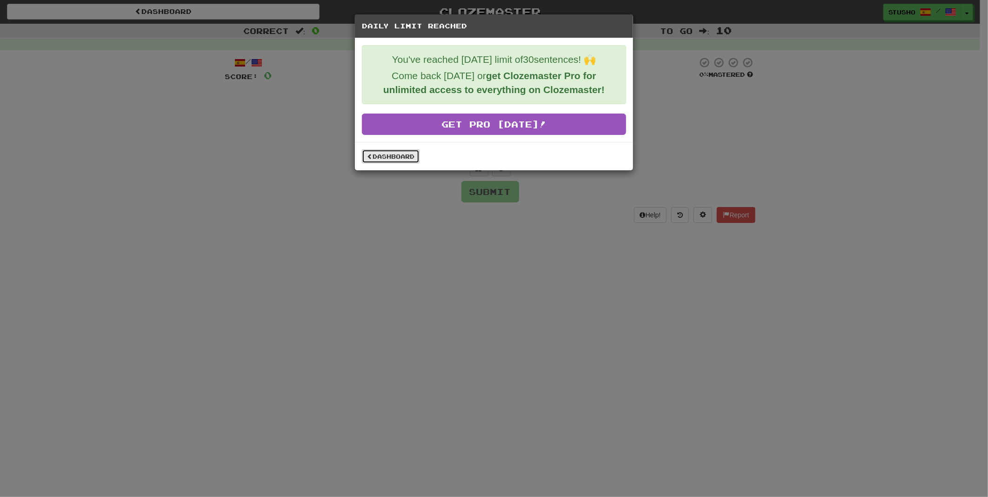
click at [388, 156] on link "Dashboard" at bounding box center [391, 156] width 58 height 14
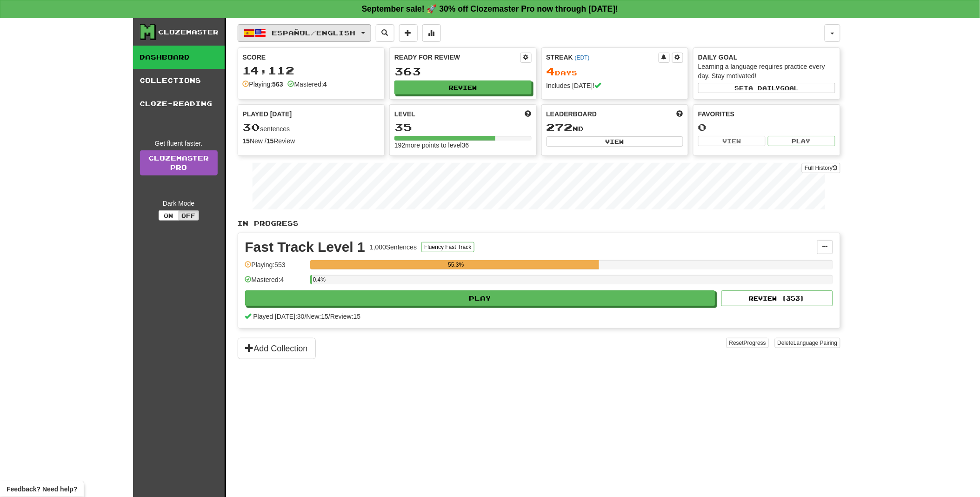
click at [365, 33] on span "button" at bounding box center [364, 33] width 4 height 2
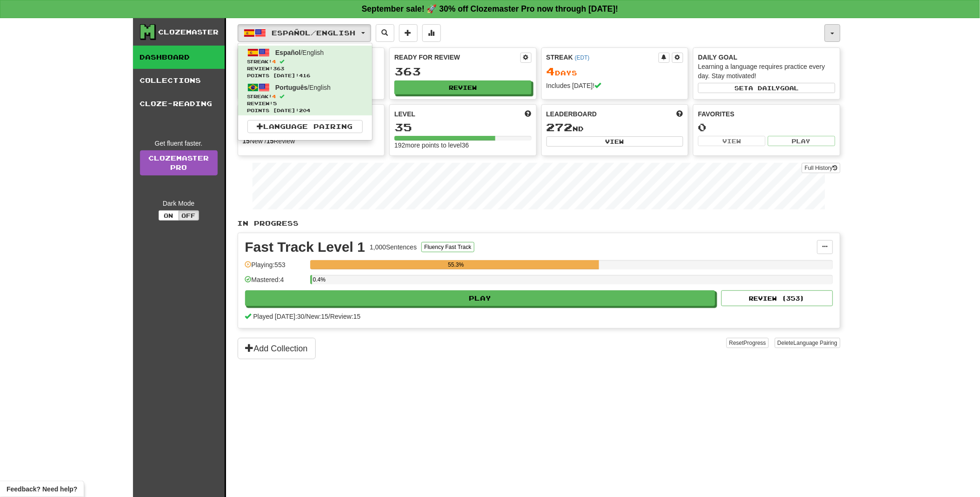
click at [830, 33] on button "button" at bounding box center [833, 33] width 16 height 18
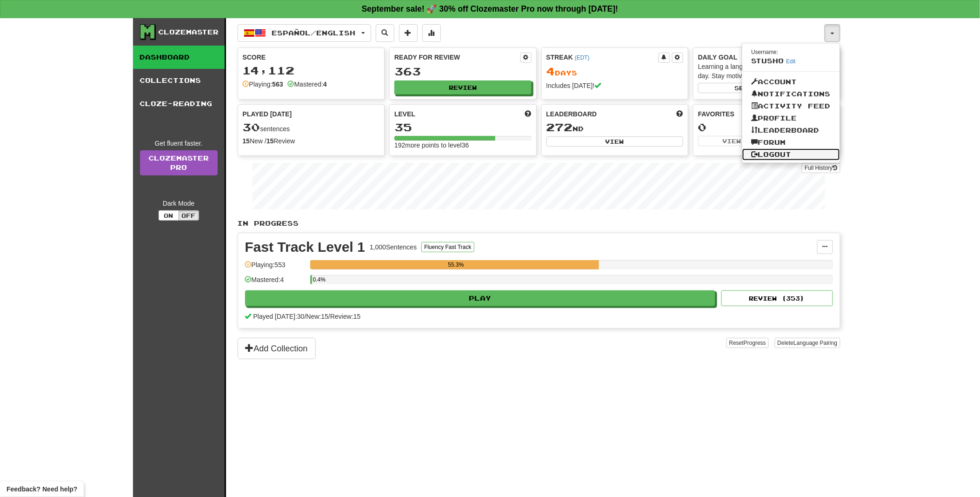
click at [771, 152] on link "Logout" at bounding box center [792, 154] width 98 height 12
